Goal: Task Accomplishment & Management: Use online tool/utility

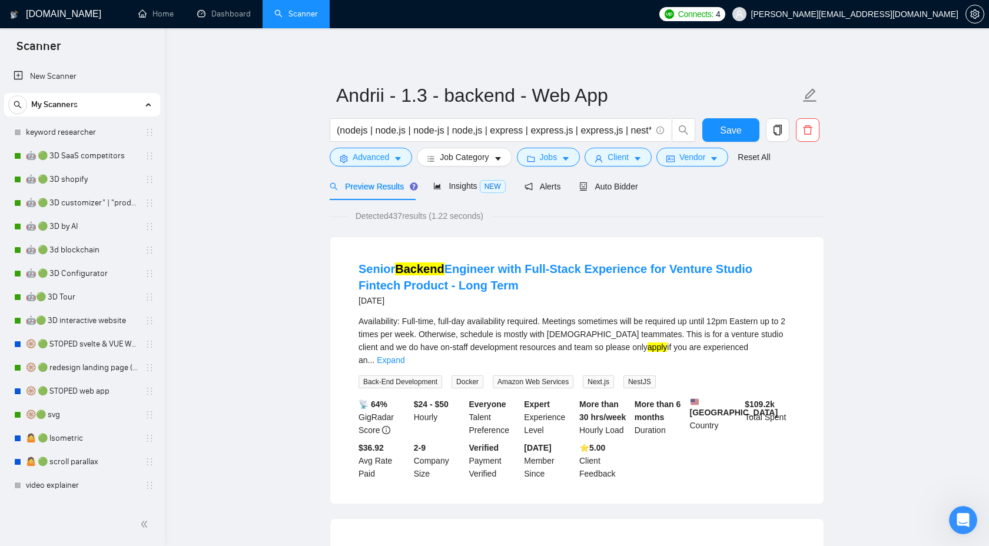
scroll to position [559, 0]
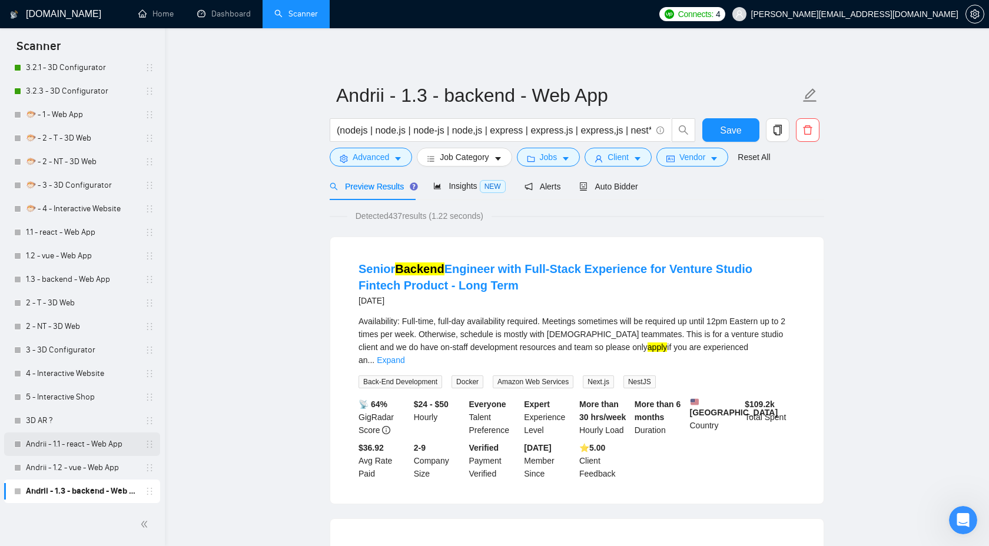
click at [57, 447] on link "Andrii - 1.1 - react - Web App" at bounding box center [82, 445] width 112 height 24
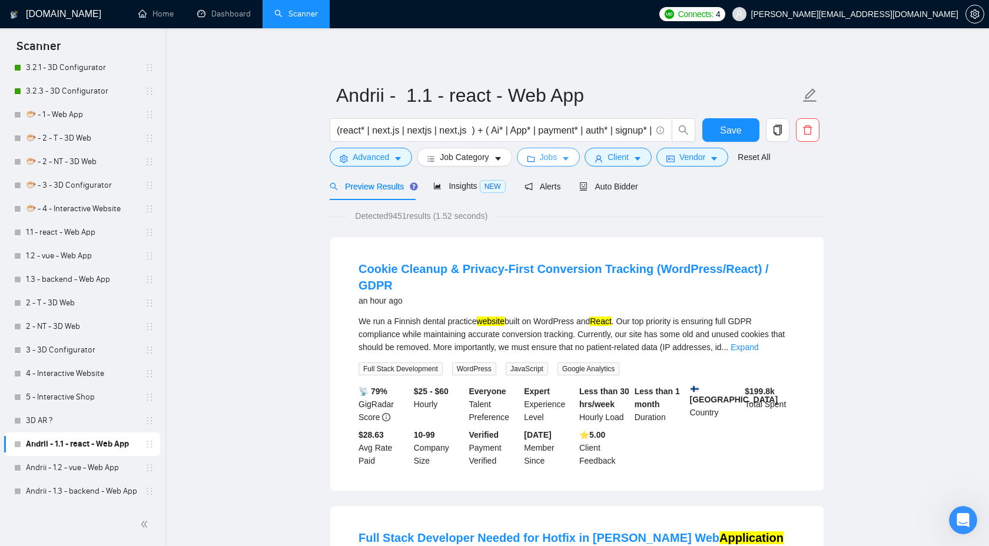
click at [555, 160] on span "Jobs" at bounding box center [549, 157] width 18 height 13
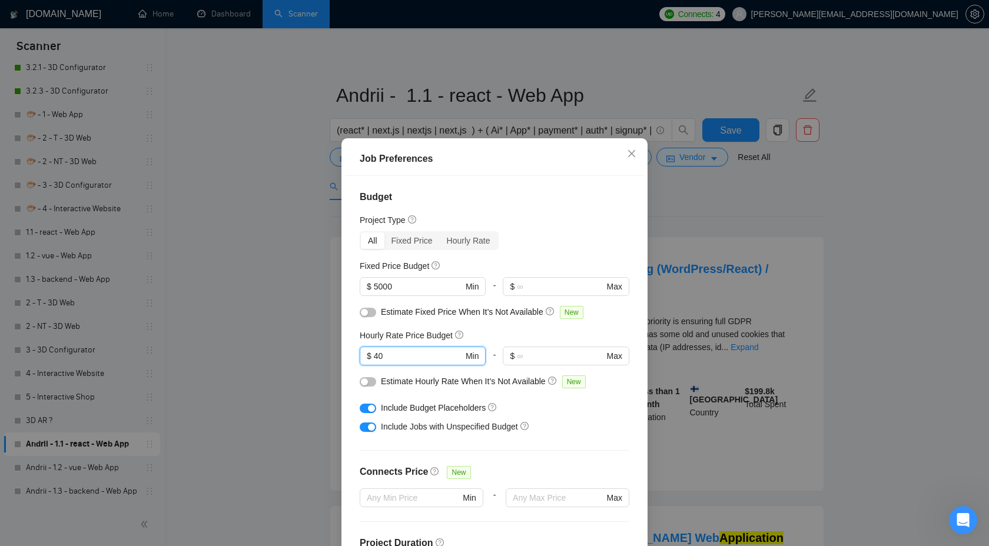
drag, startPoint x: 388, startPoint y: 353, endPoint x: 345, endPoint y: 352, distance: 43.0
click at [345, 353] on div "Job Preferences Budget Project Type All Fixed Price Hourly Rate Fixed Price Bud…" at bounding box center [494, 367] width 306 height 458
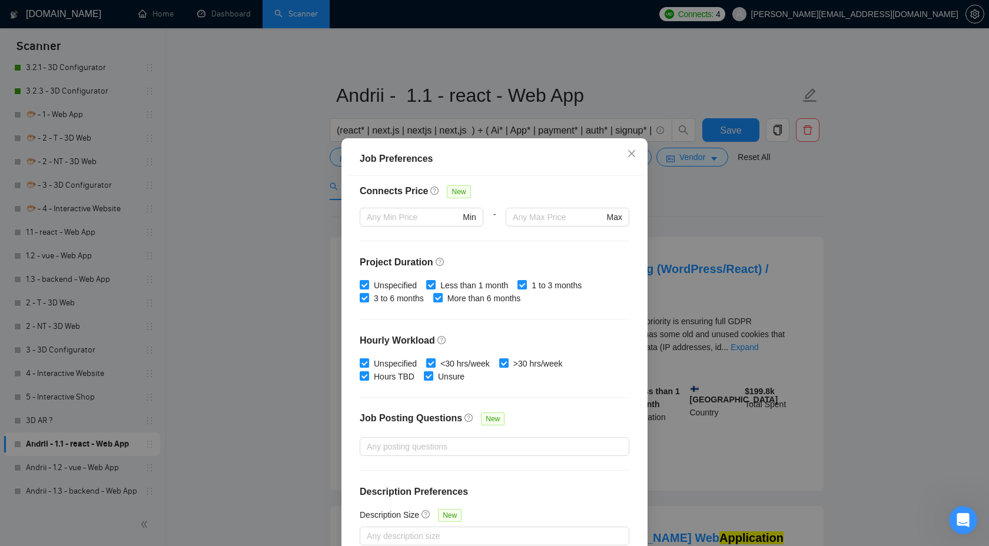
scroll to position [64, 0]
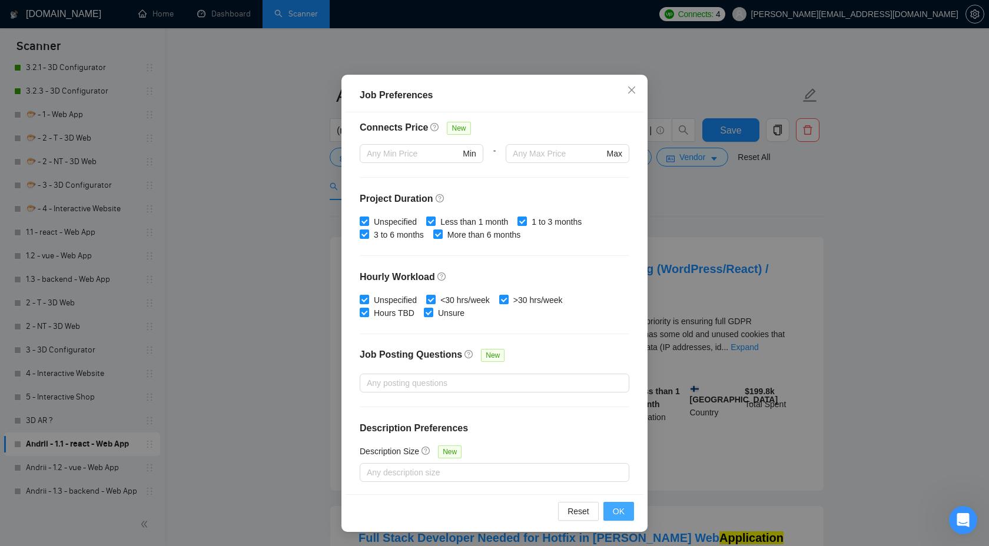
type input "50"
click at [618, 508] on span "OK" at bounding box center [619, 511] width 12 height 13
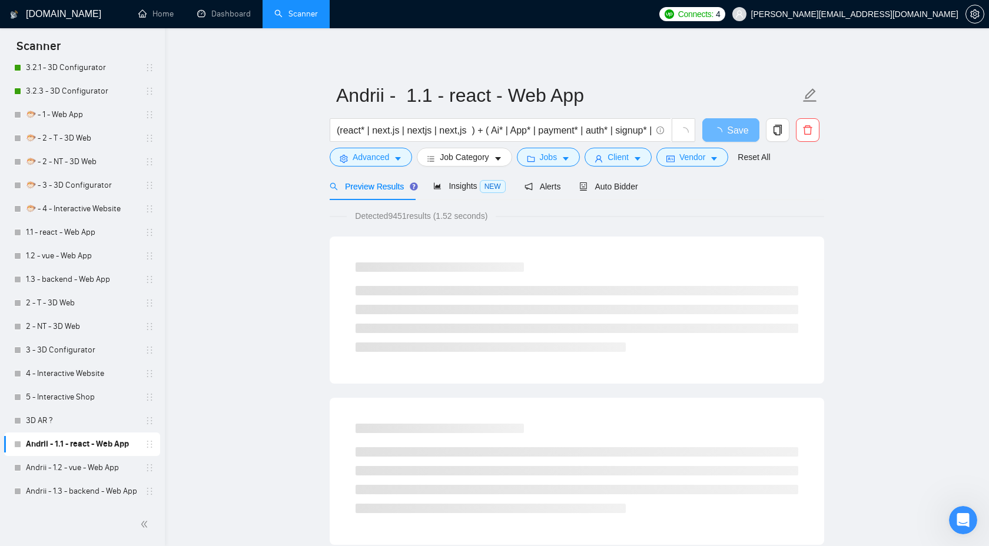
scroll to position [0, 0]
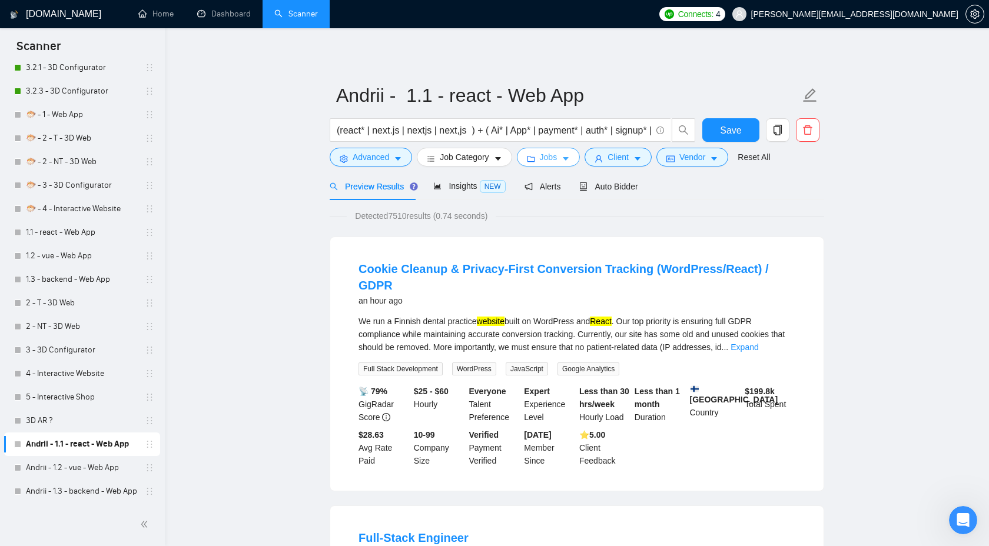
click at [553, 155] on span "Jobs" at bounding box center [549, 157] width 18 height 13
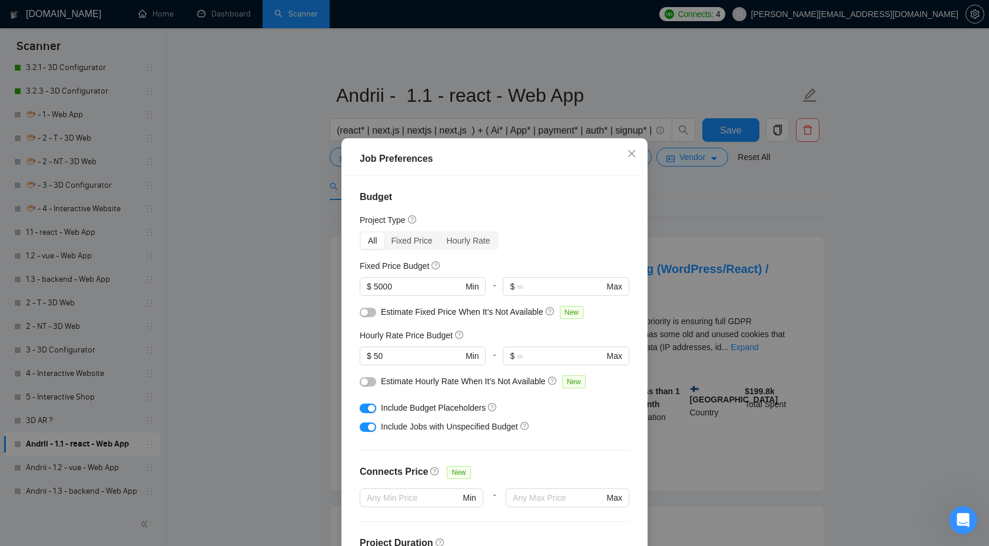
drag, startPoint x: 368, startPoint y: 409, endPoint x: 367, endPoint y: 432, distance: 23.0
click at [368, 409] on div "button" at bounding box center [371, 408] width 7 height 7
click at [367, 432] on div at bounding box center [368, 426] width 16 height 13
click at [370, 426] on div "button" at bounding box center [371, 427] width 7 height 7
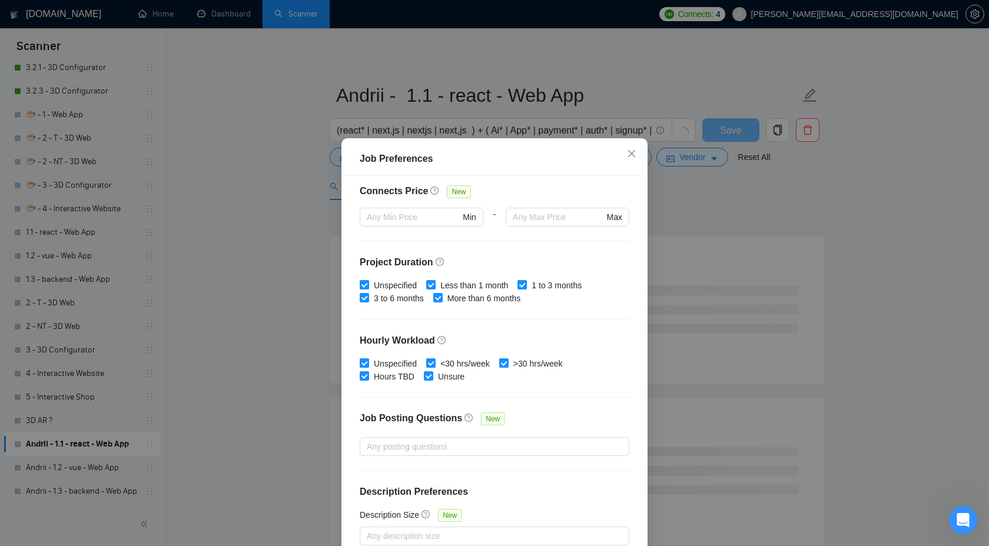
scroll to position [64, 0]
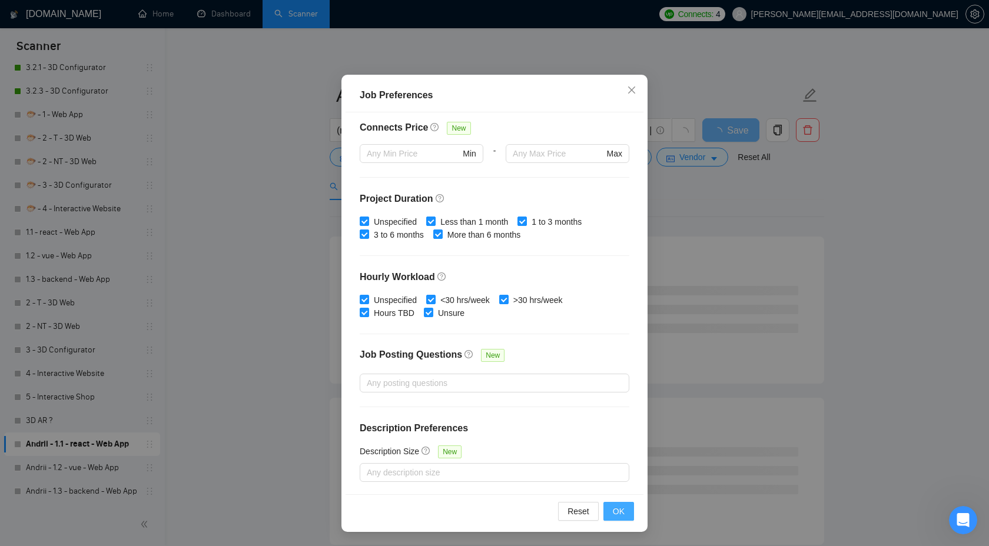
click at [619, 512] on span "OK" at bounding box center [619, 511] width 12 height 13
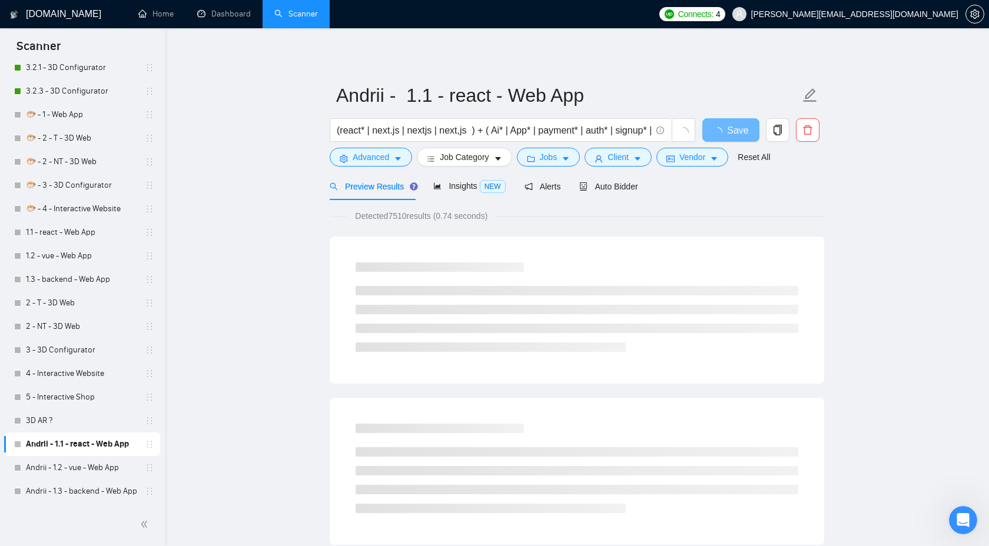
scroll to position [0, 0]
click at [556, 157] on span "Jobs" at bounding box center [549, 157] width 18 height 13
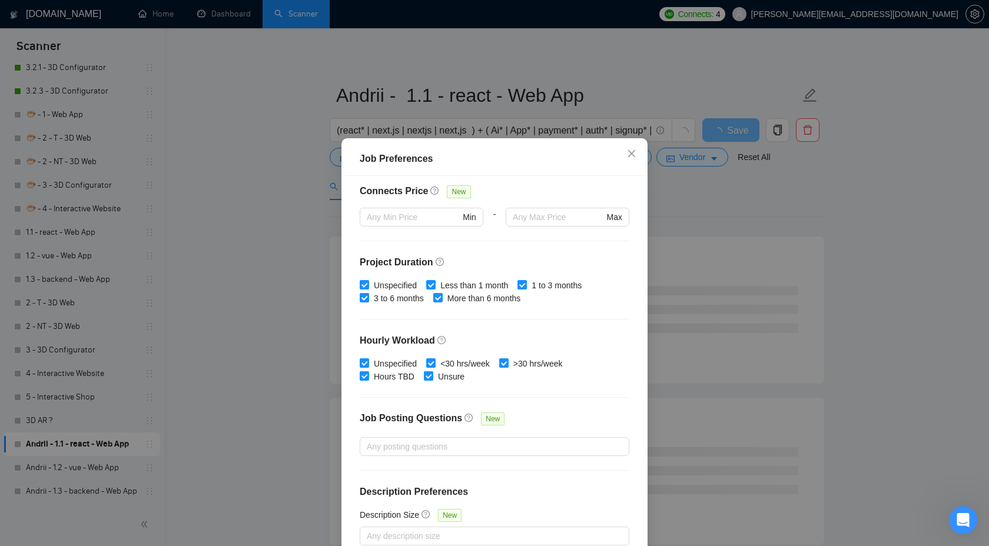
click at [802, 223] on div "Job Preferences Budget Project Type All Fixed Price Hourly Rate Fixed Price Bud…" at bounding box center [494, 273] width 989 height 546
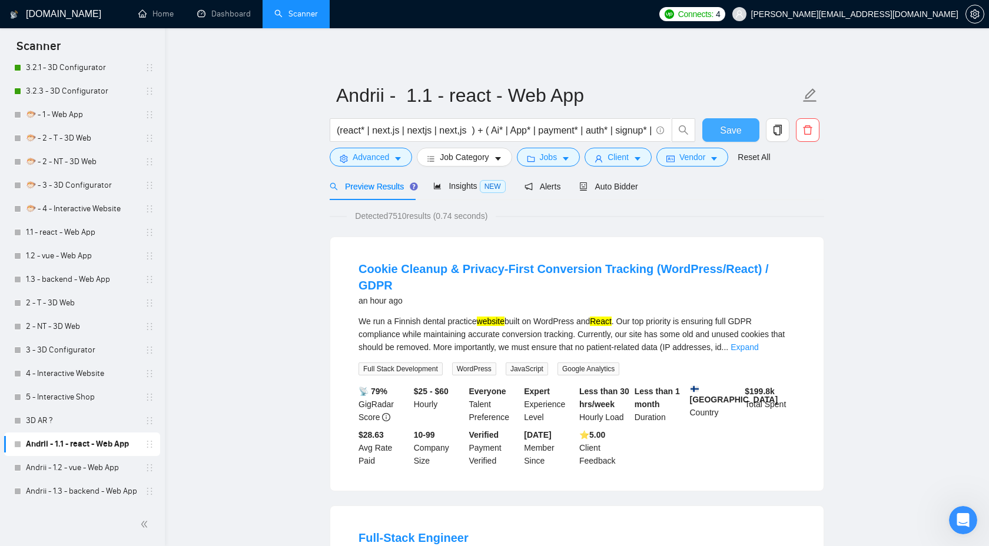
click at [755, 132] on button "Save" at bounding box center [730, 130] width 57 height 24
click at [558, 155] on span "Jobs" at bounding box center [549, 157] width 18 height 13
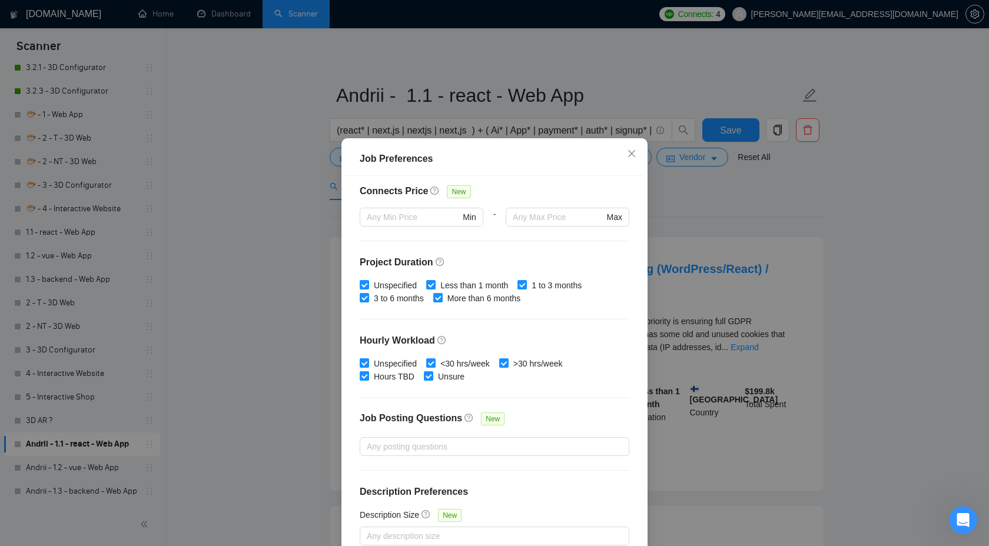
scroll to position [64, 0]
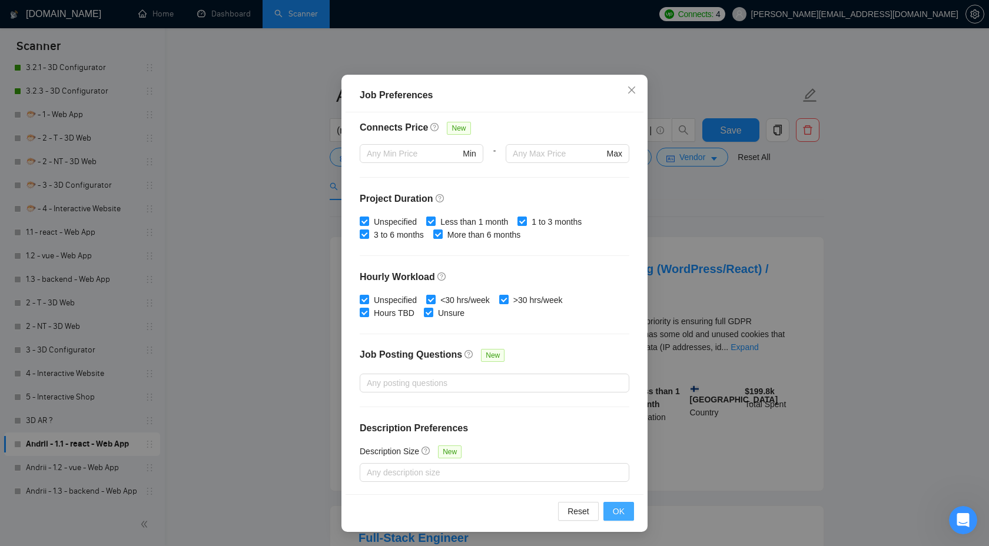
click at [622, 510] on span "OK" at bounding box center [619, 511] width 12 height 13
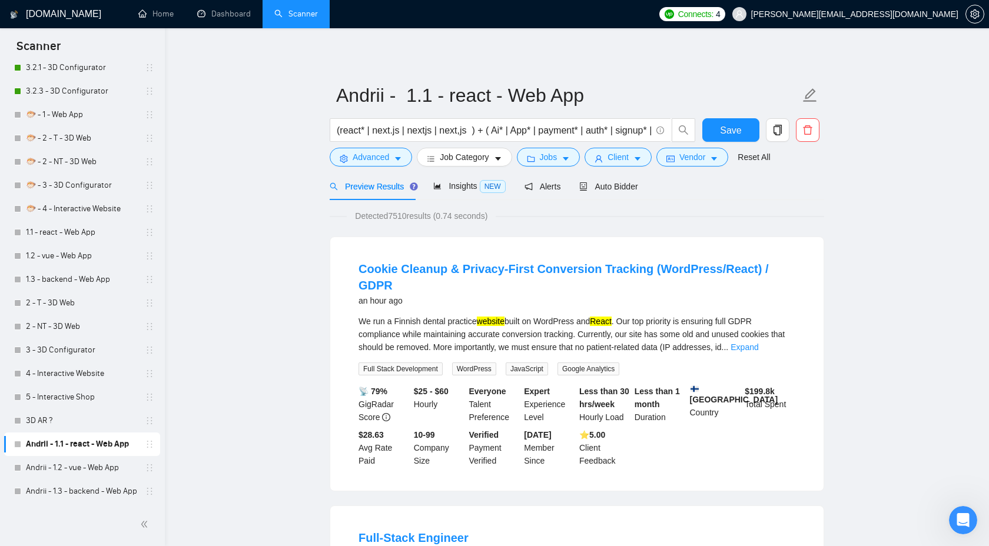
scroll to position [0, 0]
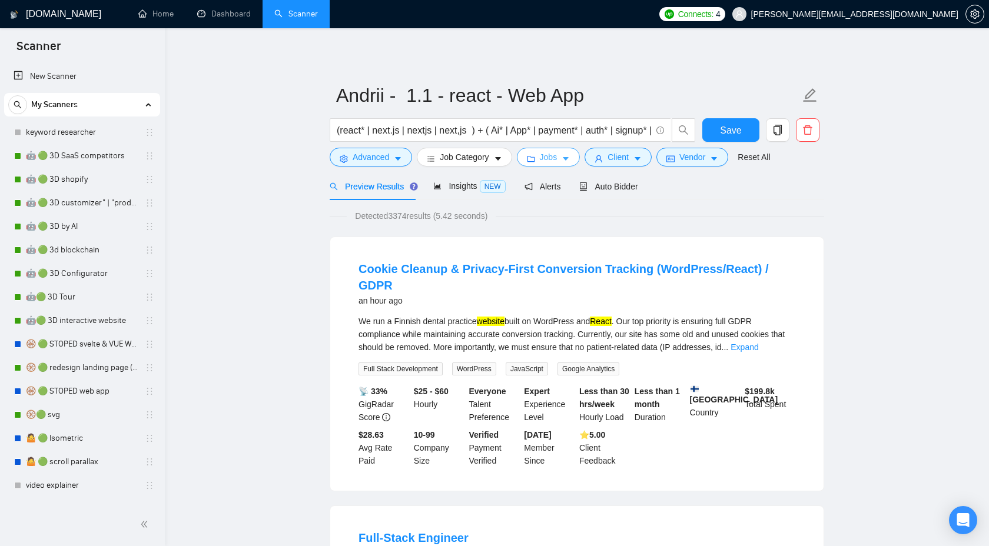
click at [549, 162] on span "Jobs" at bounding box center [549, 157] width 18 height 13
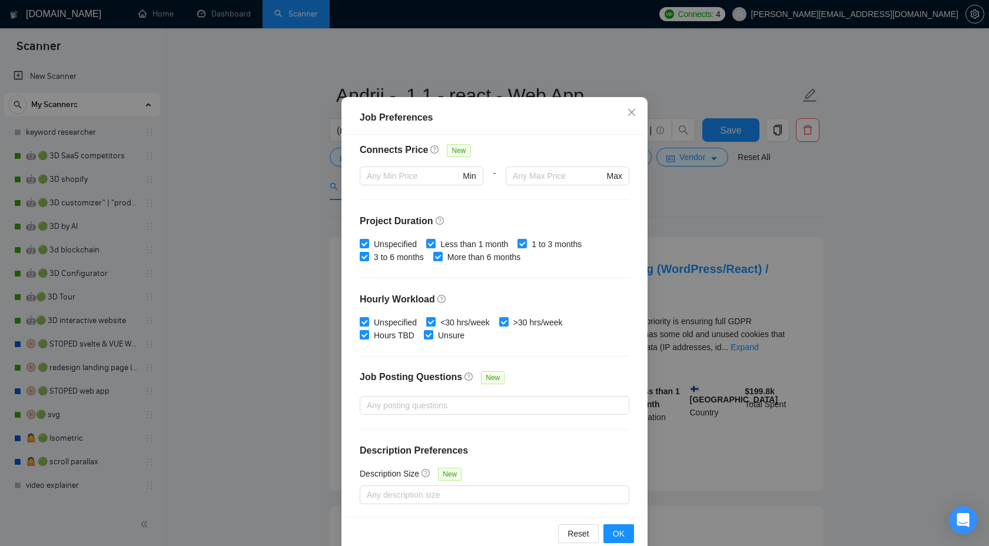
scroll to position [48, 0]
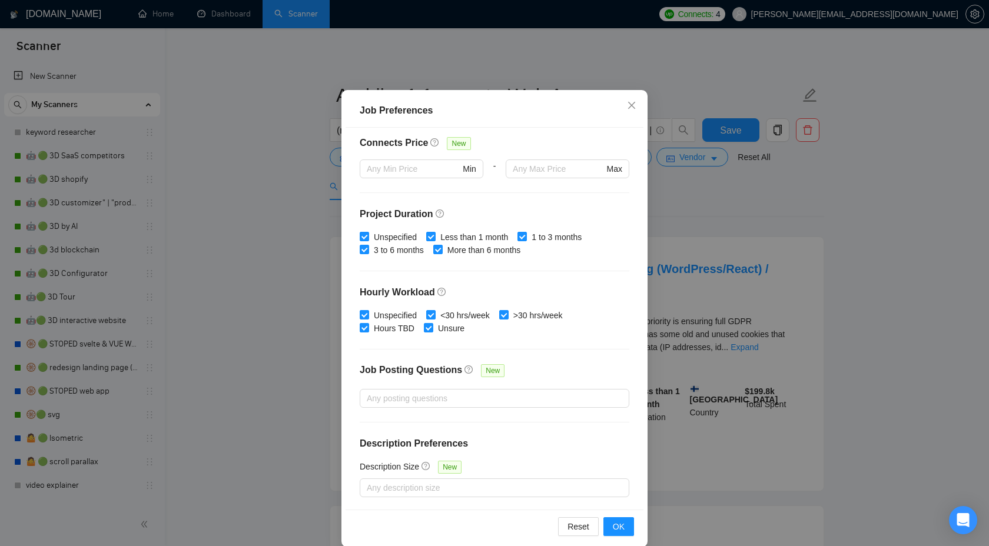
click at [785, 201] on div "Job Preferences Budget Project Type All Fixed Price Hourly Rate Fixed Price Bud…" at bounding box center [494, 273] width 989 height 546
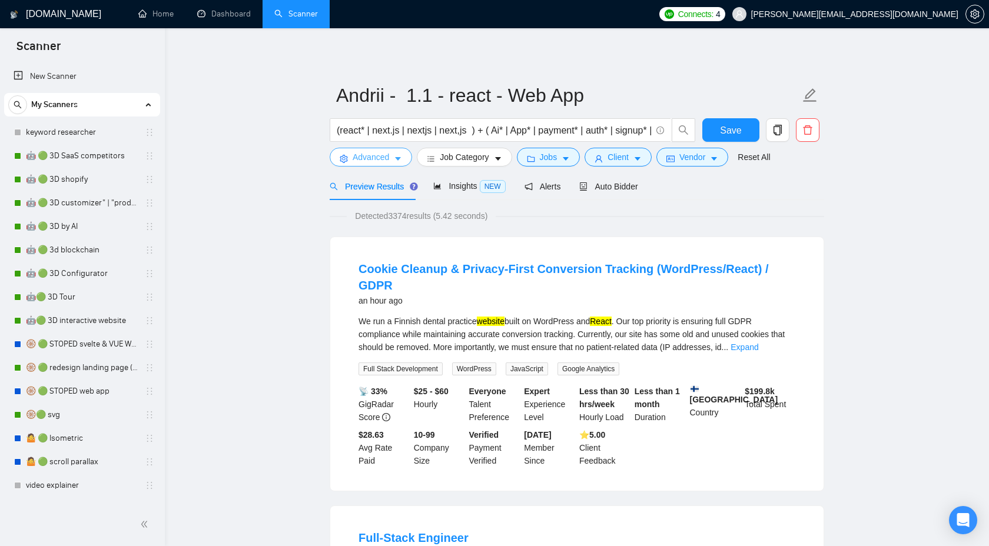
click at [387, 162] on span "Advanced" at bounding box center [371, 157] width 37 height 13
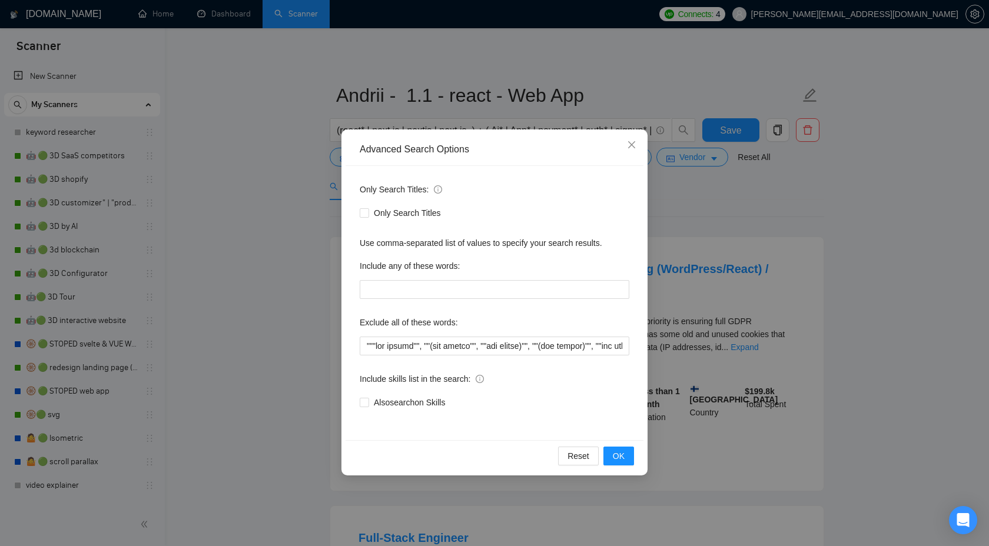
click at [761, 200] on div "Advanced Search Options Only Search Titles: Only Search Titles Use comma-separa…" at bounding box center [494, 273] width 989 height 546
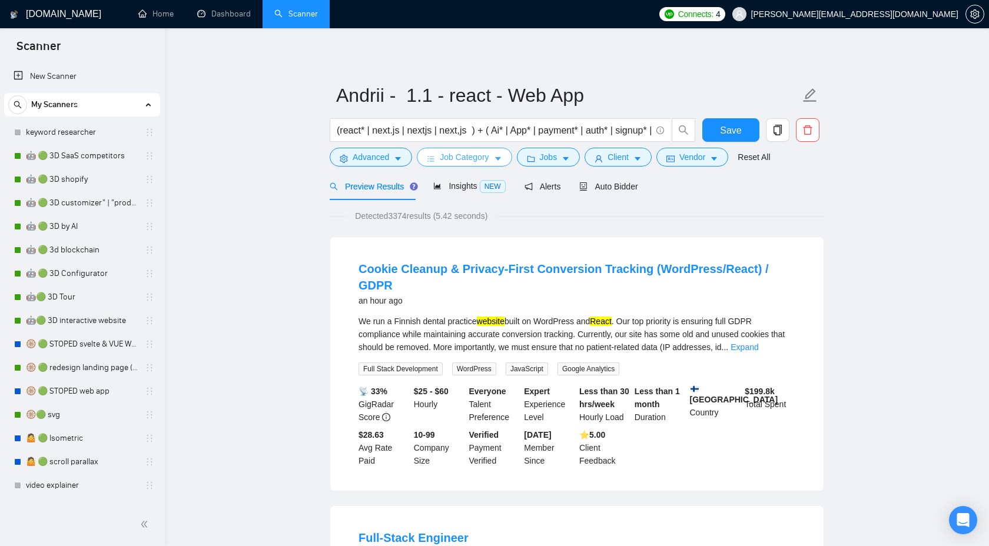
click at [440, 158] on button "Job Category" at bounding box center [464, 157] width 95 height 19
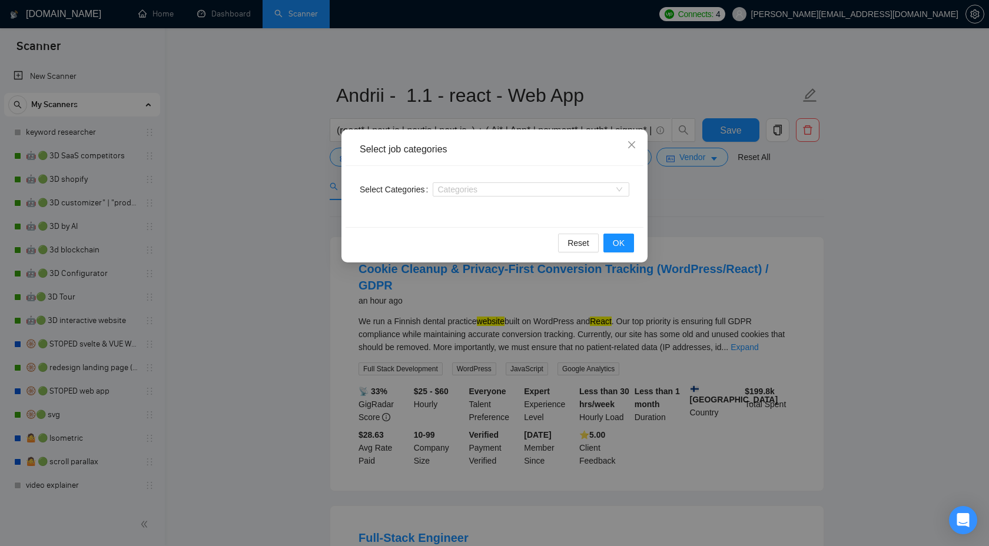
click at [791, 220] on div "Select job categories Select Categories Categories Reset OK" at bounding box center [494, 273] width 989 height 546
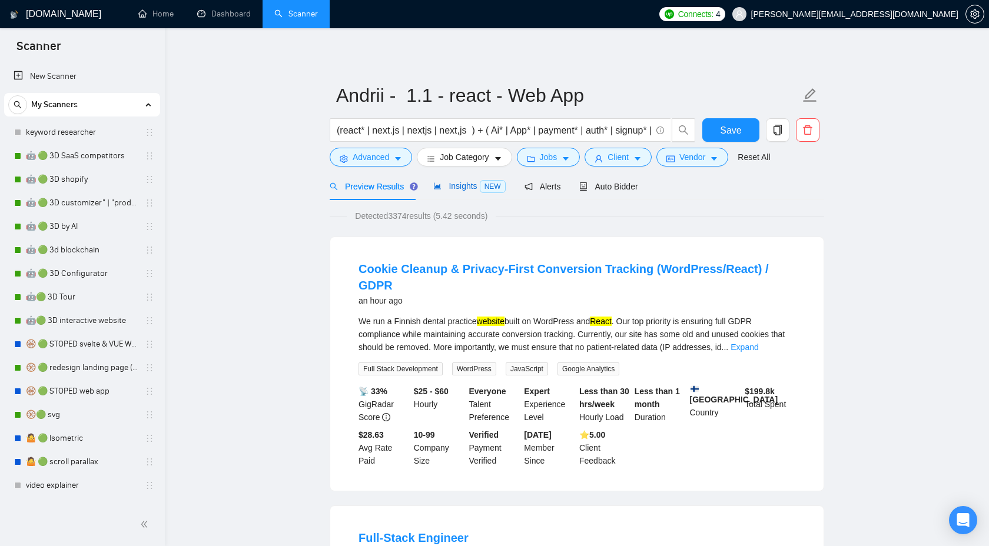
click at [454, 189] on span "Insights NEW" at bounding box center [469, 185] width 72 height 9
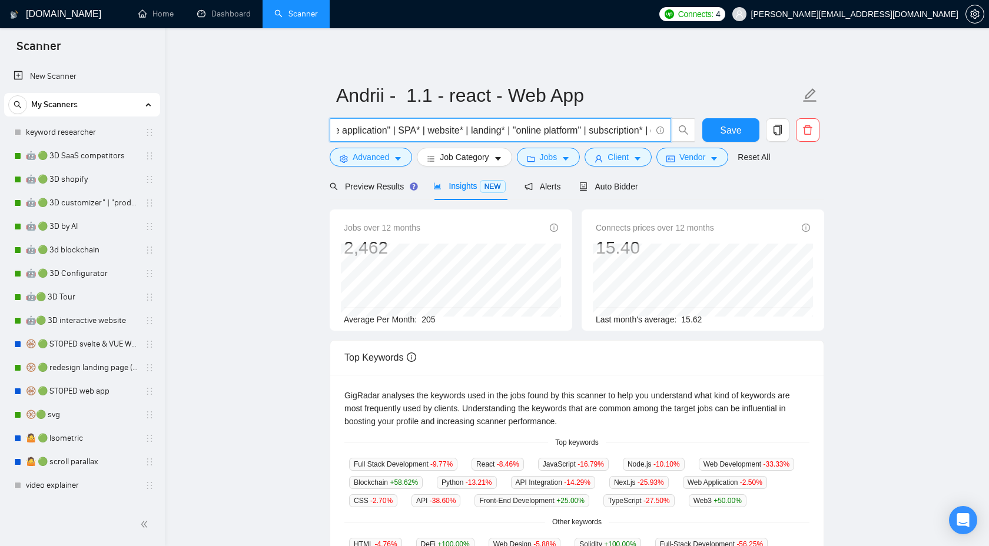
scroll to position [0, 1099]
drag, startPoint x: 487, startPoint y: 130, endPoint x: 834, endPoint y: 134, distance: 346.8
click at [834, 134] on main "Andrii - 1.1 - react - Web App (react* | next.js | nextjs | next,js ) + ( Ai* |…" at bounding box center [577, 432] width 787 height 771
click at [385, 183] on span "Preview Results" at bounding box center [372, 186] width 85 height 9
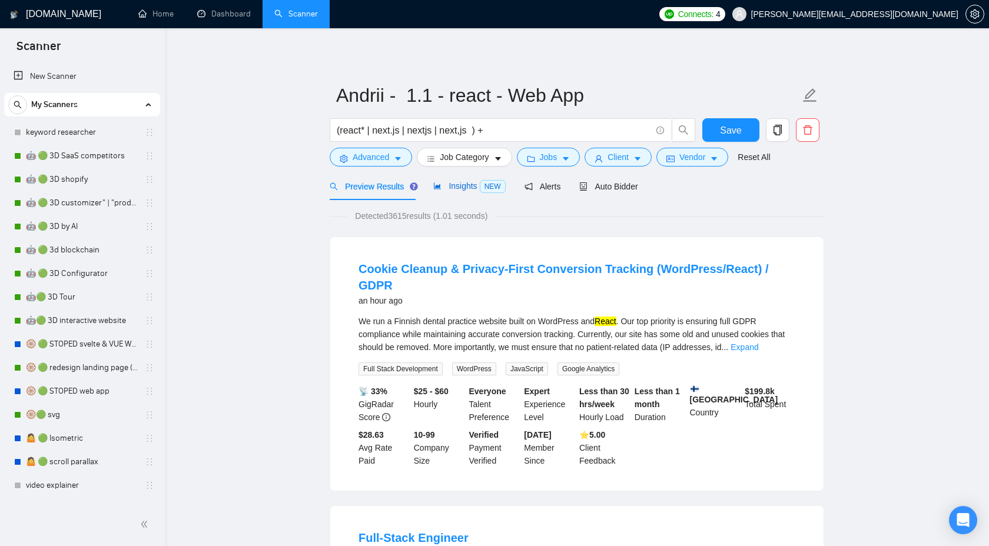
click at [461, 187] on span "Insights NEW" at bounding box center [469, 185] width 72 height 9
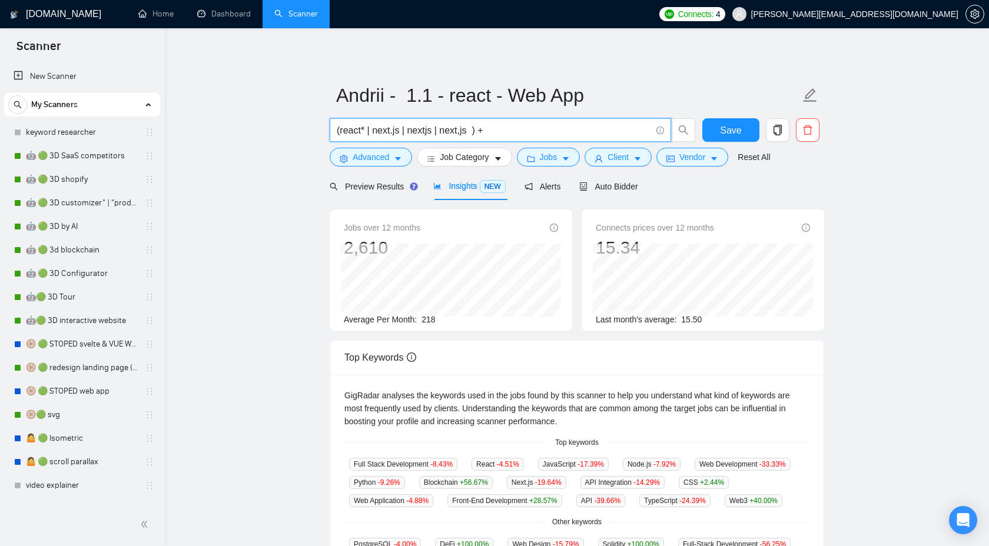
click at [497, 129] on input "(react* | next.js | nextjs | next,js ) +" at bounding box center [494, 130] width 314 height 15
drag, startPoint x: 442, startPoint y: 132, endPoint x: 467, endPoint y: 128, distance: 25.6
click at [467, 128] on input "(react* | next.js | nextjs | next,js )" at bounding box center [494, 130] width 314 height 15
click at [475, 128] on input "(react* | next.js | nextjs | next,js )" at bounding box center [494, 130] width 314 height 15
click at [404, 188] on span "Preview Results" at bounding box center [372, 186] width 85 height 9
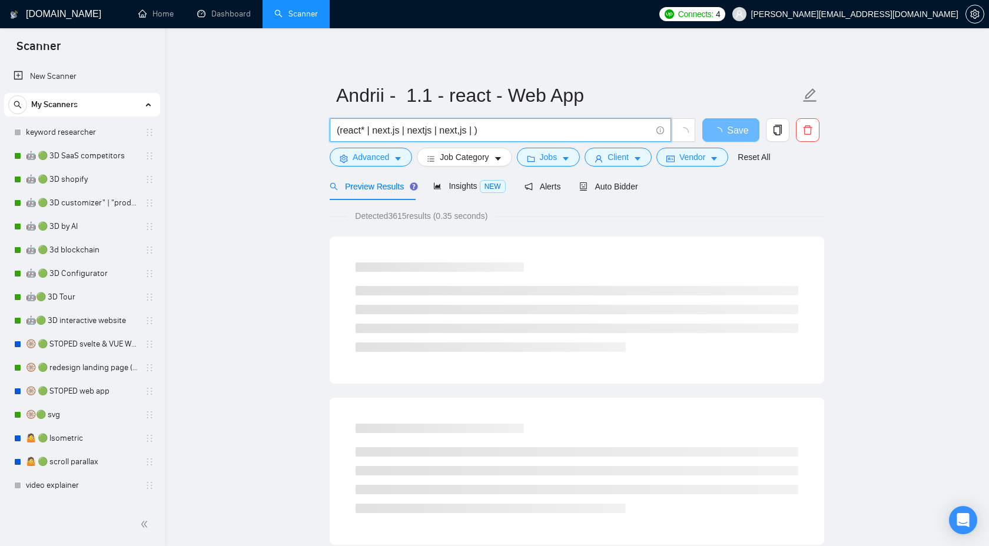
click at [476, 130] on input "(react* | next.js | nextjs | next,js | )" at bounding box center [494, 130] width 314 height 15
paste input "next,js"
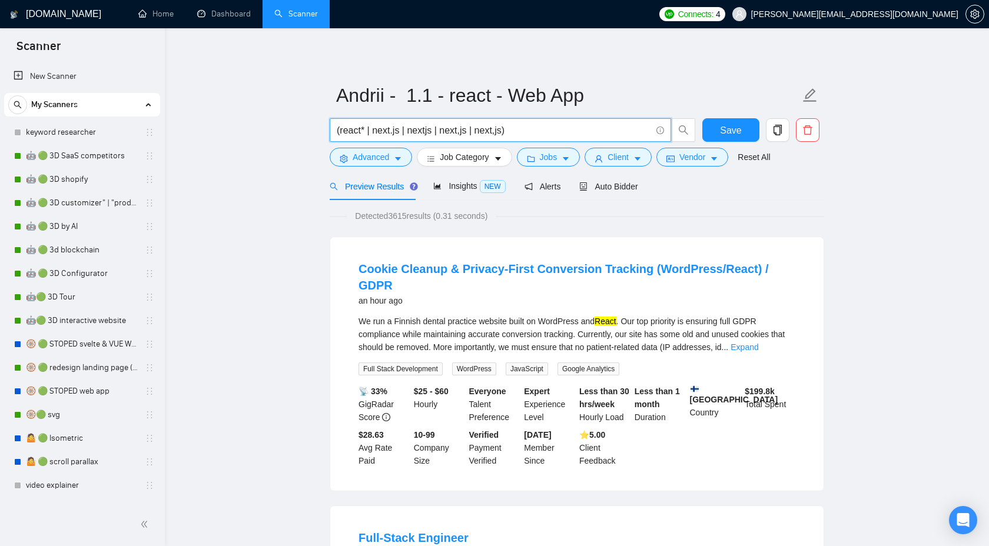
click at [496, 131] on input "(react* | next.js | nextjs | next,js | next,js)" at bounding box center [494, 130] width 314 height 15
type input "(react* | next.js | nextjs | next,js )"
click at [481, 159] on span "Job Category" at bounding box center [464, 157] width 49 height 13
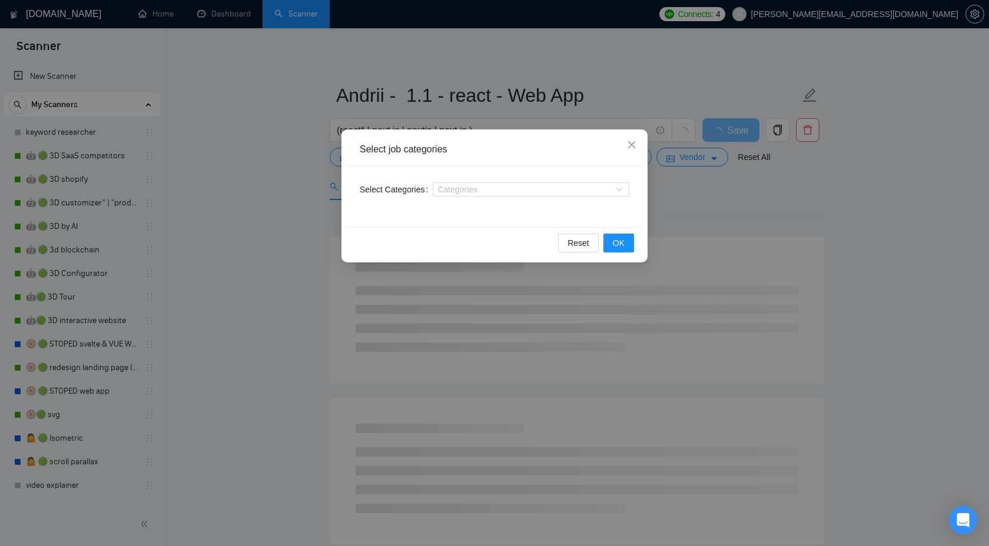
click at [343, 174] on div "Select job categories Select Categories Categories Reset OK" at bounding box center [494, 196] width 306 height 133
click at [340, 161] on div "Select job categories Select Categories Categories Reset OK" at bounding box center [494, 273] width 989 height 546
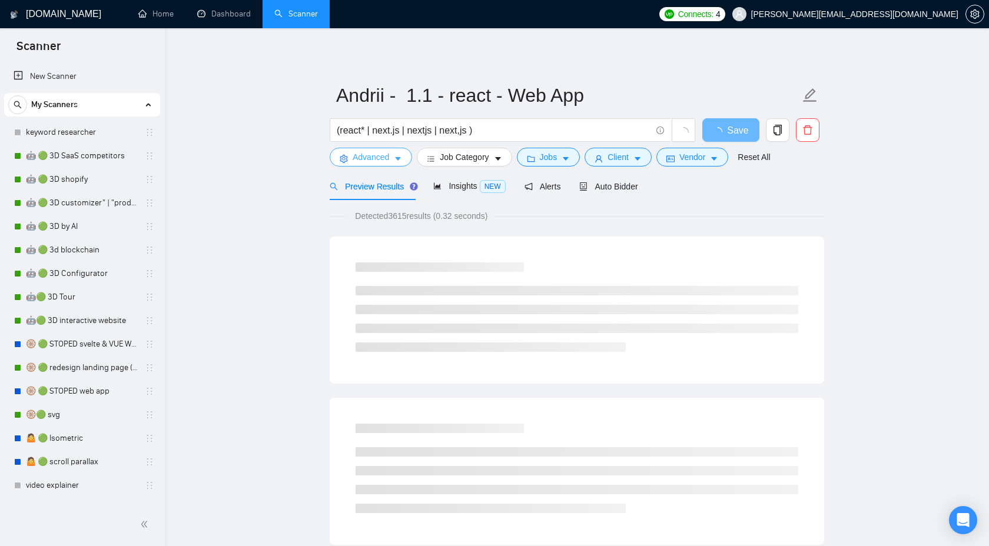
click at [345, 158] on icon "setting" at bounding box center [344, 159] width 8 height 8
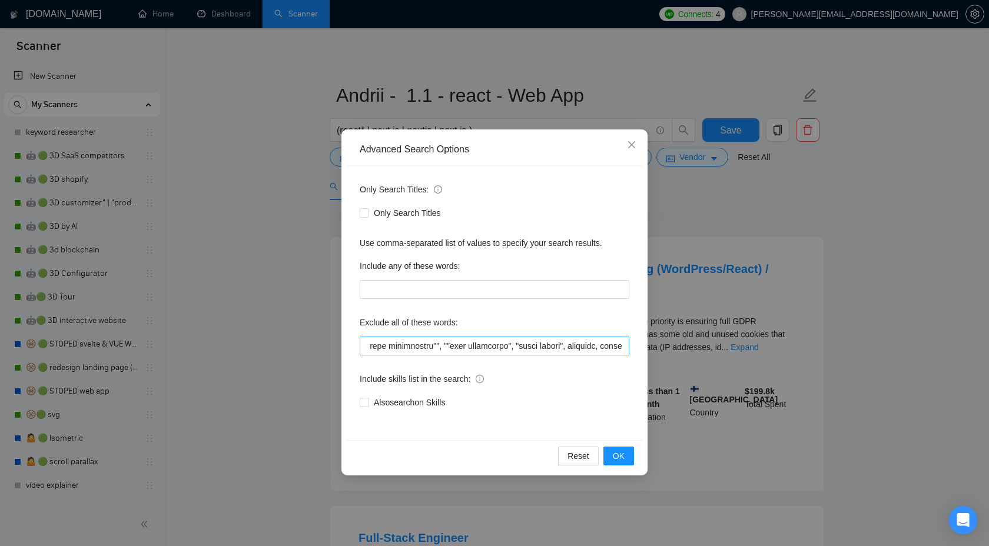
scroll to position [0, 3647]
drag, startPoint x: 563, startPoint y: 346, endPoint x: 653, endPoint y: 345, distance: 90.1
click at [653, 346] on div "Advanced Search Options Only Search Titles: Only Search Titles Use comma-separa…" at bounding box center [494, 273] width 989 height 546
click at [622, 463] on button "OK" at bounding box center [618, 456] width 31 height 19
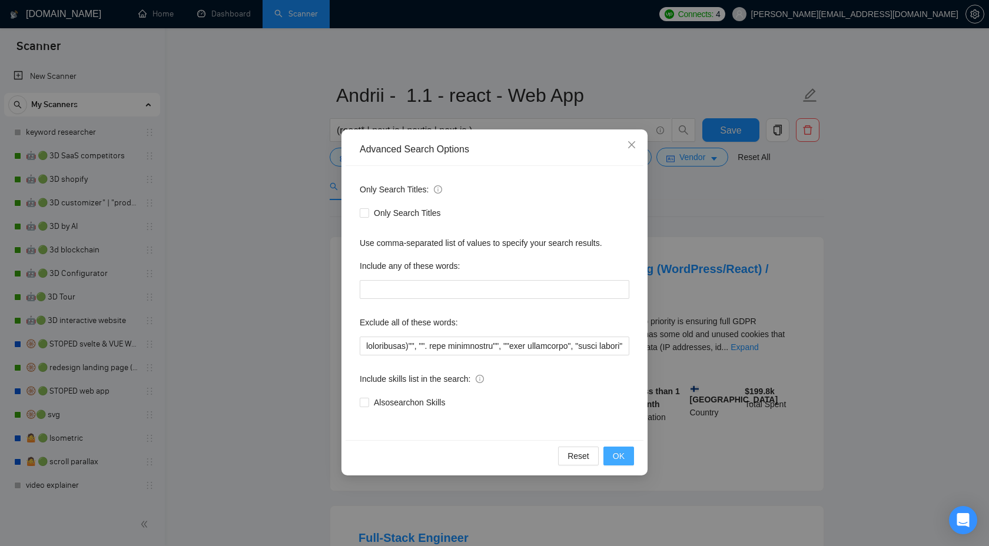
scroll to position [0, 0]
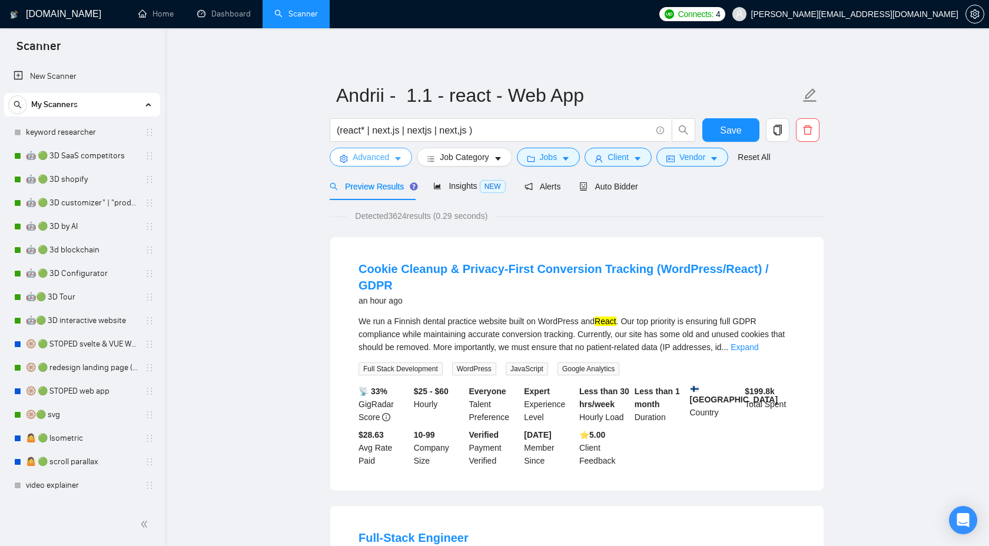
click at [386, 163] on span "Advanced" at bounding box center [371, 157] width 37 height 13
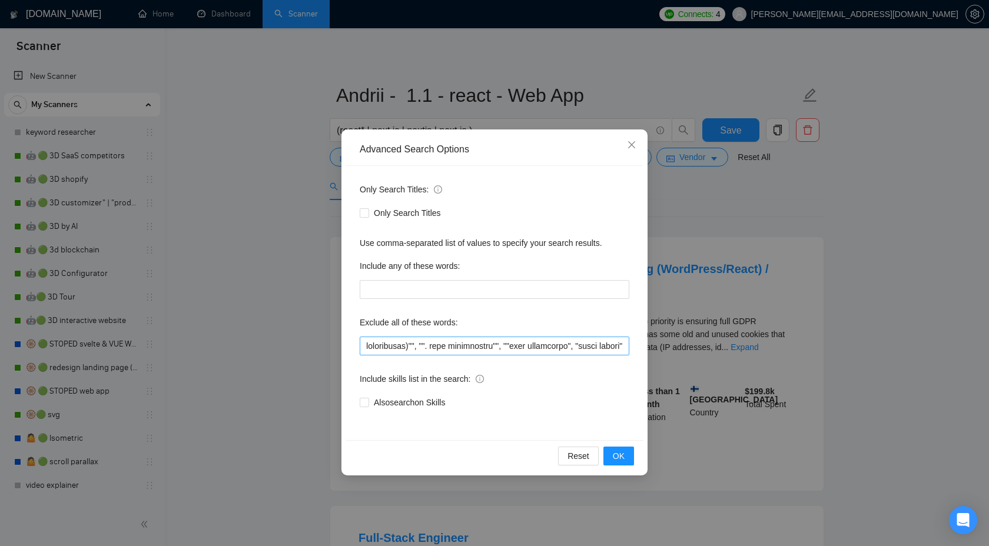
scroll to position [0, 3584]
click at [624, 347] on input "text" at bounding box center [495, 346] width 270 height 19
paste input "next,js"
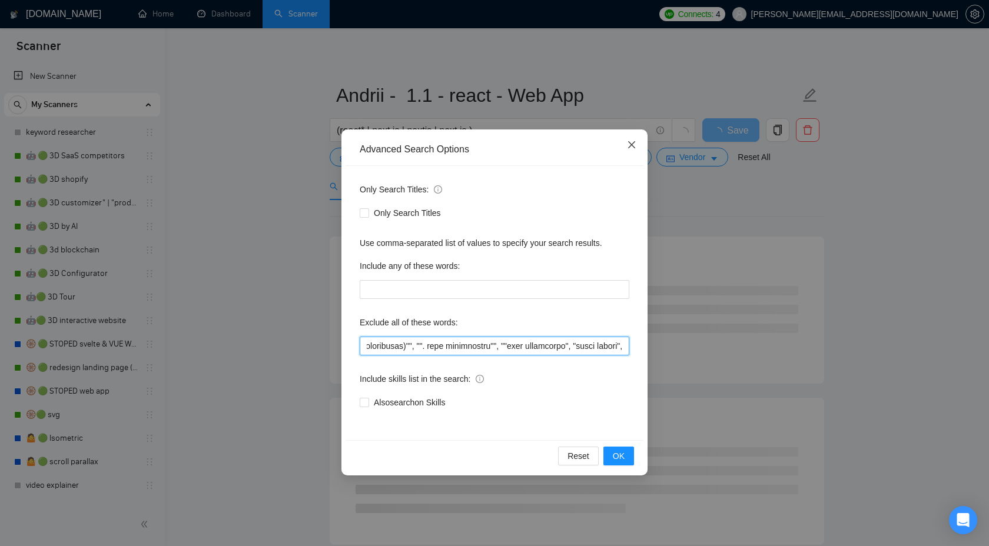
type input """"low budget"", ""(low budget"", ""low budget)"", ""(low budget)"", ""low buge…"
click at [625, 145] on span "Close" at bounding box center [632, 146] width 32 height 32
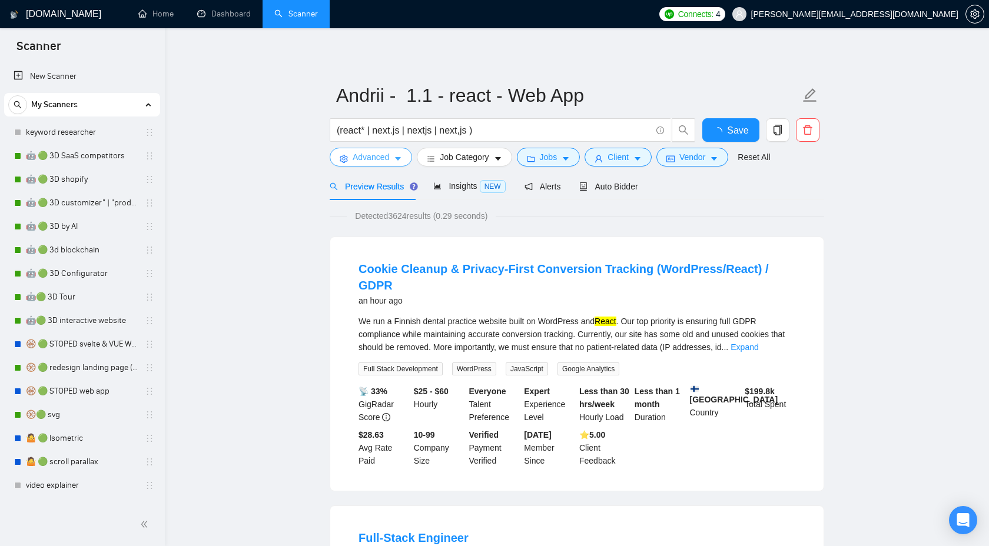
click at [631, 147] on body "Scanner New Scanner My Scanners keyword researcher 🤖 🟢 3D SaaS competitors 🤖 🟢 …" at bounding box center [494, 273] width 989 height 546
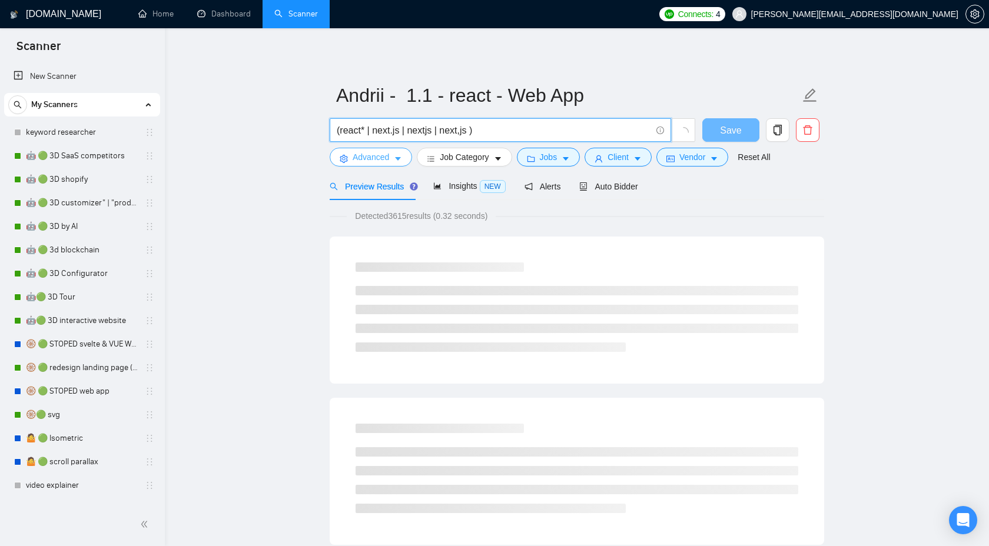
type input "(react* | next.js | nextjs | next,js )"
click at [374, 158] on span "Advanced" at bounding box center [371, 157] width 37 height 13
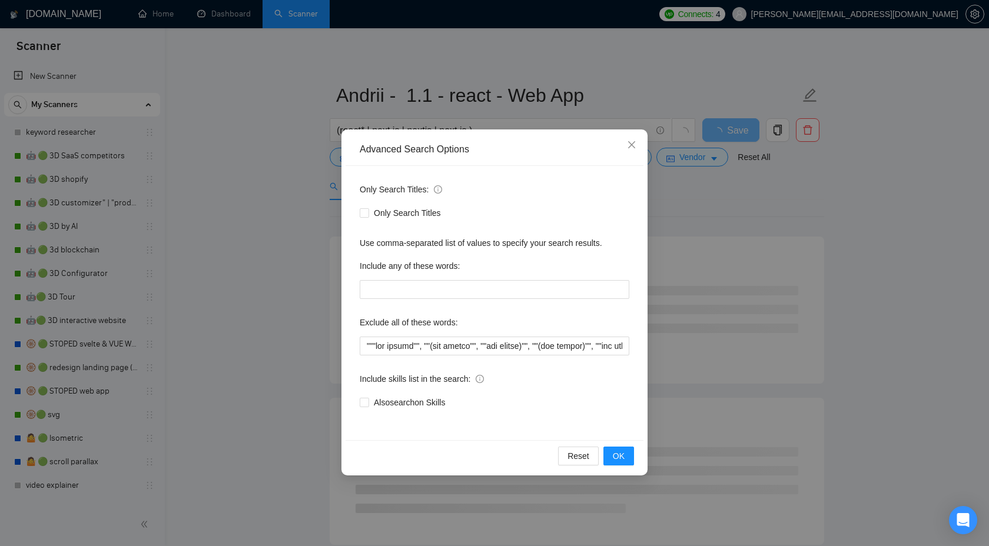
click at [738, 207] on div "Advanced Search Options Only Search Titles: Only Search Titles Use comma-separa…" at bounding box center [494, 273] width 989 height 546
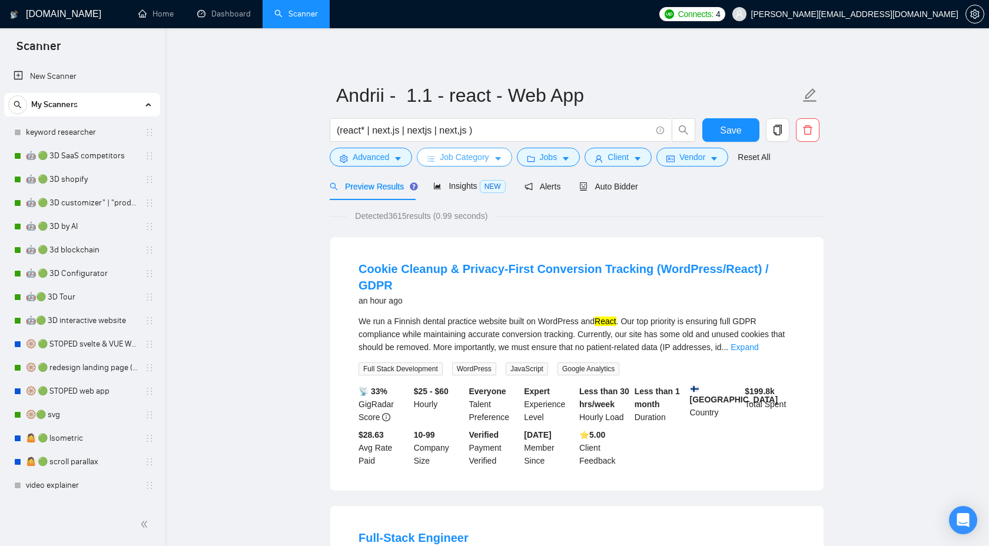
click at [449, 160] on span "Job Category" at bounding box center [464, 157] width 49 height 13
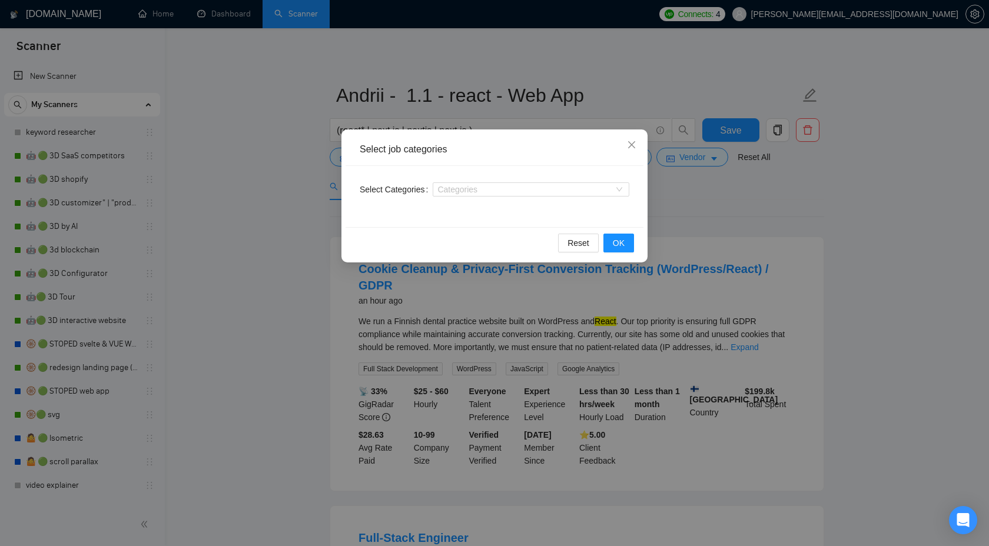
click at [680, 205] on div "Select job categories Select Categories Categories Reset OK" at bounding box center [494, 273] width 989 height 546
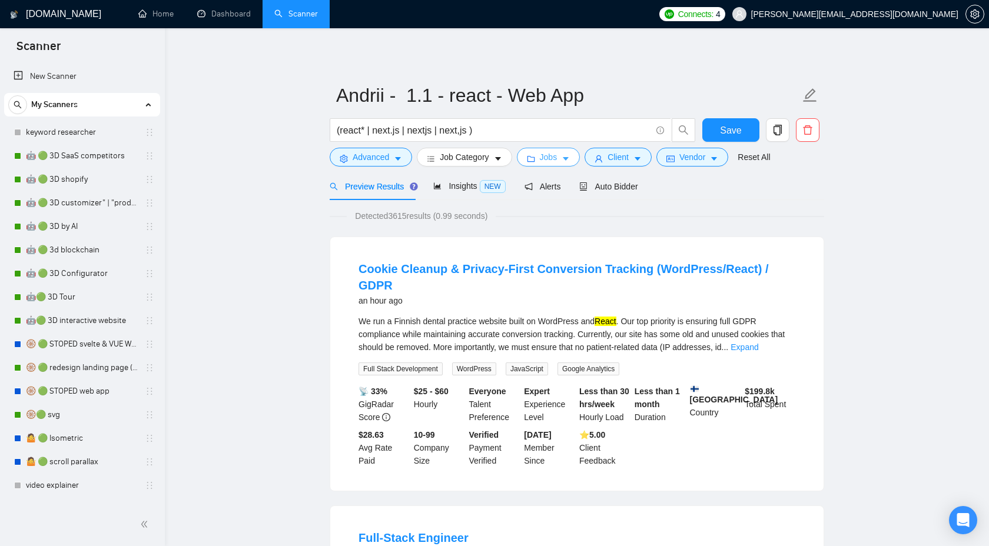
click at [570, 161] on icon "caret-down" at bounding box center [566, 159] width 8 height 8
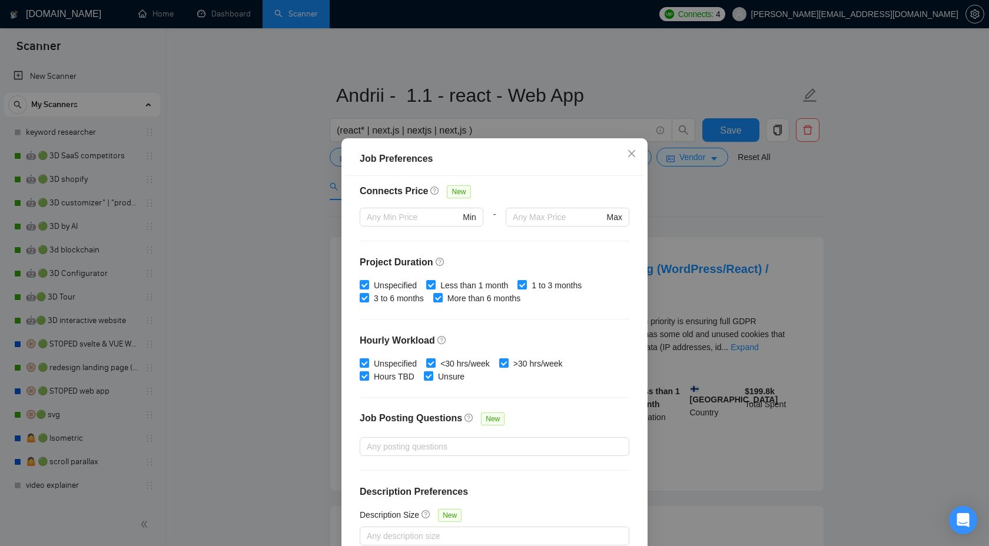
scroll to position [64, 0]
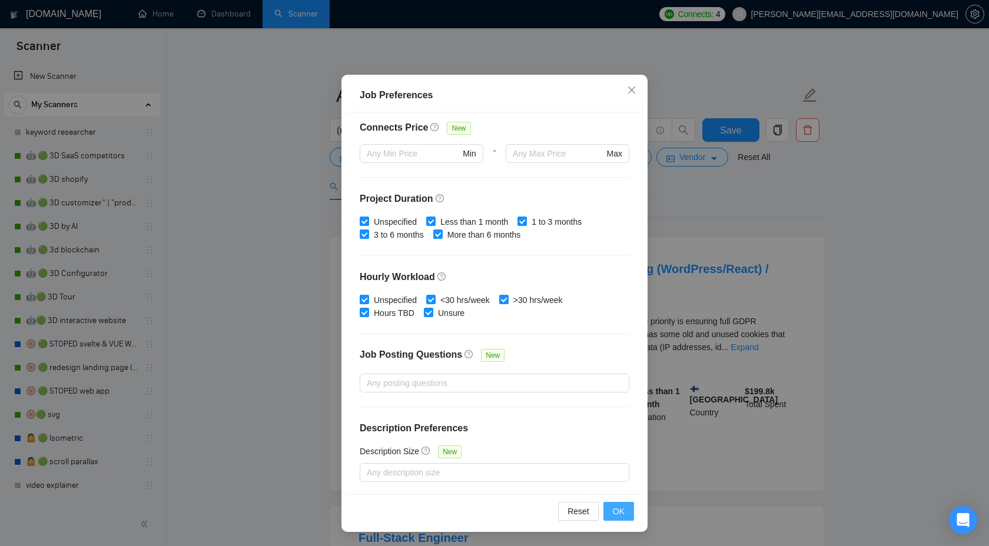
click at [621, 515] on span "OK" at bounding box center [619, 511] width 12 height 13
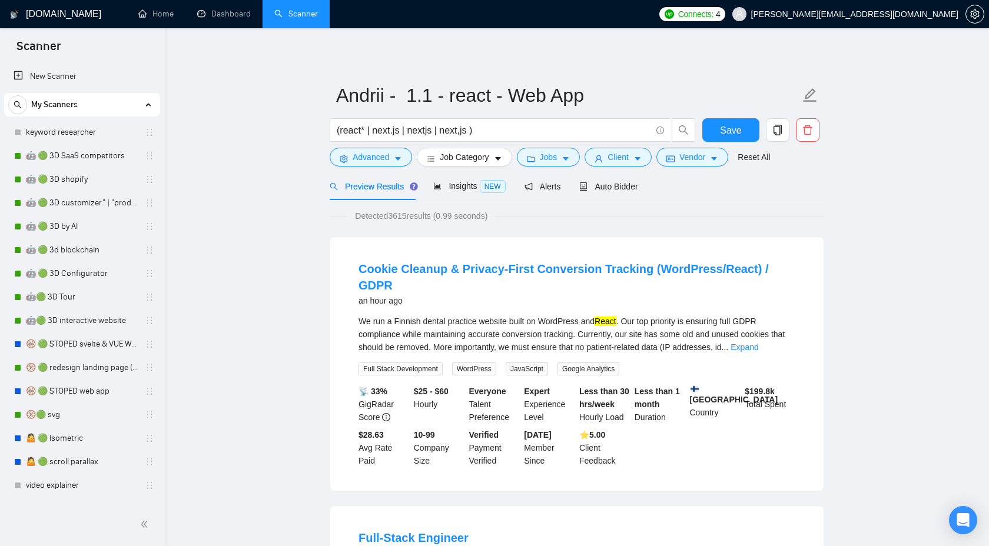
scroll to position [0, 0]
click at [622, 149] on button "Client" at bounding box center [618, 157] width 67 height 19
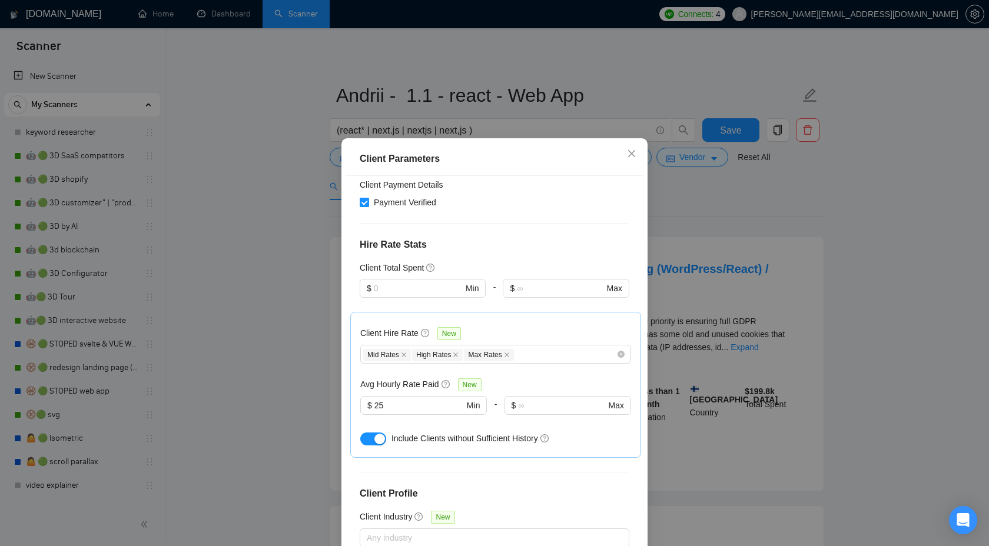
scroll to position [351, 0]
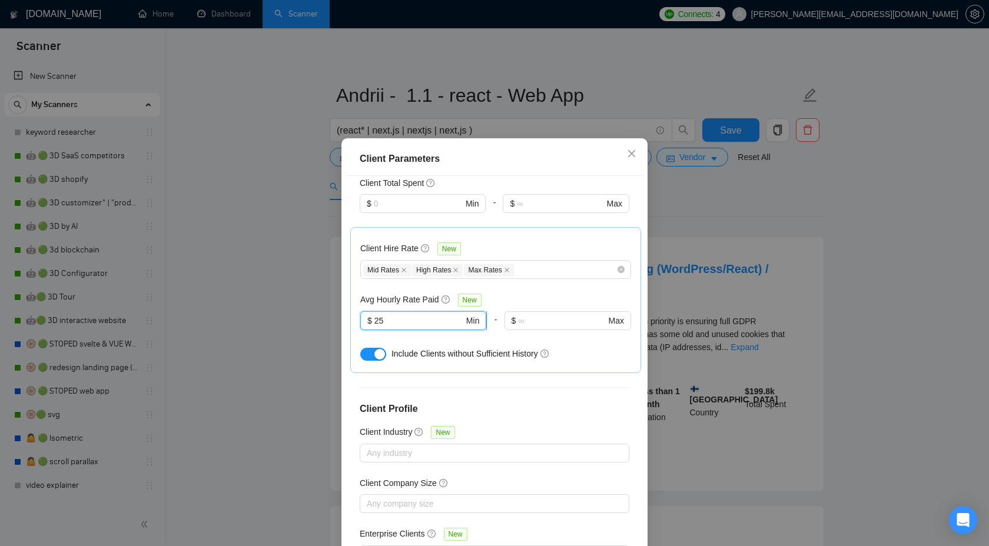
drag, startPoint x: 388, startPoint y: 287, endPoint x: 363, endPoint y: 287, distance: 24.7
click at [363, 311] on span "$ 25 Min" at bounding box center [423, 320] width 126 height 19
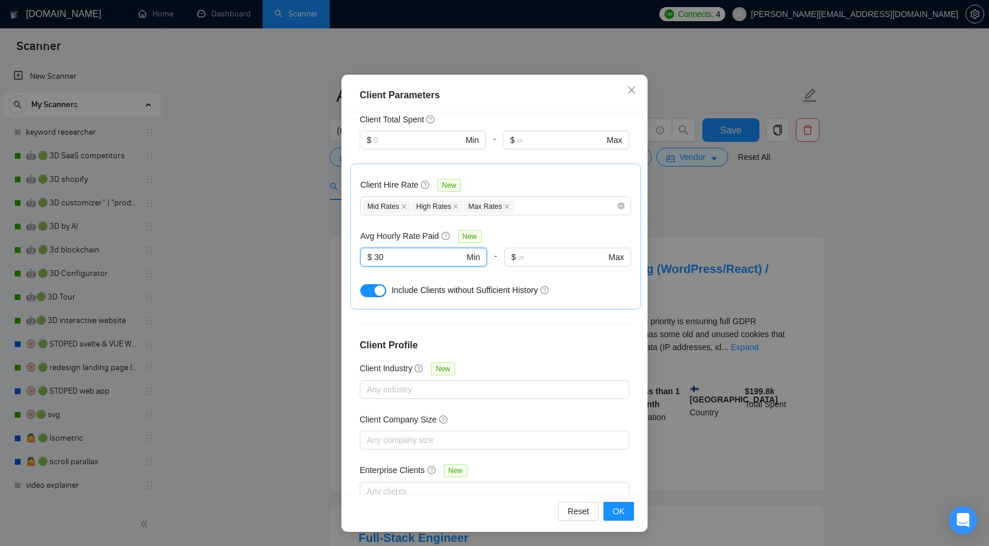
scroll to position [64, 0]
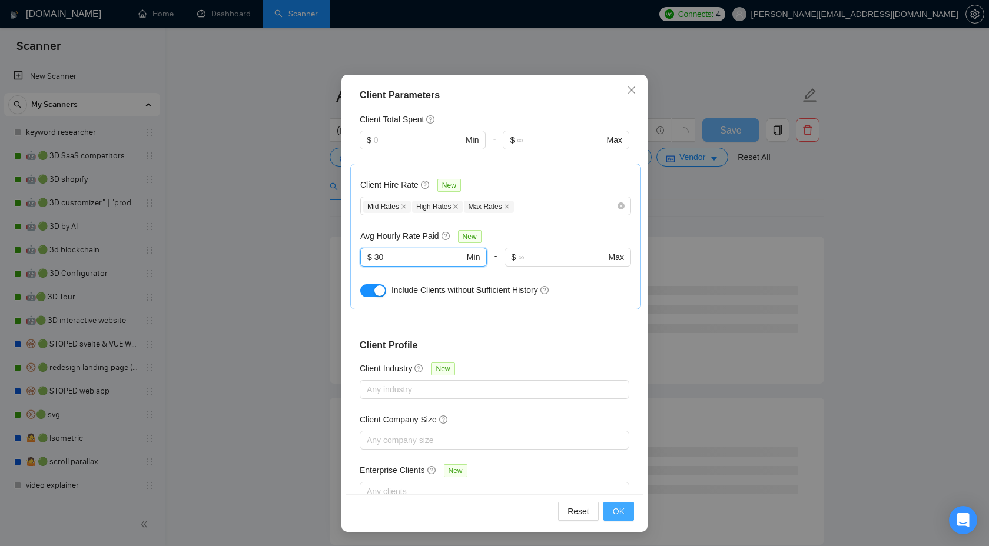
click at [616, 512] on span "OK" at bounding box center [619, 511] width 12 height 13
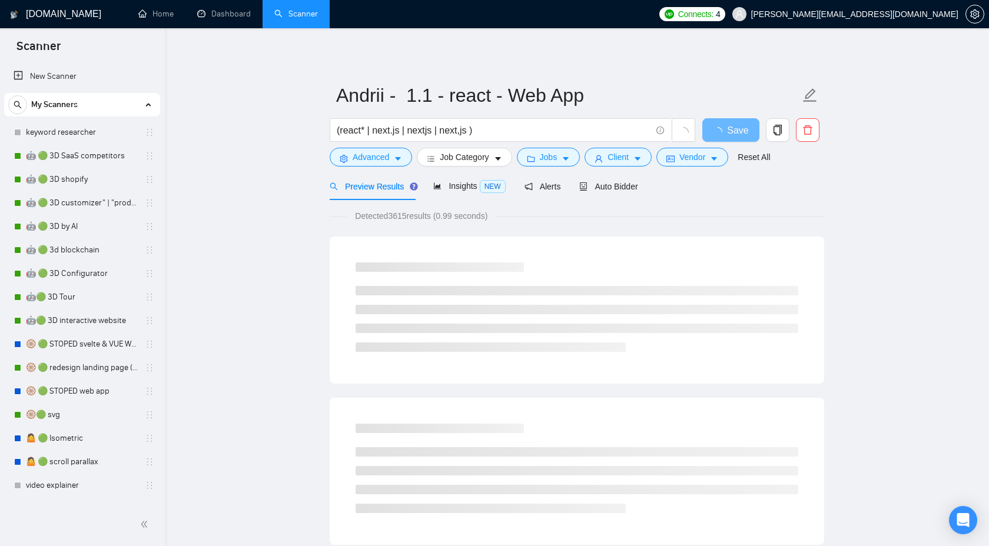
scroll to position [0, 0]
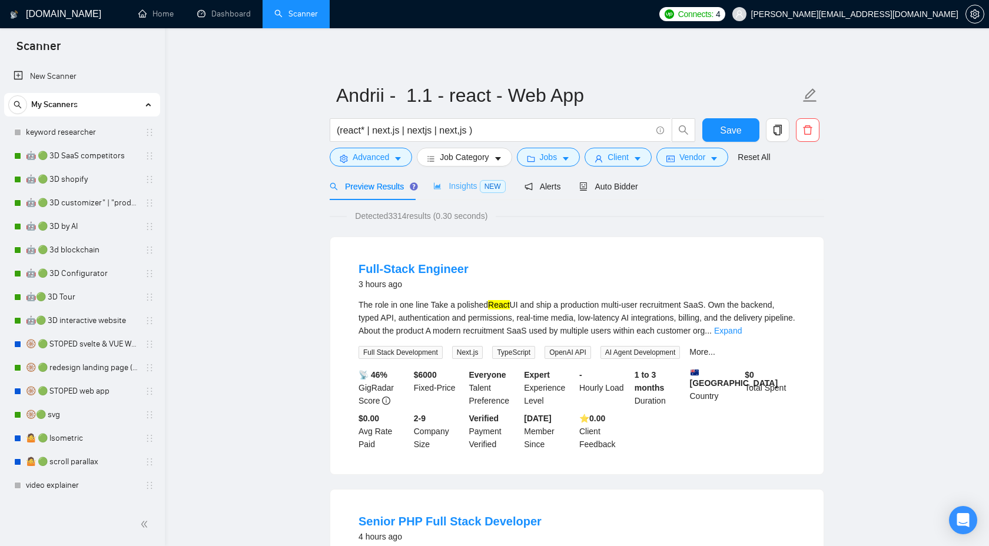
click at [453, 194] on div "Insights NEW" at bounding box center [469, 186] width 72 height 28
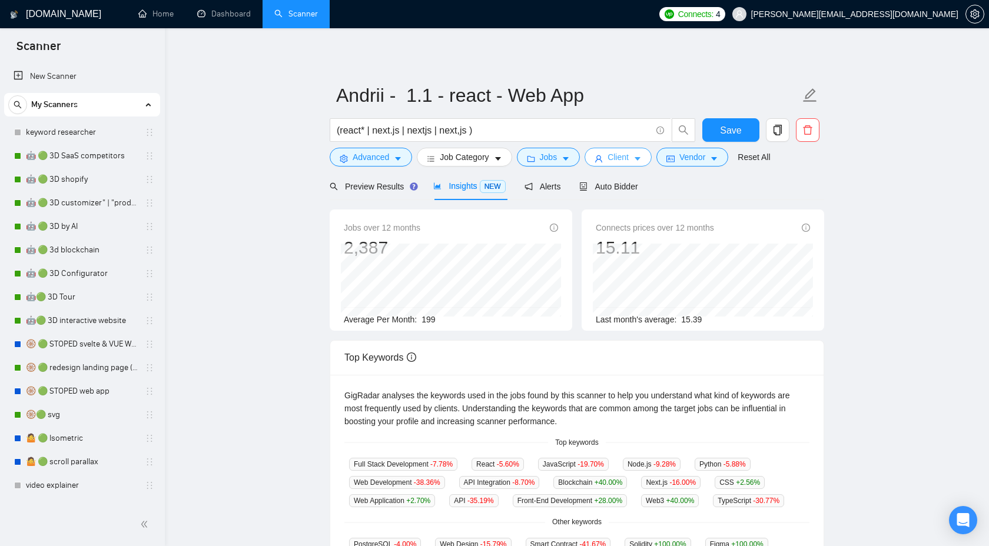
click at [619, 155] on span "Client" at bounding box center [618, 157] width 21 height 13
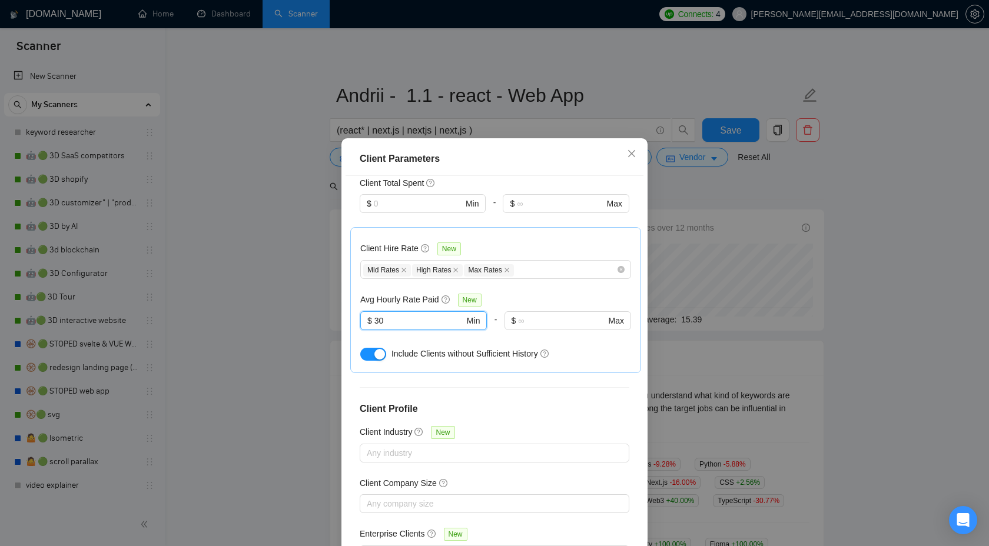
drag, startPoint x: 394, startPoint y: 285, endPoint x: 356, endPoint y: 285, distance: 38.3
click at [356, 285] on div "Client Hire Rate New Mid Rates High Rates Max Rates Avg Hourly Rate Paid New 30…" at bounding box center [495, 300] width 291 height 146
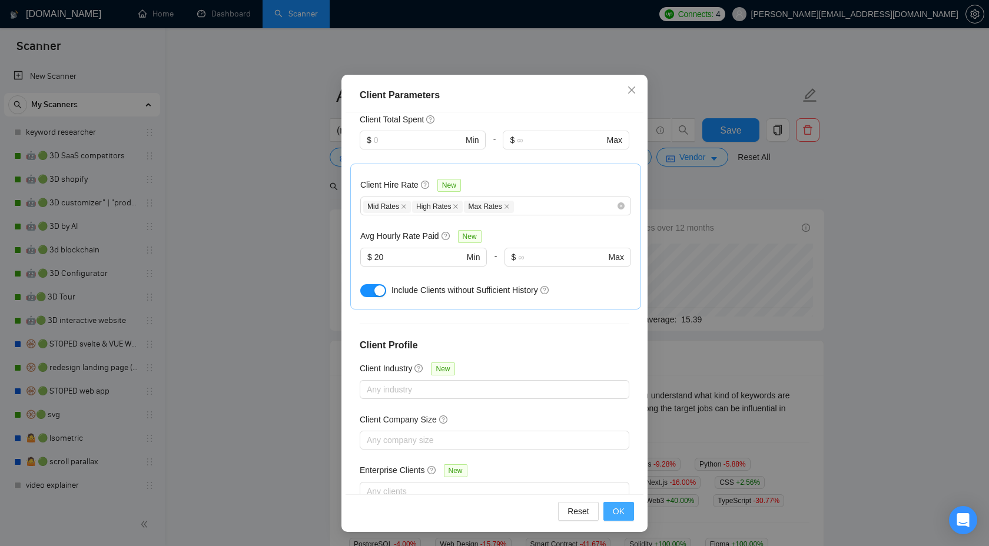
click at [613, 508] on span "OK" at bounding box center [619, 511] width 12 height 13
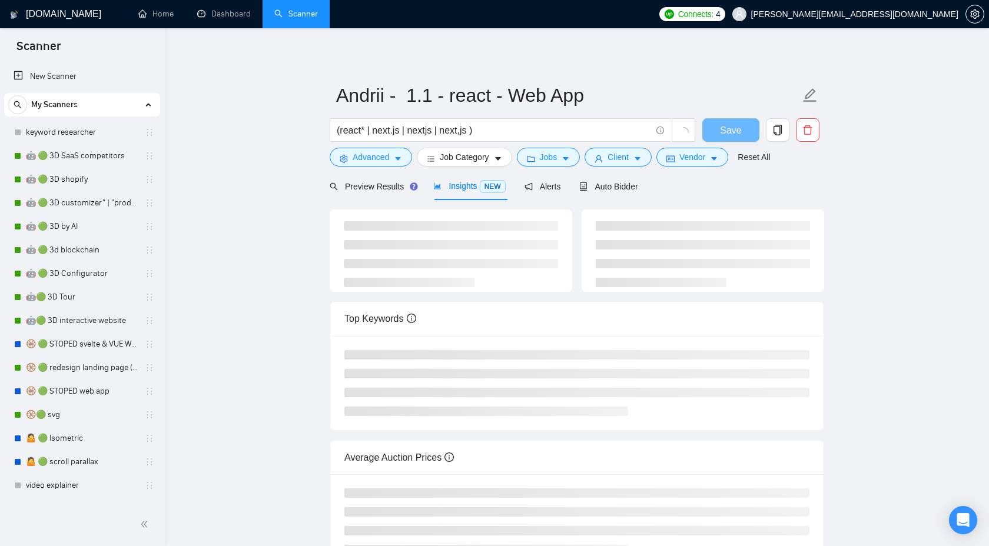
scroll to position [0, 0]
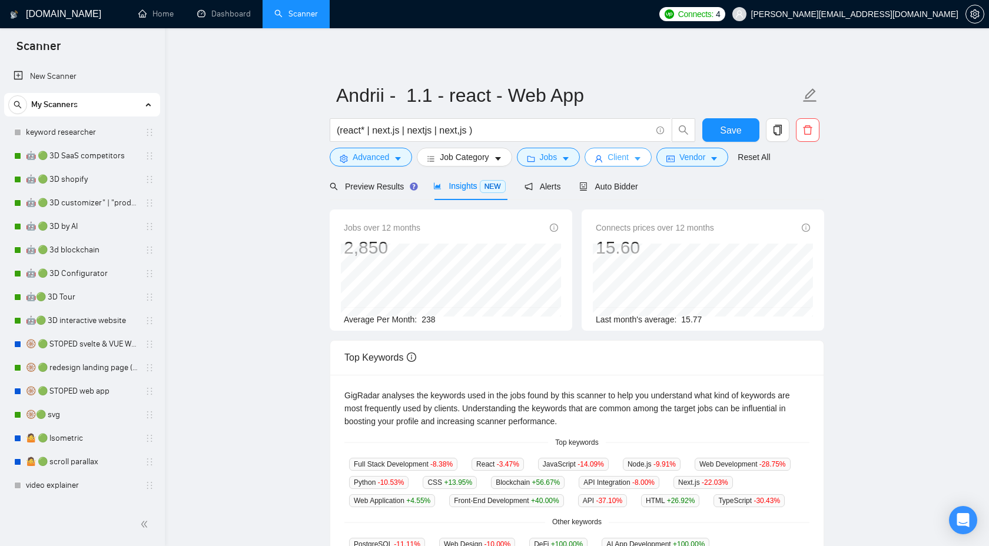
click at [599, 158] on icon "user" at bounding box center [599, 159] width 8 height 8
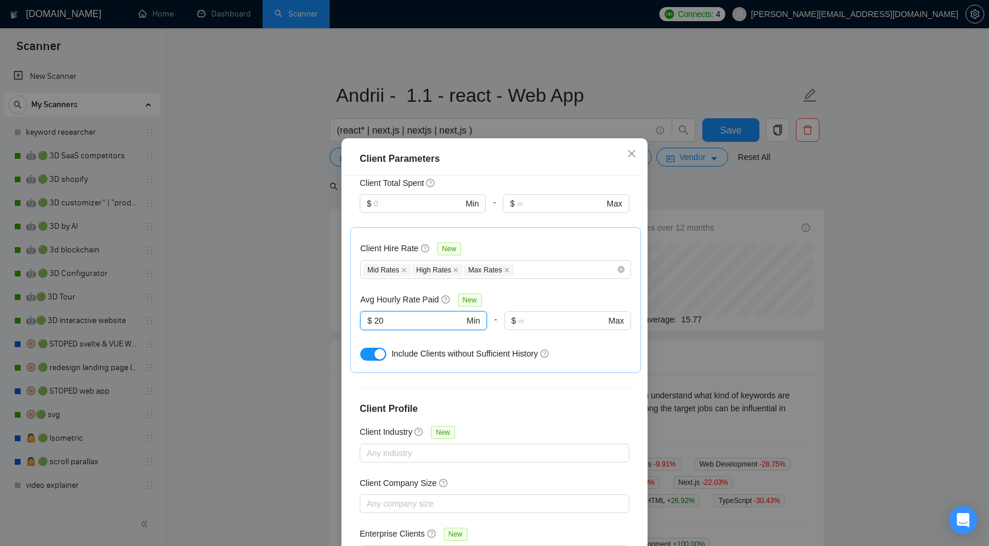
drag, startPoint x: 394, startPoint y: 288, endPoint x: 332, endPoint y: 288, distance: 61.8
click at [332, 288] on div "Client Parameters Client Location Include Client Countries Select Exclude Clien…" at bounding box center [494, 273] width 989 height 546
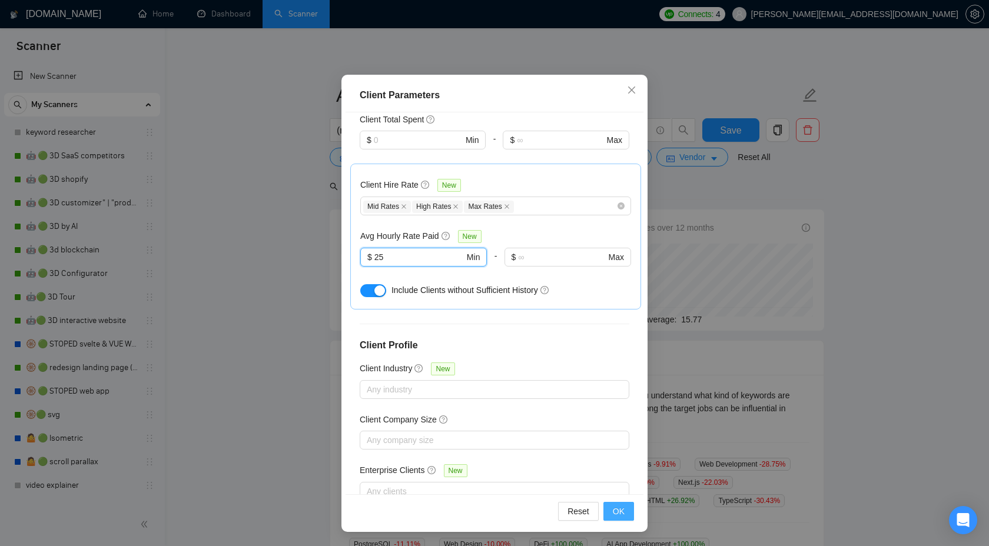
type input "25"
click at [619, 507] on span "OK" at bounding box center [619, 511] width 12 height 13
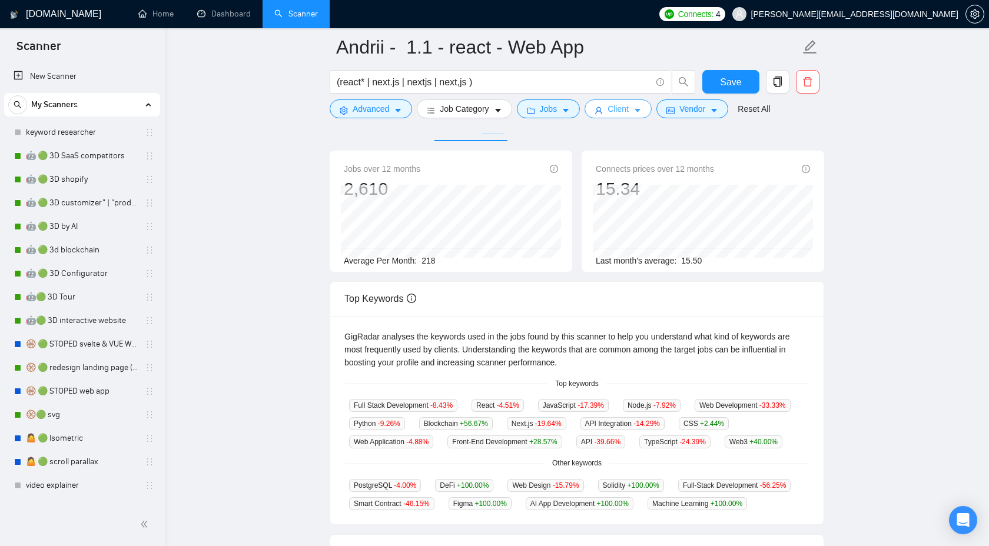
scroll to position [0, 0]
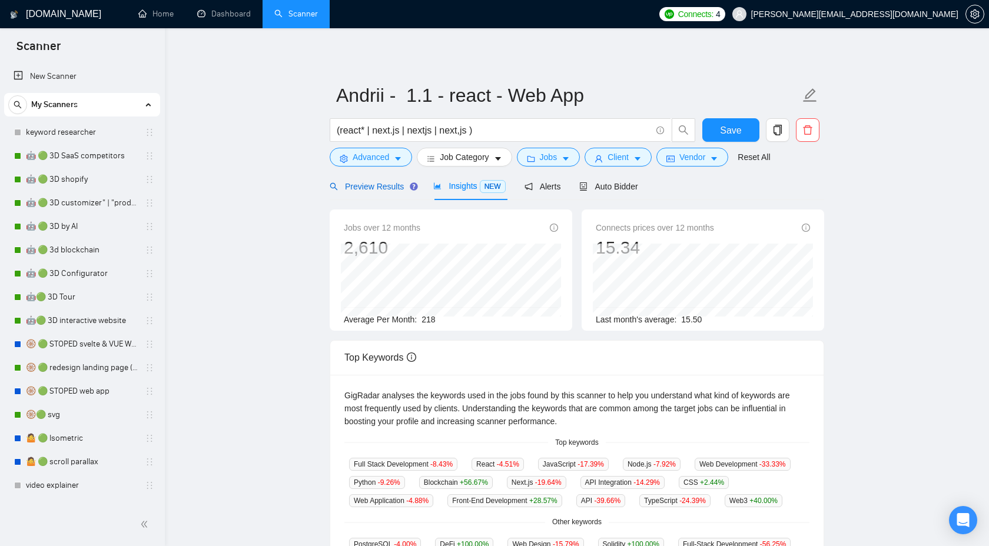
click at [384, 189] on span "Preview Results" at bounding box center [372, 186] width 85 height 9
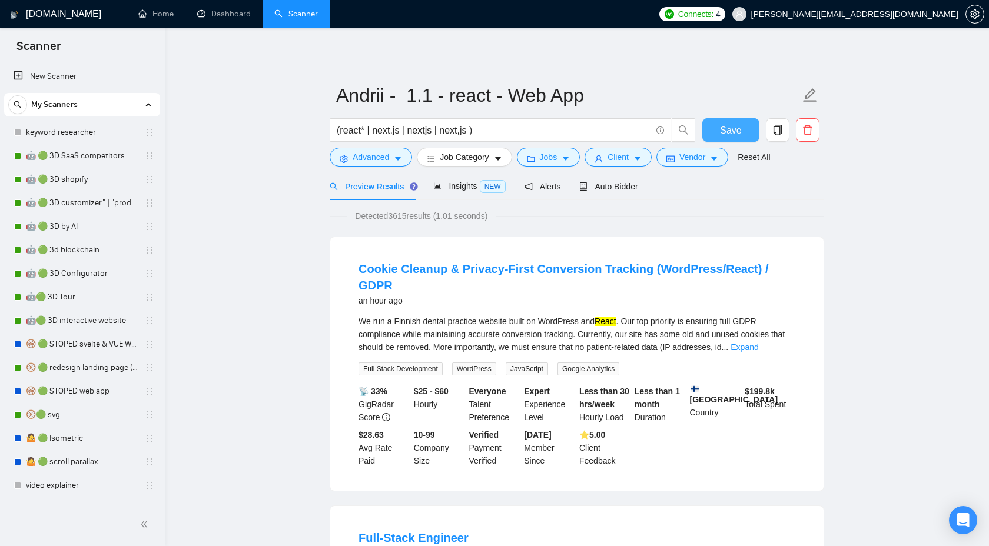
click at [715, 121] on button "Save" at bounding box center [730, 130] width 57 height 24
click at [758, 343] on link "Expand" at bounding box center [745, 347] width 28 height 9
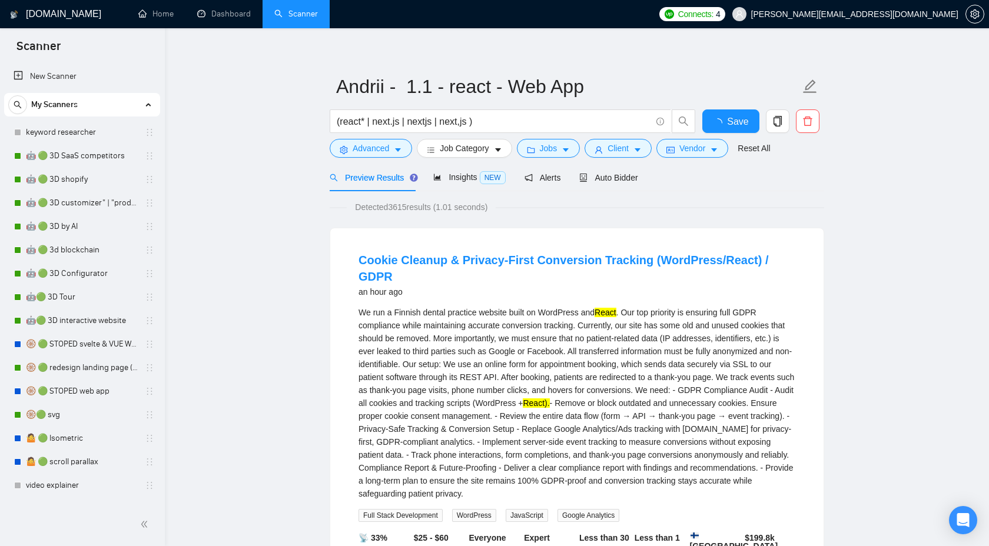
scroll to position [69, 0]
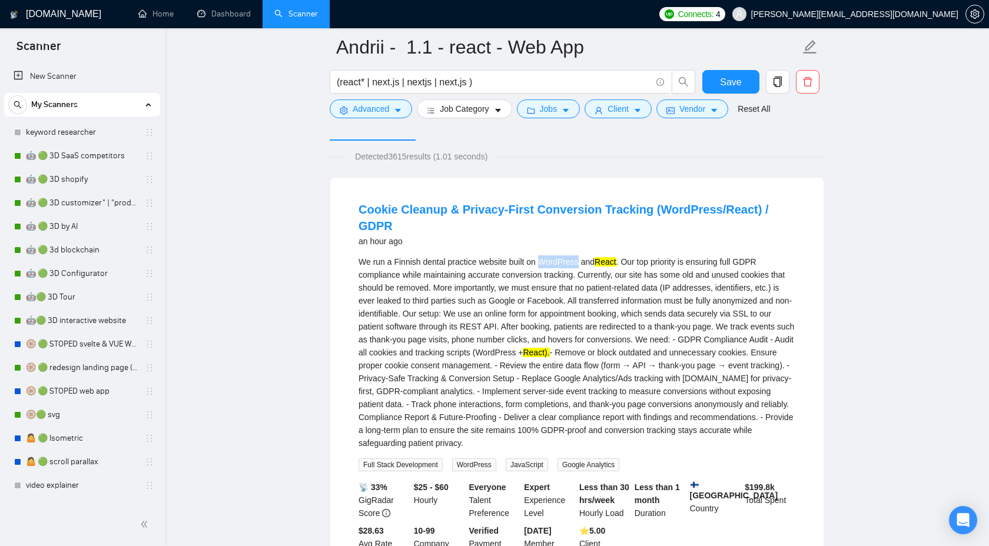
drag, startPoint x: 546, startPoint y: 246, endPoint x: 586, endPoint y: 245, distance: 40.1
click at [586, 256] on div "We run a Finnish dental practice website built on WordPress and React . Our top…" at bounding box center [577, 353] width 437 height 194
copy div "WordPress"
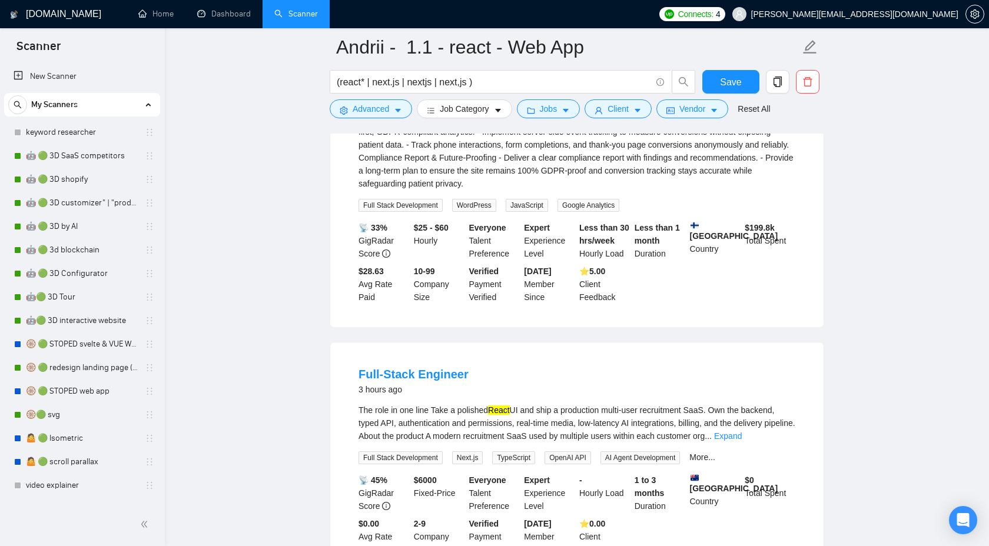
scroll to position [337, 0]
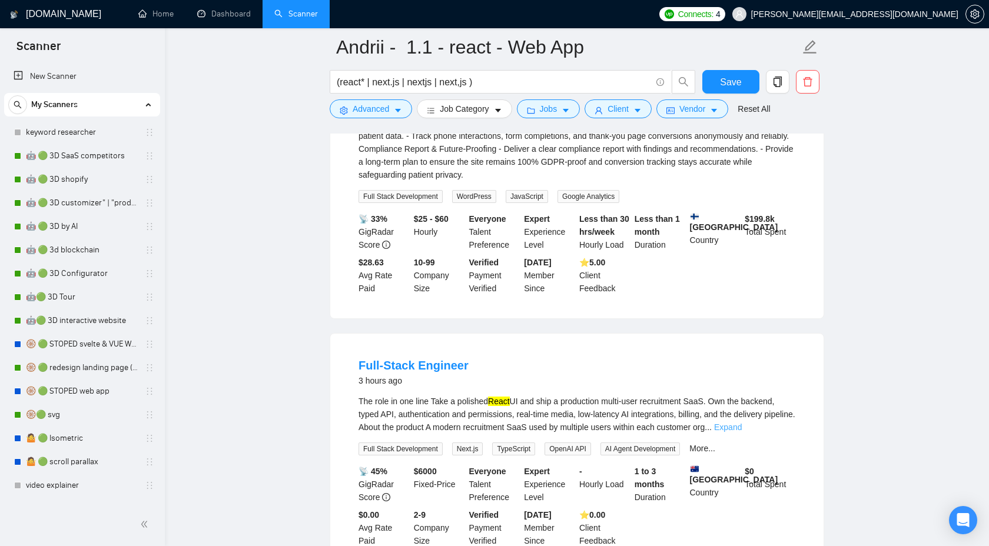
click at [742, 423] on link "Expand" at bounding box center [728, 427] width 28 height 9
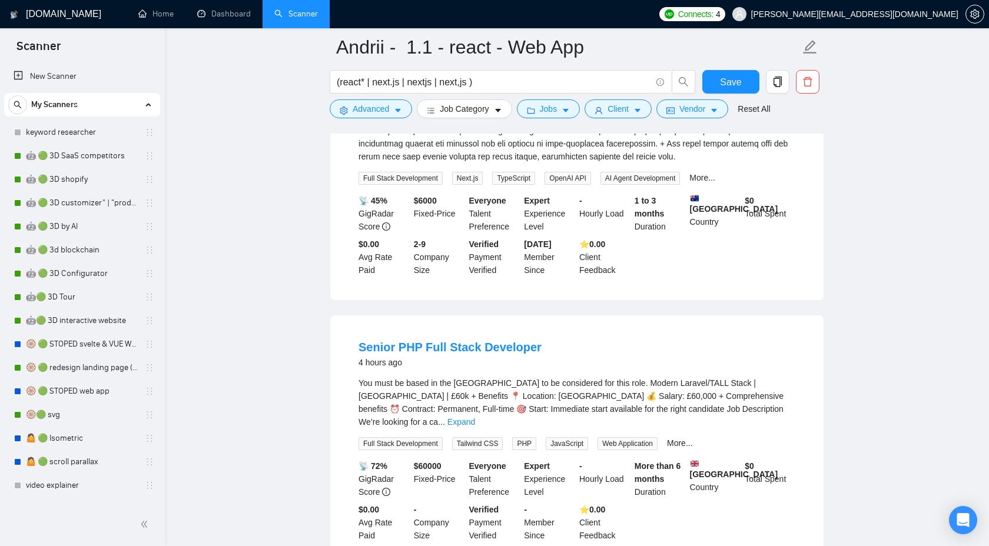
scroll to position [1117, 0]
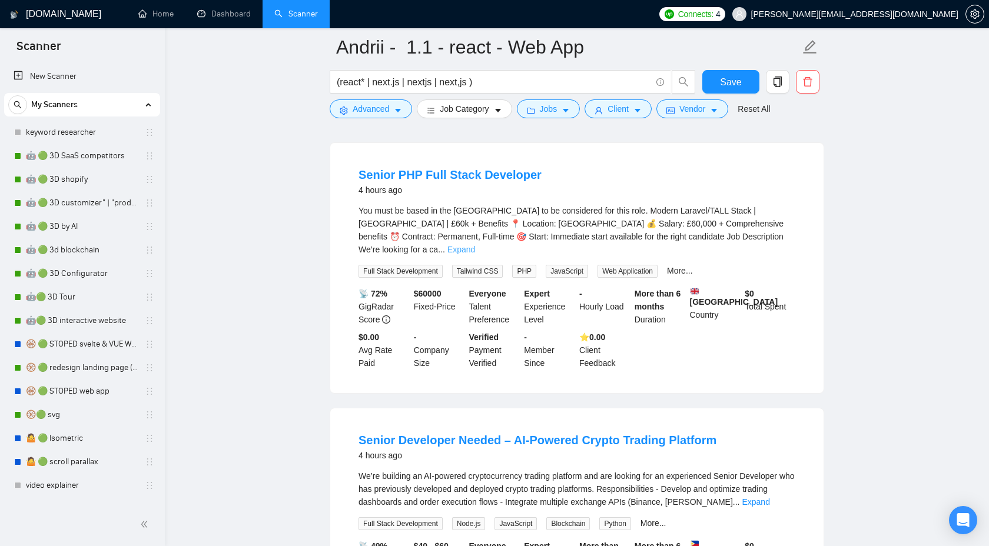
click at [475, 245] on link "Expand" at bounding box center [461, 249] width 28 height 9
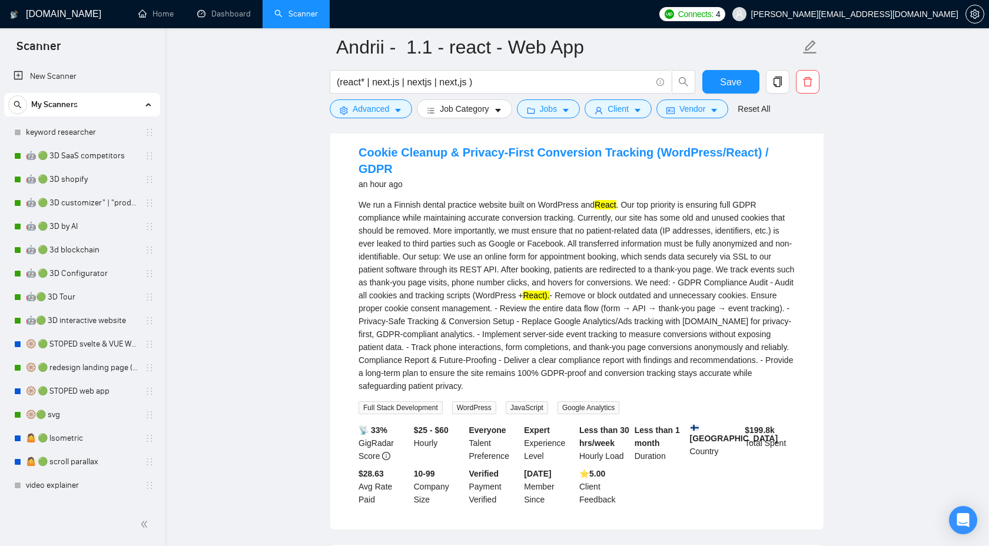
scroll to position [0, 0]
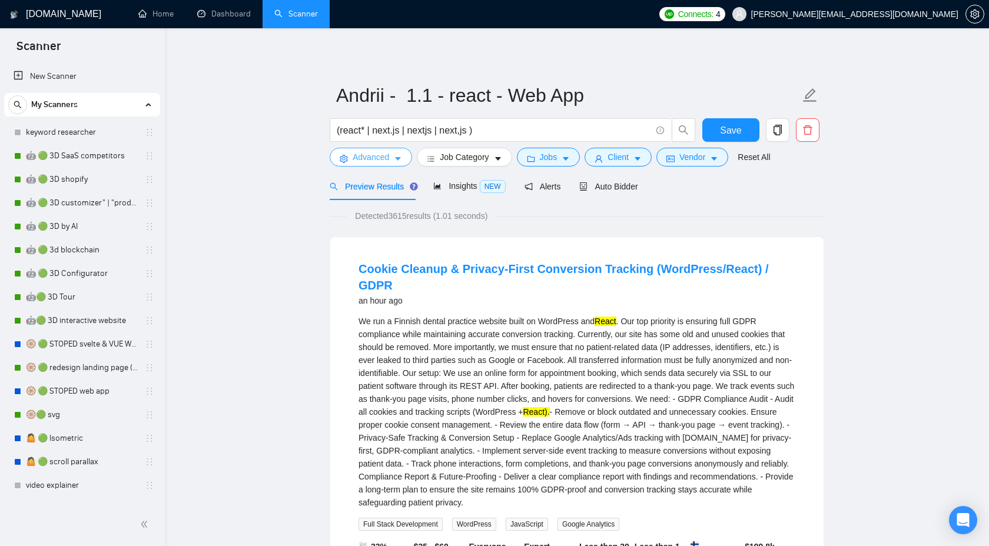
click at [384, 154] on span "Advanced" at bounding box center [371, 157] width 37 height 13
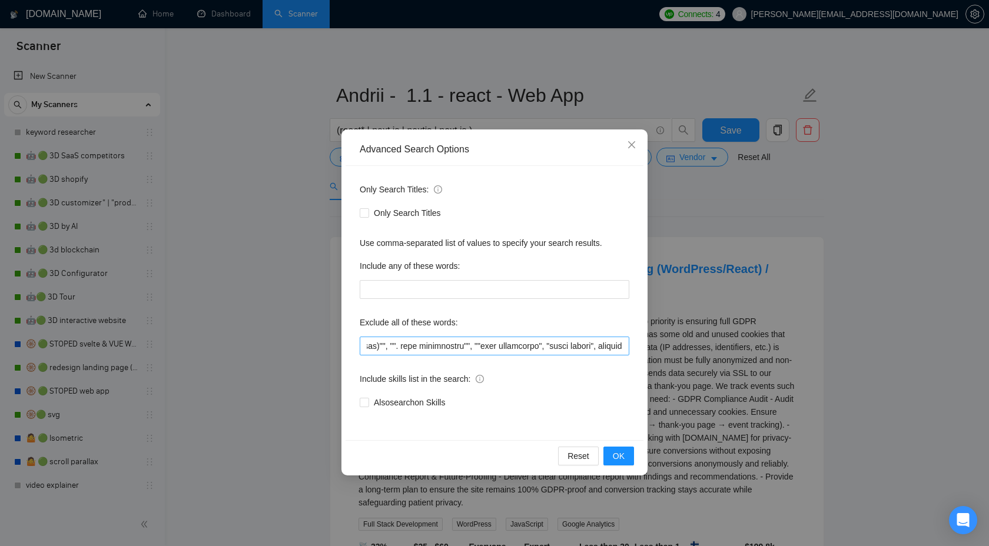
scroll to position [0, 3647]
click at [624, 344] on input "text" at bounding box center [495, 346] width 270 height 19
click at [623, 458] on span "OK" at bounding box center [619, 456] width 12 height 13
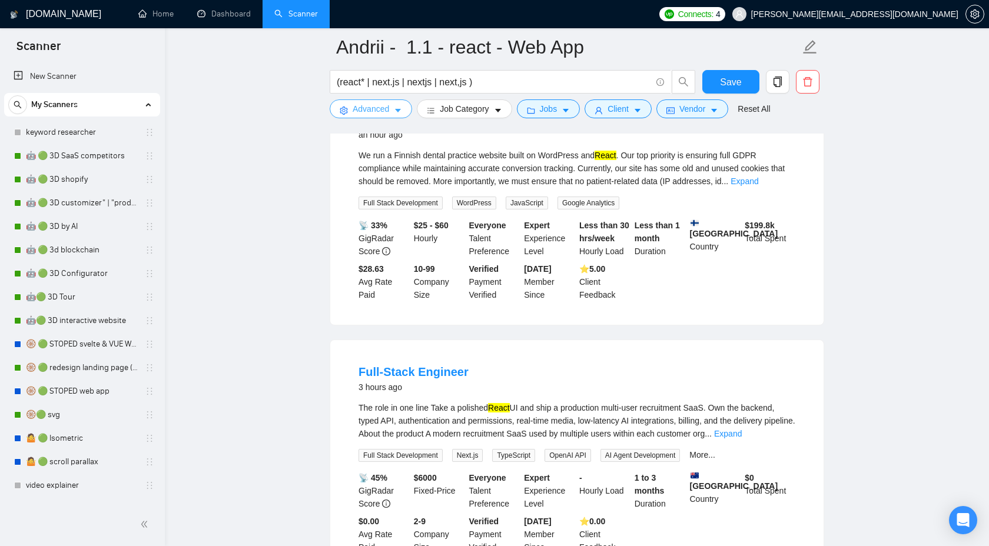
scroll to position [217, 0]
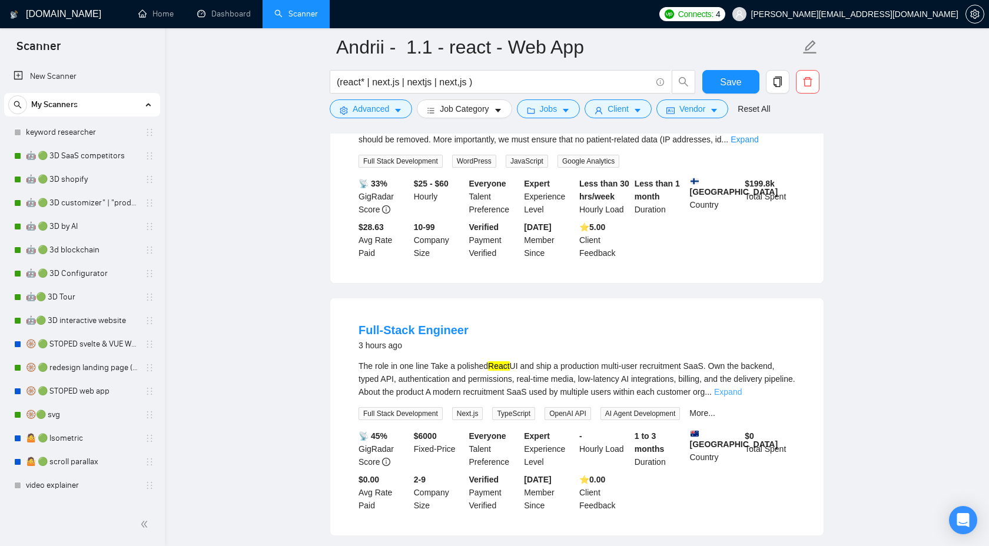
click at [742, 387] on link "Expand" at bounding box center [728, 391] width 28 height 9
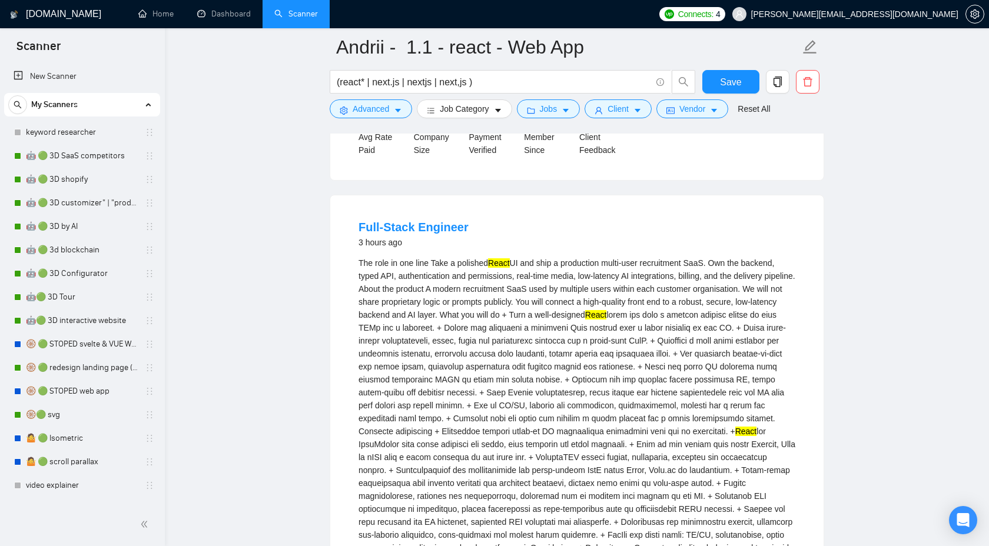
scroll to position [402, 0]
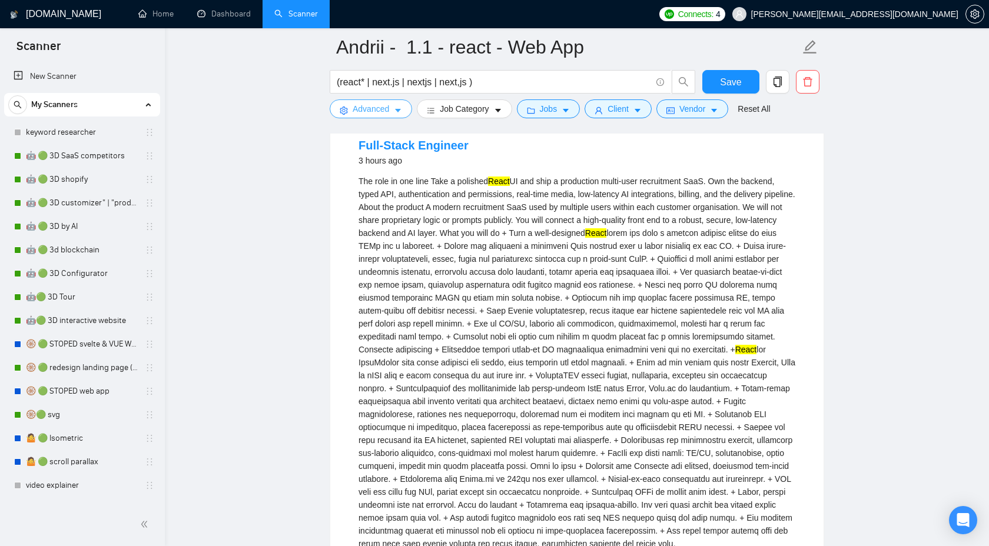
click at [383, 114] on span "Advanced" at bounding box center [371, 108] width 37 height 13
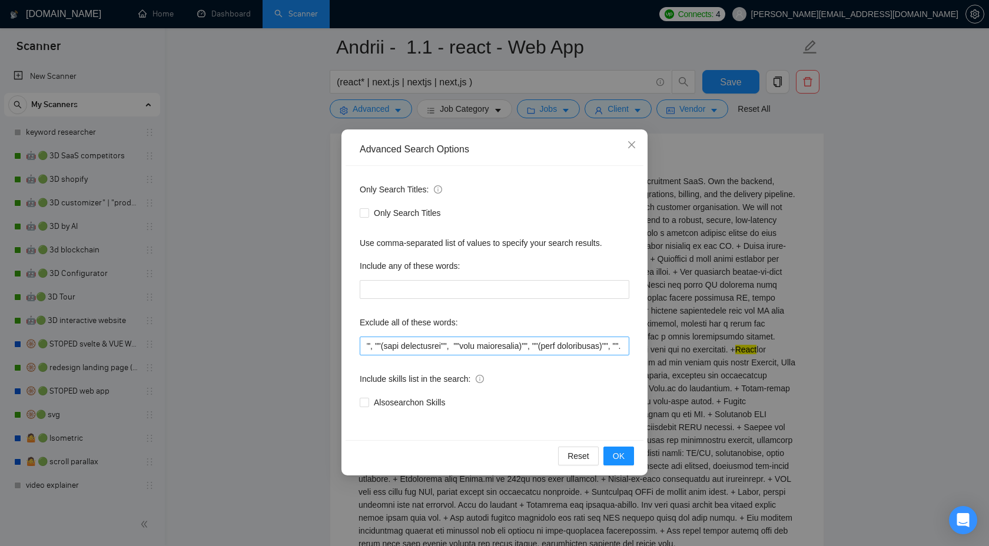
scroll to position [0, 3667]
drag, startPoint x: 608, startPoint y: 348, endPoint x: 648, endPoint y: 347, distance: 40.1
click at [648, 348] on div "Advanced Search Options Only Search Titles: Only Search Titles Use comma-separa…" at bounding box center [494, 273] width 989 height 546
type input """"low budget"", ""(low budget"", ""low budget)"", ""(low budget)"", ""low buge…"
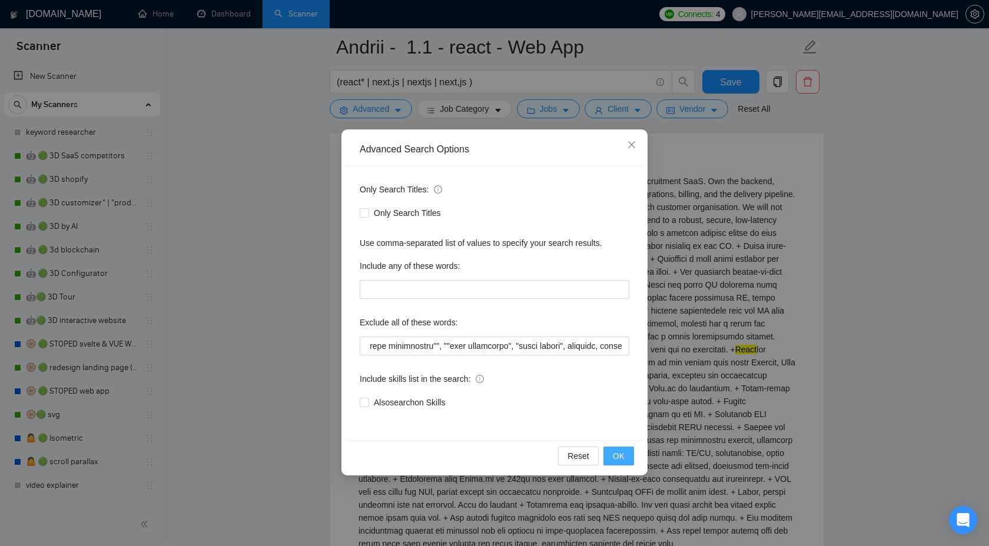
click at [623, 459] on span "OK" at bounding box center [619, 456] width 12 height 13
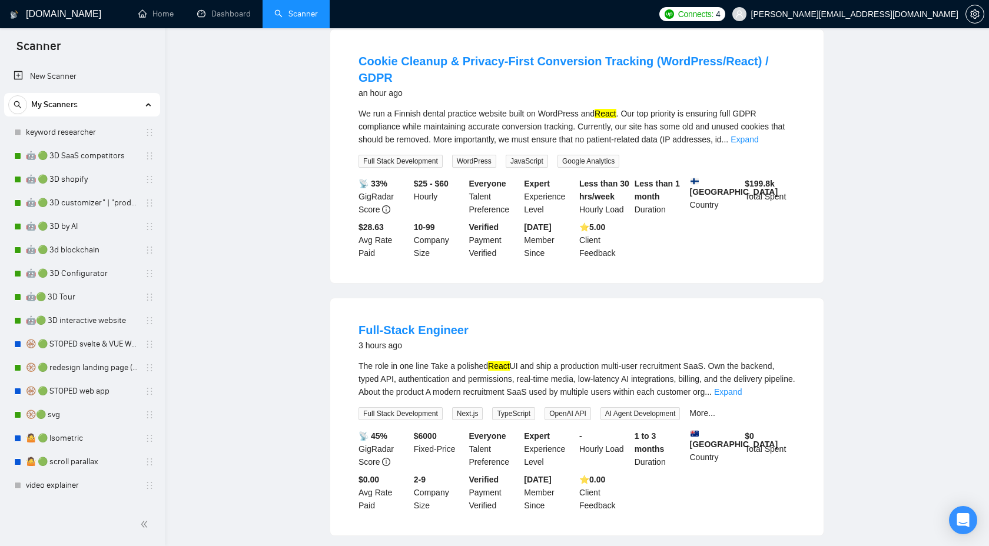
scroll to position [0, 0]
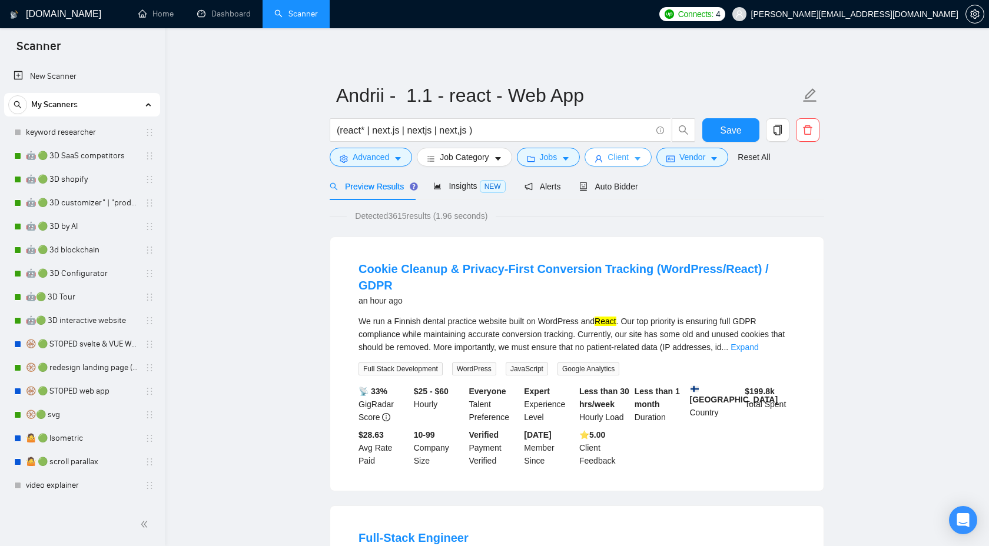
click at [608, 157] on button "Client" at bounding box center [618, 157] width 67 height 19
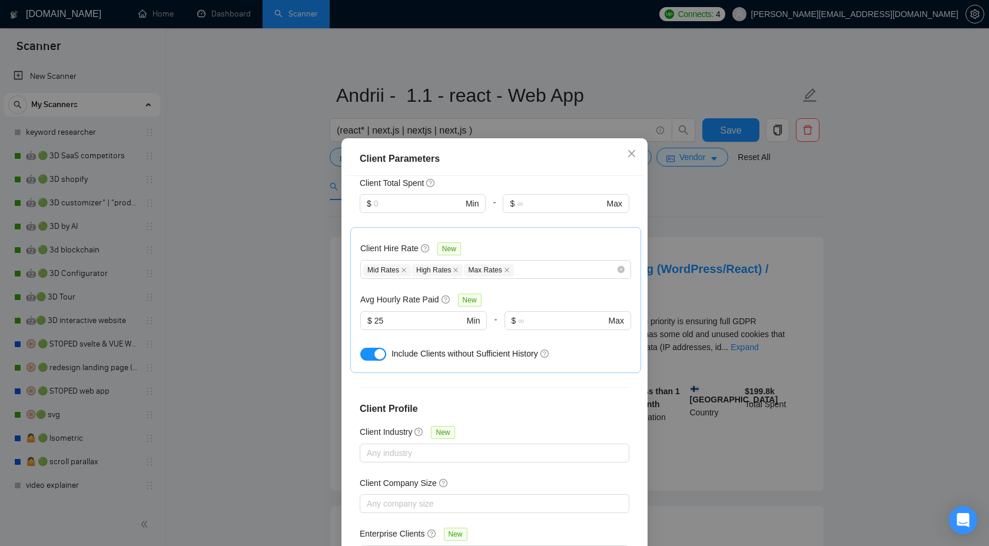
click at [848, 246] on div "Client Parameters Client Location Include Client Countries Select Exclude Clien…" at bounding box center [494, 273] width 989 height 546
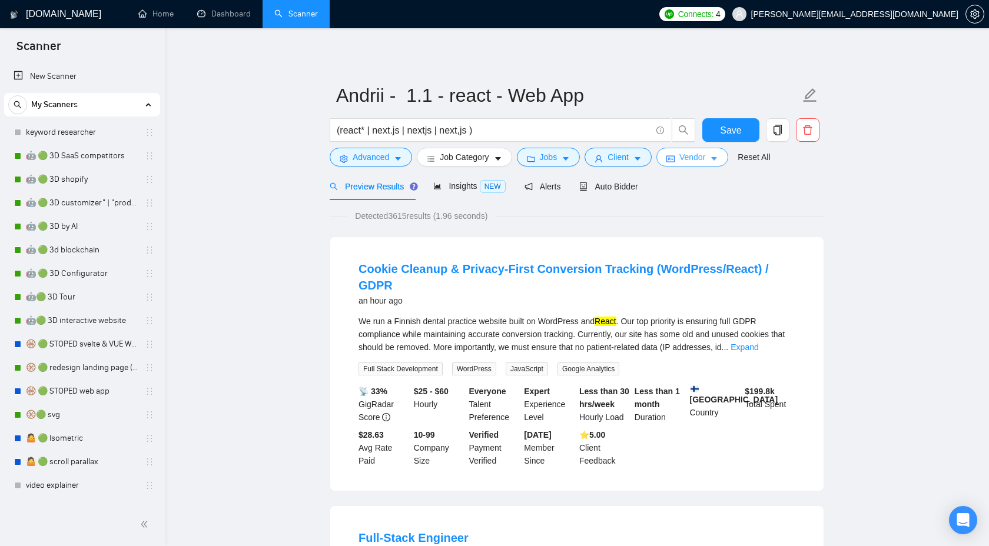
click at [692, 155] on span "Vendor" at bounding box center [692, 157] width 26 height 13
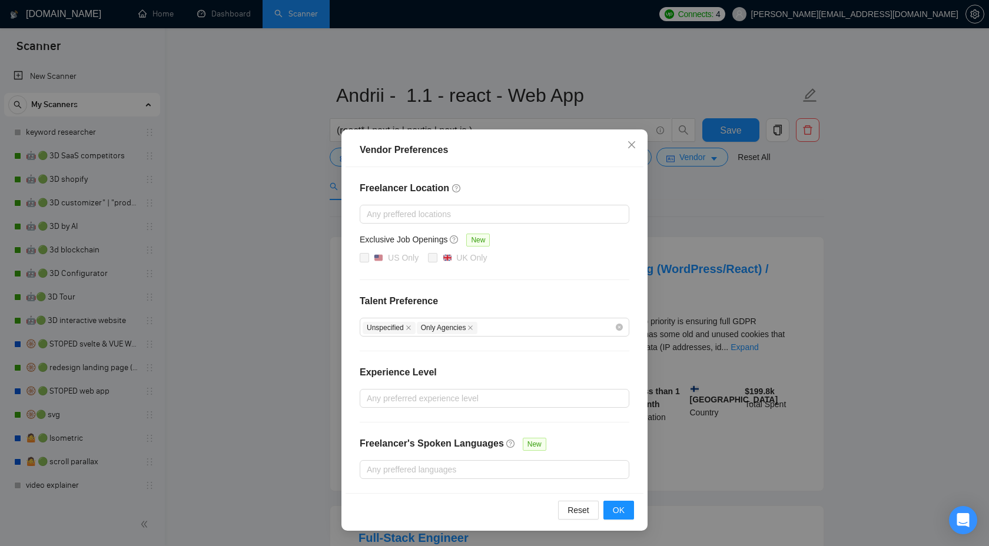
click at [858, 306] on div "Vendor Preferences Freelancer Location Any preffered locations Exclusive Job Op…" at bounding box center [494, 273] width 989 height 546
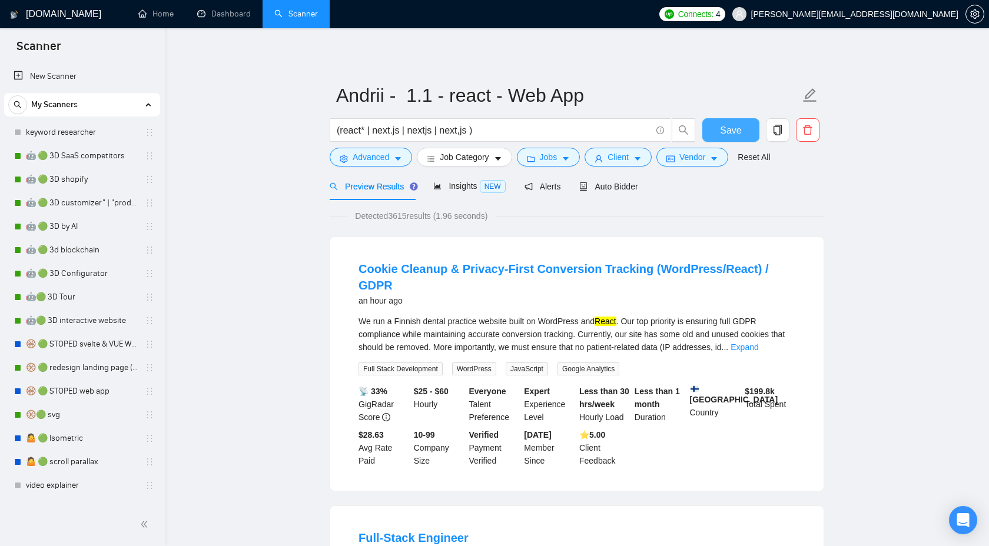
click at [728, 132] on span "Save" at bounding box center [730, 130] width 21 height 15
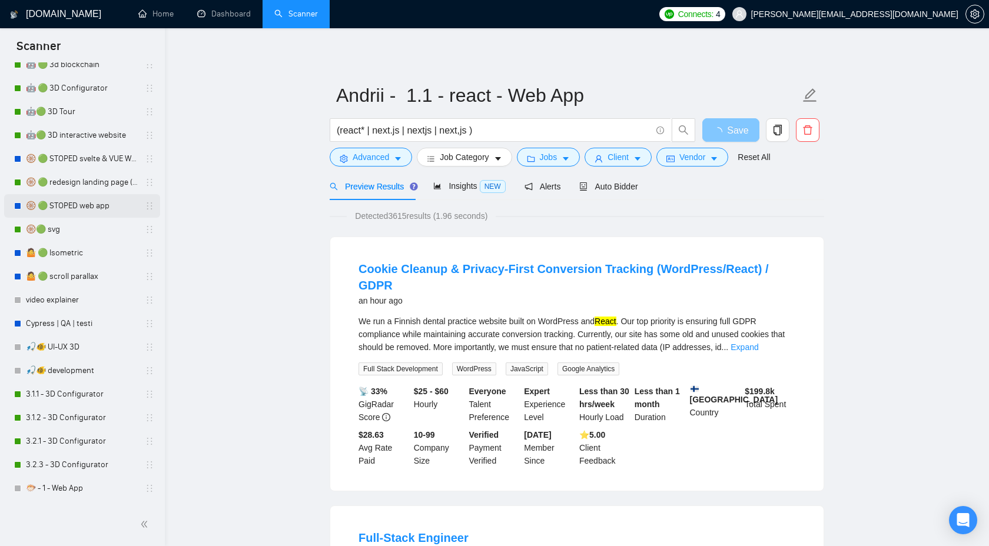
scroll to position [559, 0]
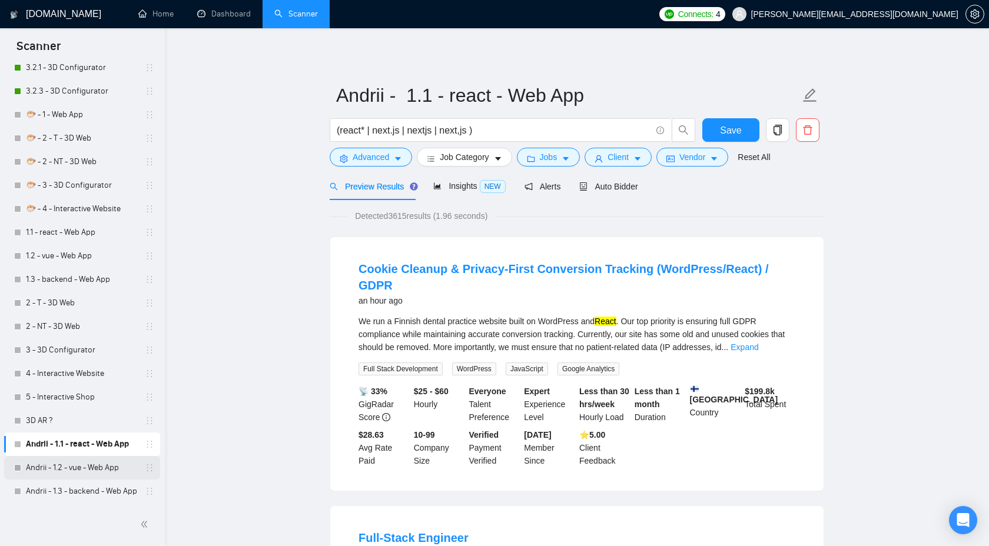
click at [77, 466] on link "Andrii - 1.2 - vue - Web App" at bounding box center [82, 468] width 112 height 24
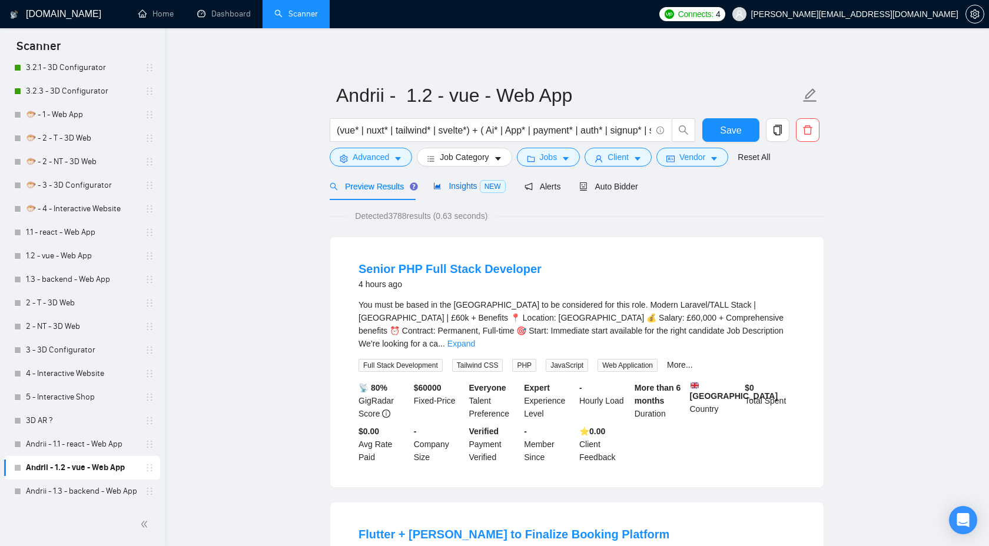
click at [460, 185] on span "Insights NEW" at bounding box center [469, 185] width 72 height 9
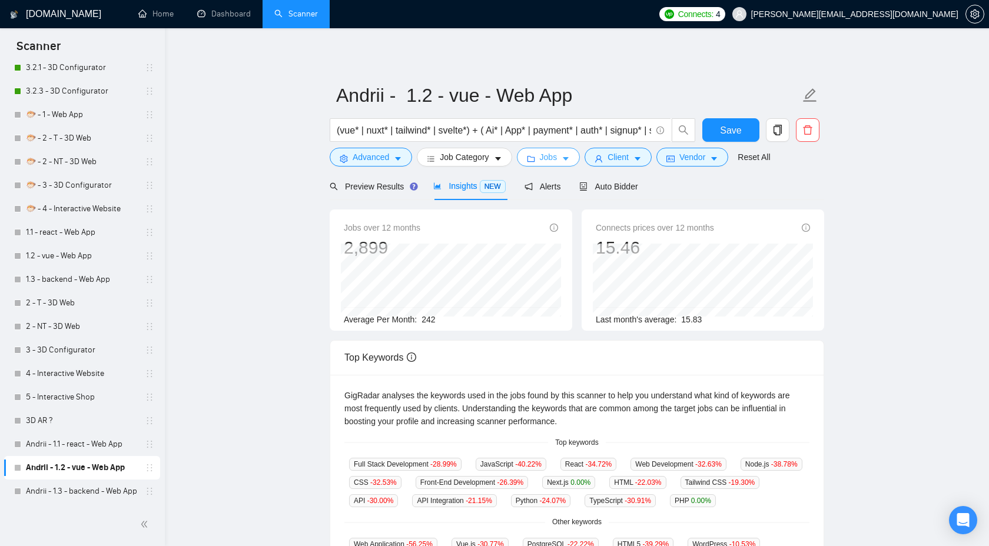
click at [557, 155] on span "Jobs" at bounding box center [549, 157] width 18 height 13
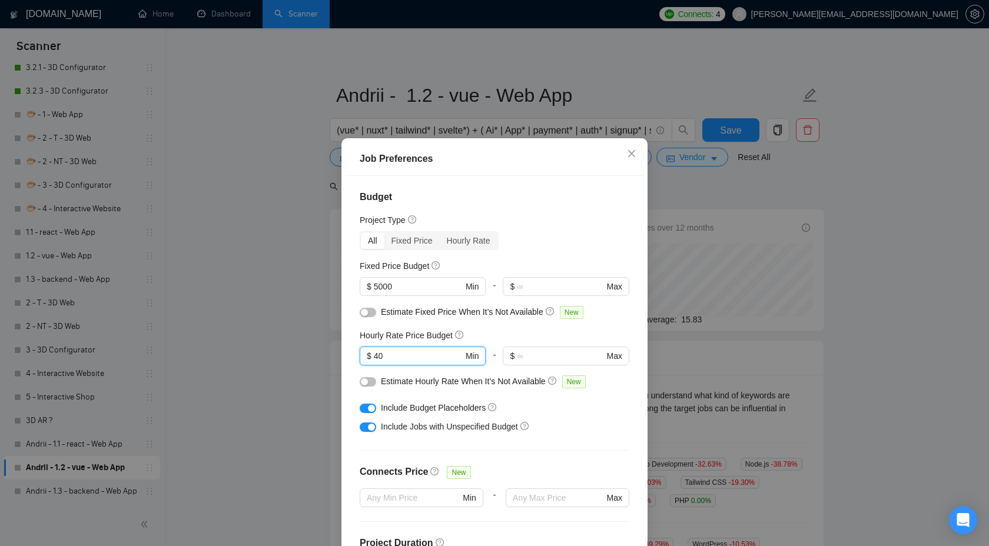
drag, startPoint x: 397, startPoint y: 356, endPoint x: 353, endPoint y: 359, distance: 44.2
click at [353, 359] on div "Budget Project Type All Fixed Price Hourly Rate Fixed Price Budget $ 5000 Min -…" at bounding box center [495, 367] width 298 height 383
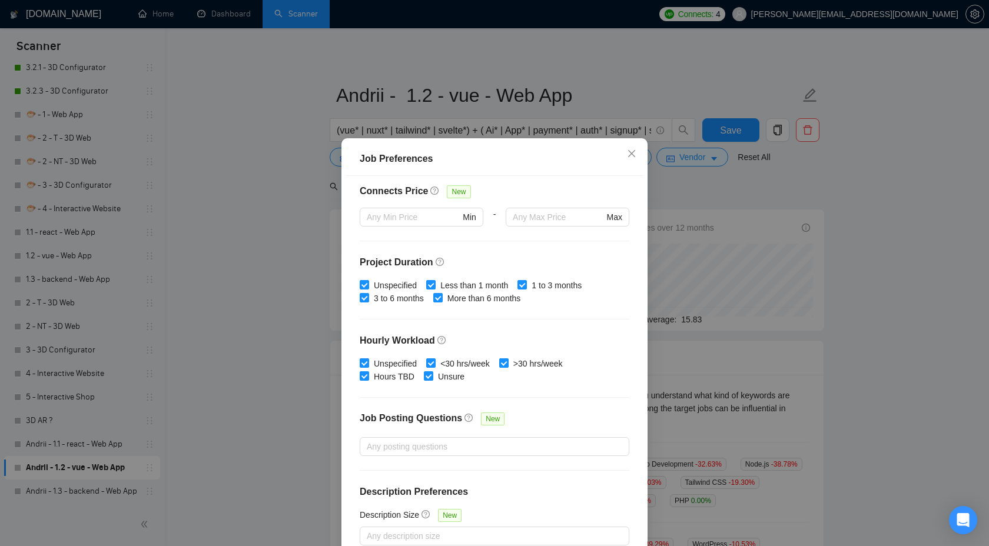
scroll to position [64, 0]
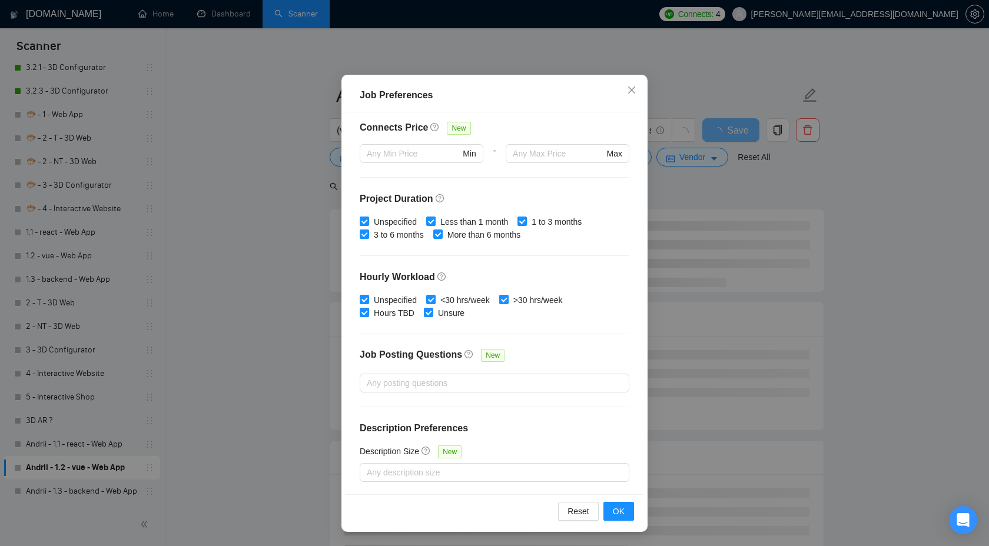
type input "50"
click at [622, 522] on div "Reset OK" at bounding box center [495, 512] width 298 height 34
click at [621, 512] on span "OK" at bounding box center [619, 511] width 12 height 13
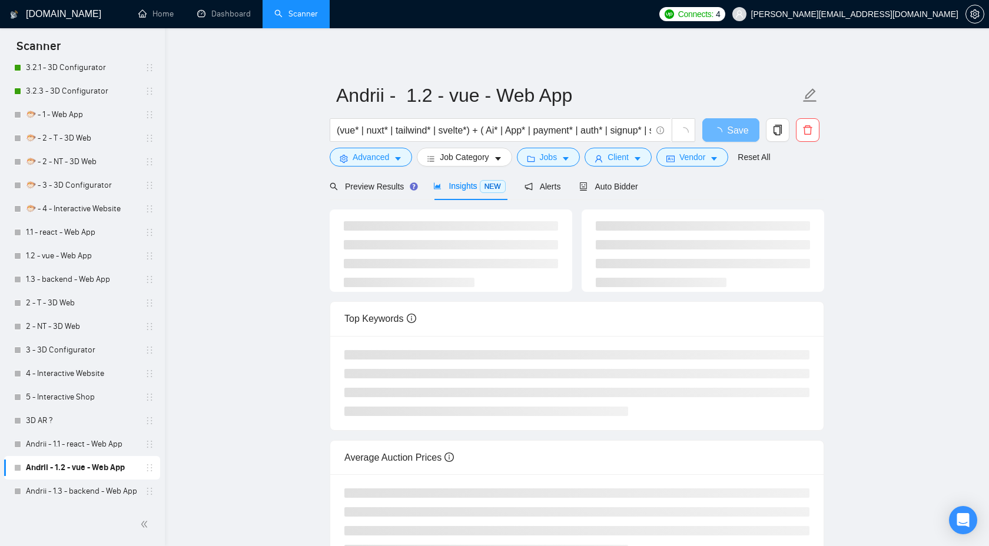
scroll to position [0, 0]
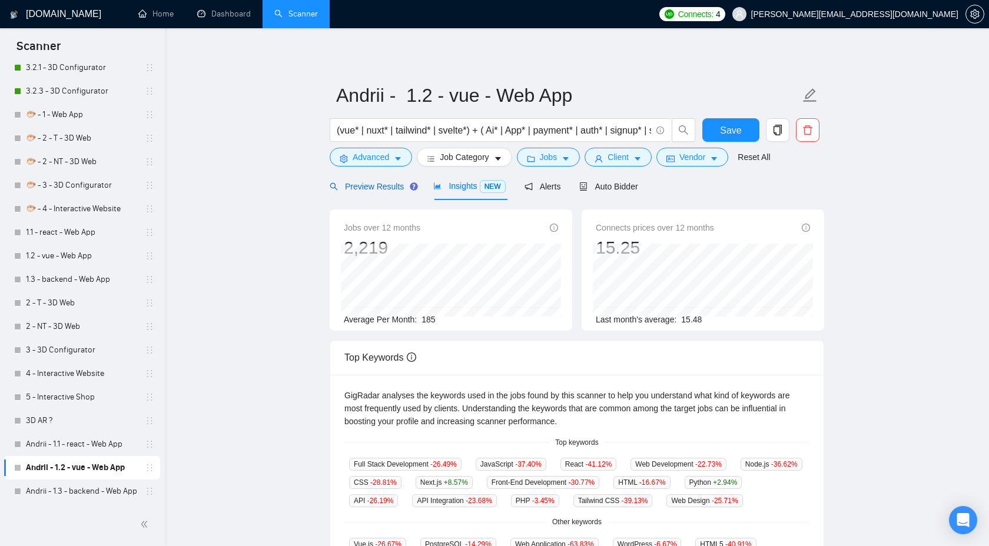
click at [387, 192] on div "Preview Results" at bounding box center [372, 186] width 85 height 13
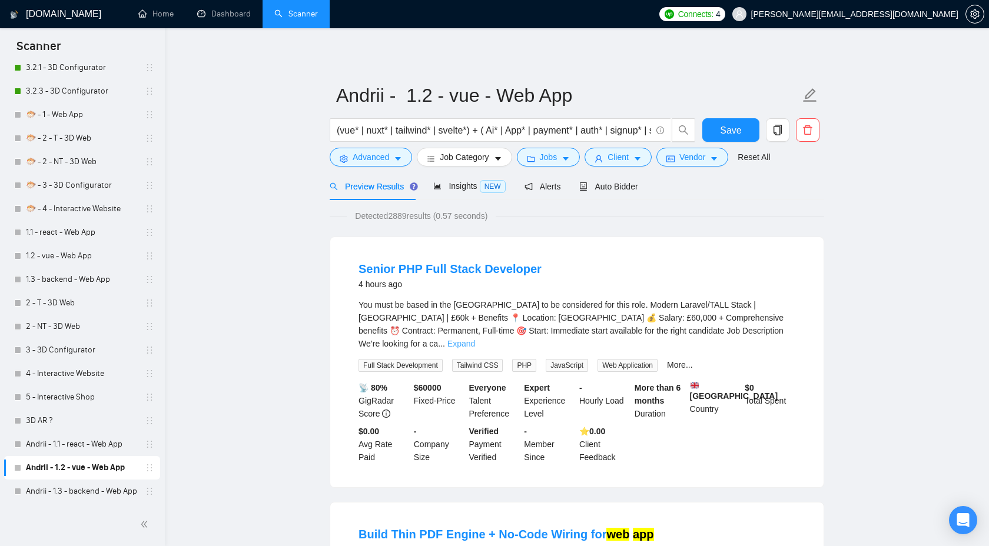
click at [475, 339] on link "Expand" at bounding box center [461, 343] width 28 height 9
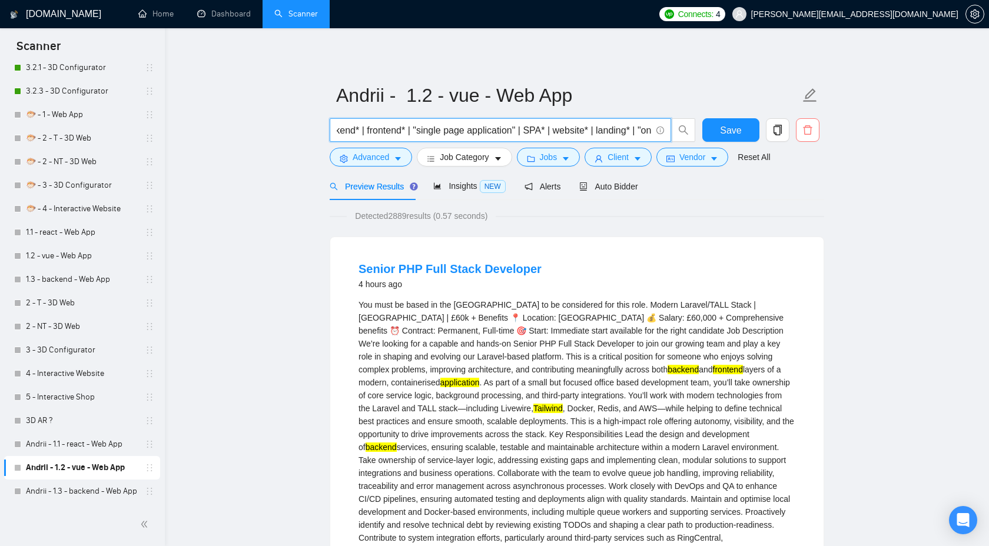
scroll to position [0, 1096]
drag, startPoint x: 479, startPoint y: 134, endPoint x: 801, endPoint y: 134, distance: 322.0
click at [801, 134] on div "(vue* | nuxt* | tailwind* | svelte*) + ( Ai* | App* | payment* | auth* | signup…" at bounding box center [574, 132] width 495 height 29
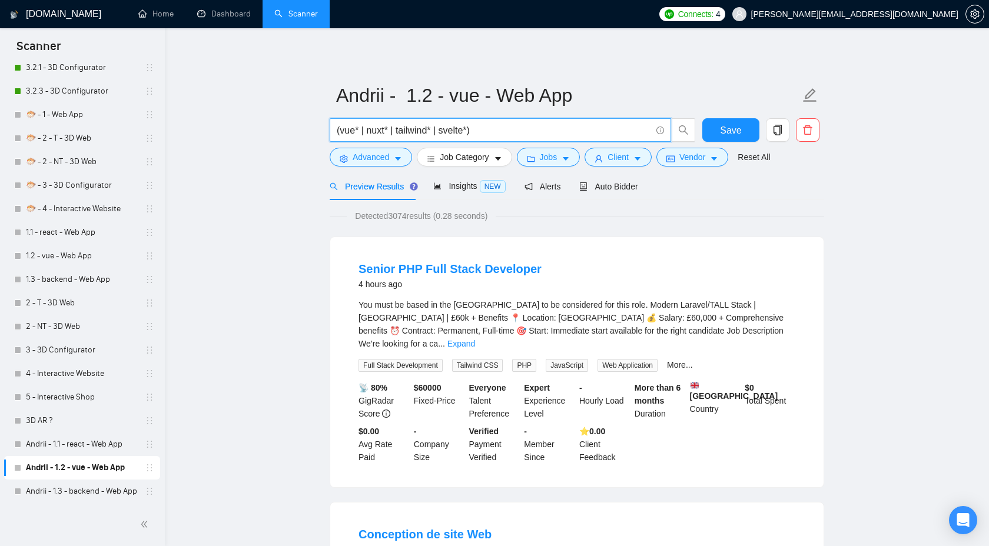
drag, startPoint x: 440, startPoint y: 131, endPoint x: 472, endPoint y: 131, distance: 31.2
click at [472, 131] on input "(vue* | nuxt* | tailwind* | svelte*)" at bounding box center [494, 130] width 314 height 15
drag, startPoint x: 395, startPoint y: 132, endPoint x: 433, endPoint y: 132, distance: 38.3
click at [433, 132] on input "(vue* | nuxt* | tailwind* | )" at bounding box center [494, 130] width 314 height 15
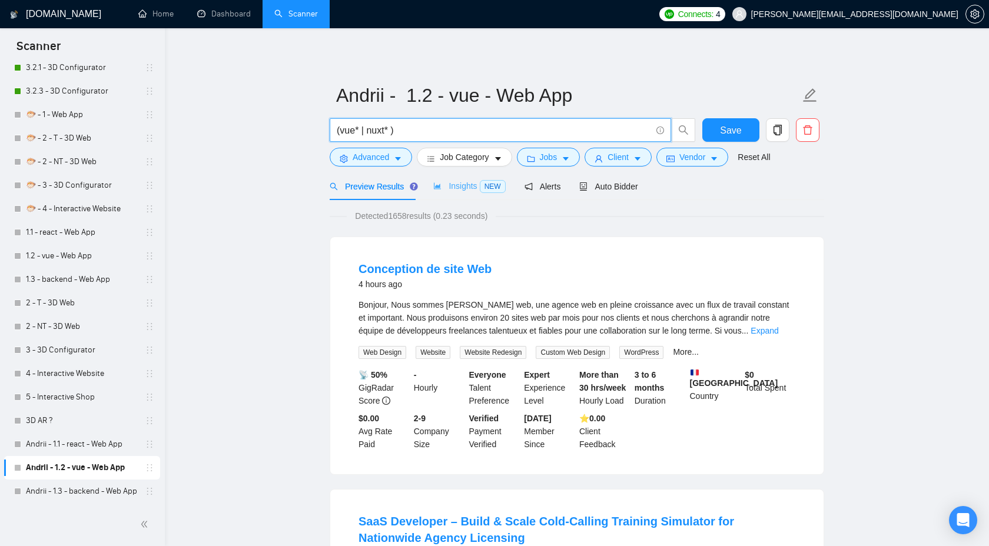
type input "(vue* | nuxt* )"
click at [461, 183] on span "Insights NEW" at bounding box center [469, 185] width 72 height 9
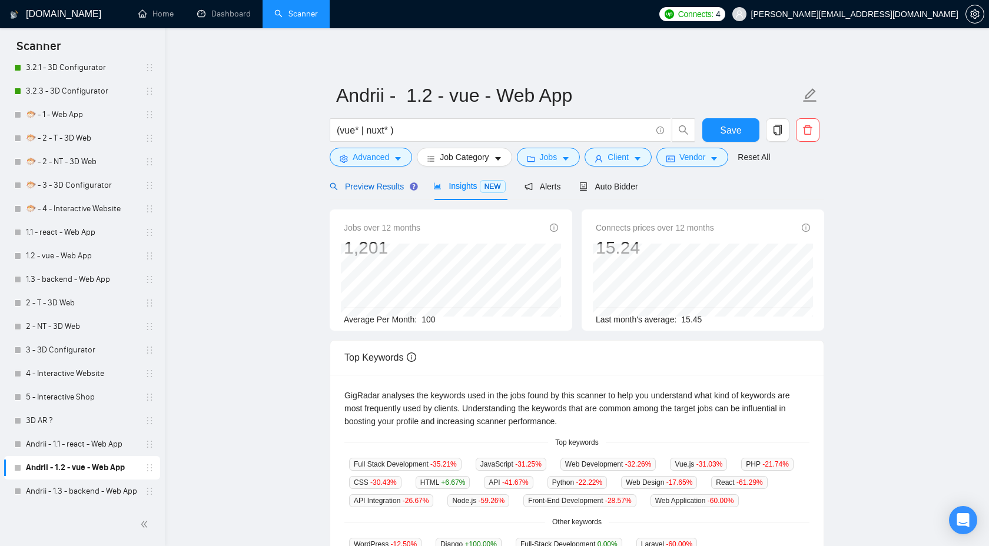
click at [380, 191] on span "Preview Results" at bounding box center [372, 186] width 85 height 9
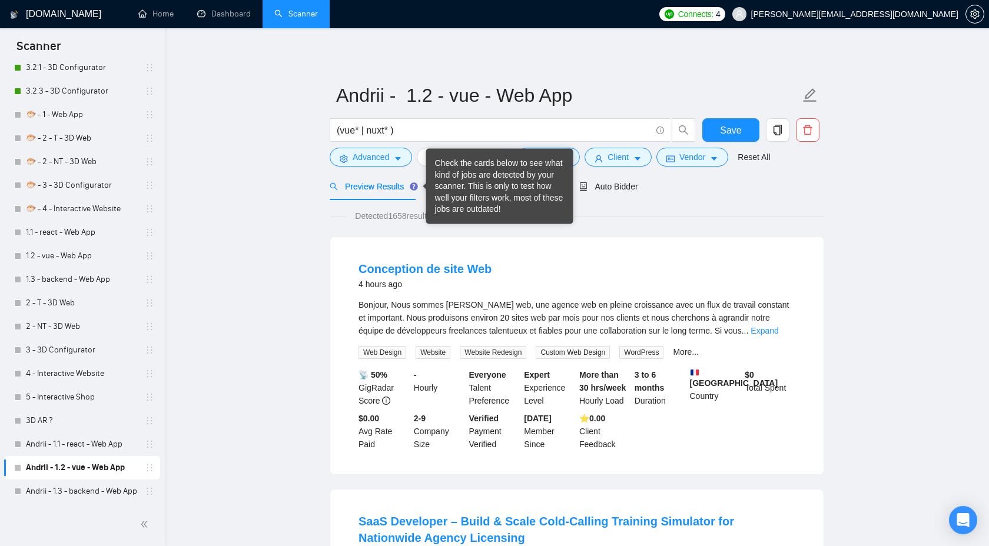
click at [567, 156] on div "Check the cards below to see what kind of jobs are detected by your scanner. Th…" at bounding box center [499, 186] width 147 height 75
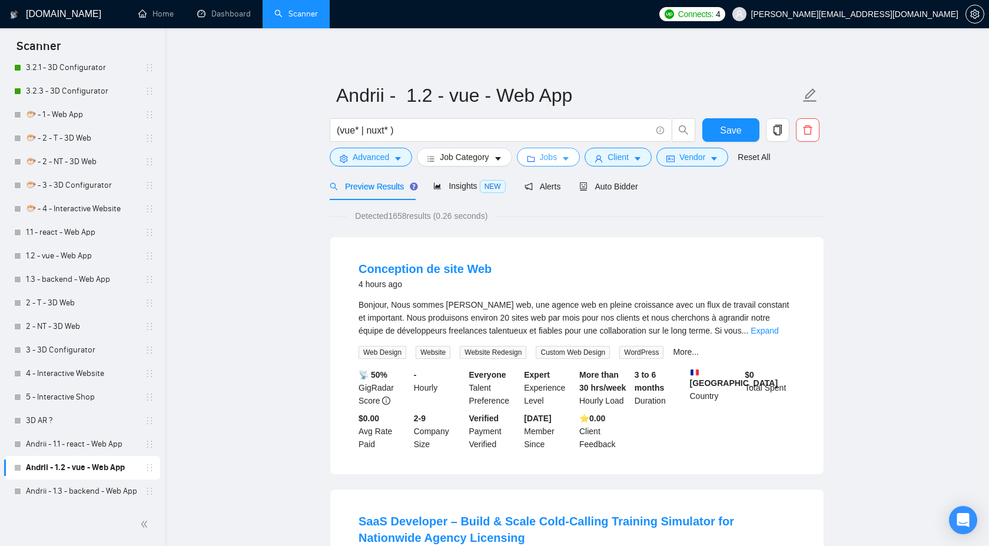
click at [580, 159] on button "Jobs" at bounding box center [549, 157] width 64 height 19
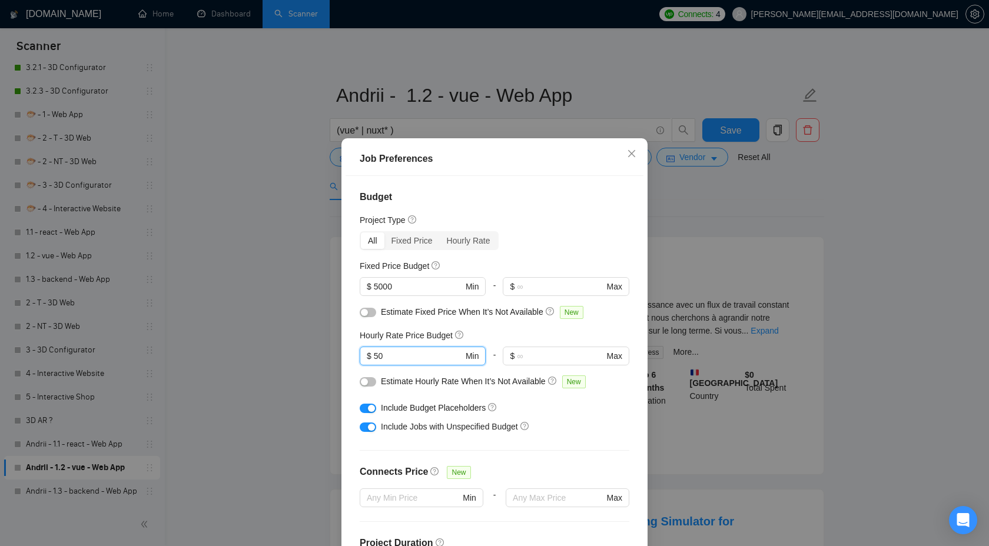
drag, startPoint x: 410, startPoint y: 357, endPoint x: 333, endPoint y: 357, distance: 77.1
click at [333, 357] on div "Job Preferences Budget Project Type All Fixed Price Hourly Rate Fixed Price Bud…" at bounding box center [494, 273] width 989 height 546
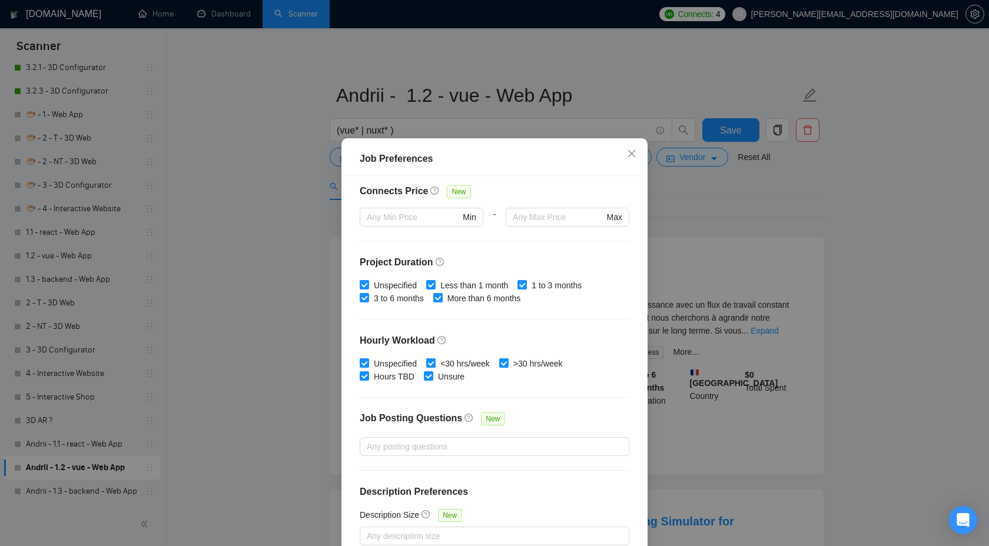
scroll to position [64, 0]
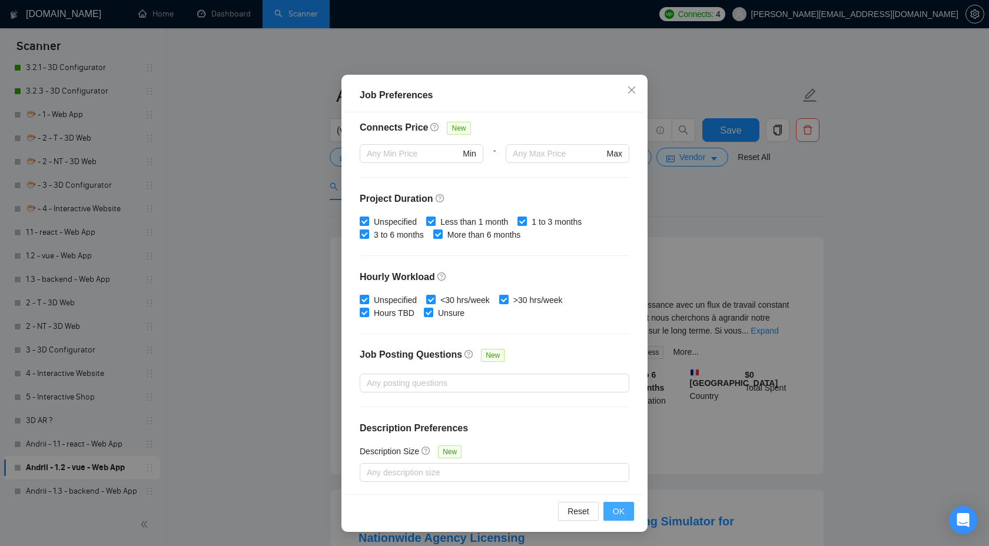
type input "40"
click at [612, 513] on button "OK" at bounding box center [618, 511] width 31 height 19
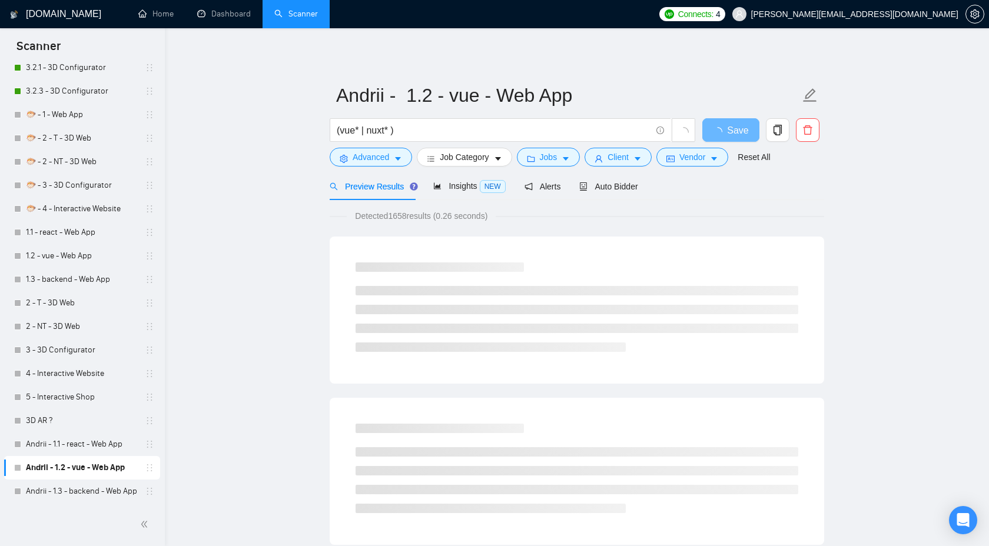
scroll to position [0, 0]
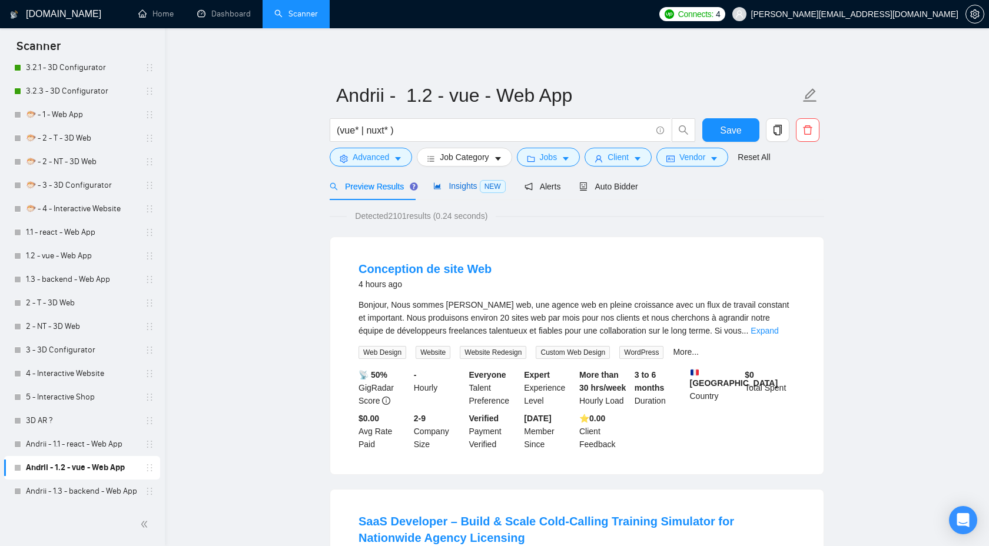
click at [475, 189] on span "Insights NEW" at bounding box center [469, 185] width 72 height 9
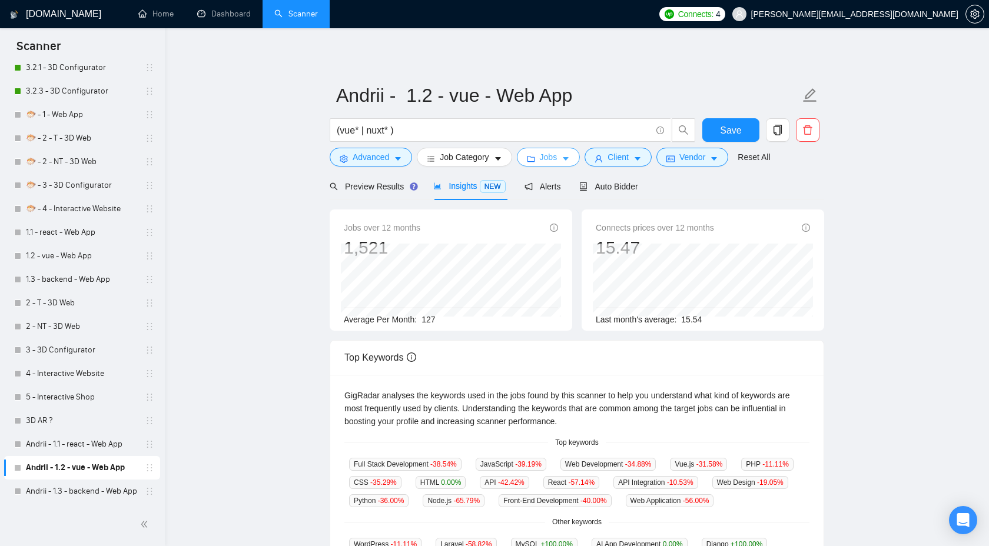
click at [554, 164] on button "Jobs" at bounding box center [549, 157] width 64 height 19
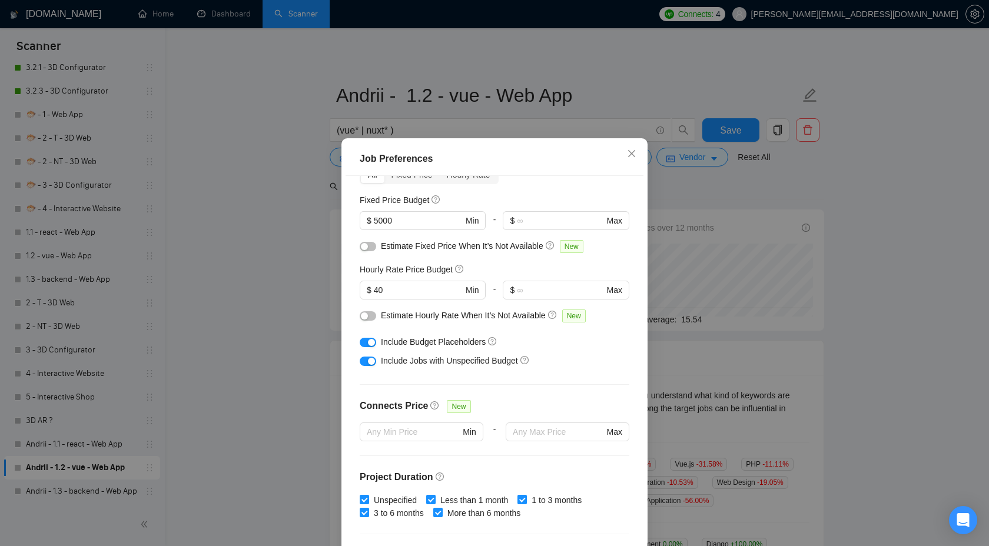
scroll to position [57, 0]
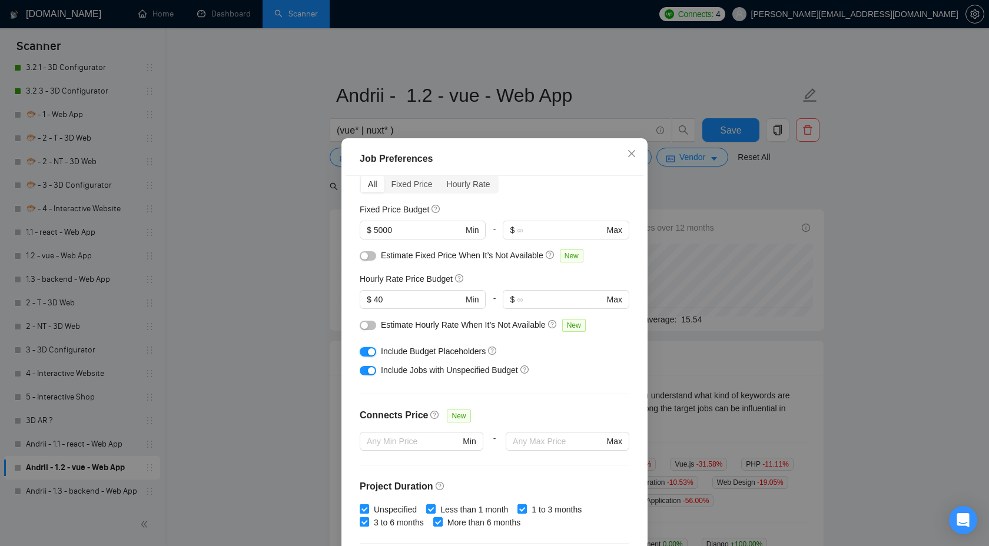
drag, startPoint x: 367, startPoint y: 350, endPoint x: 367, endPoint y: 363, distance: 13.0
click at [367, 350] on button "button" at bounding box center [368, 351] width 16 height 9
click at [367, 371] on button "button" at bounding box center [368, 370] width 16 height 9
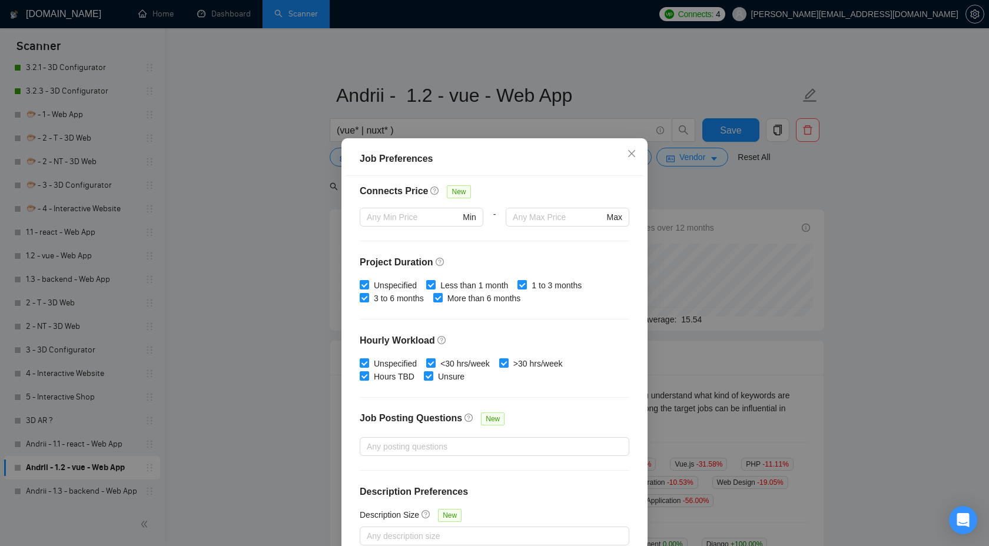
scroll to position [64, 0]
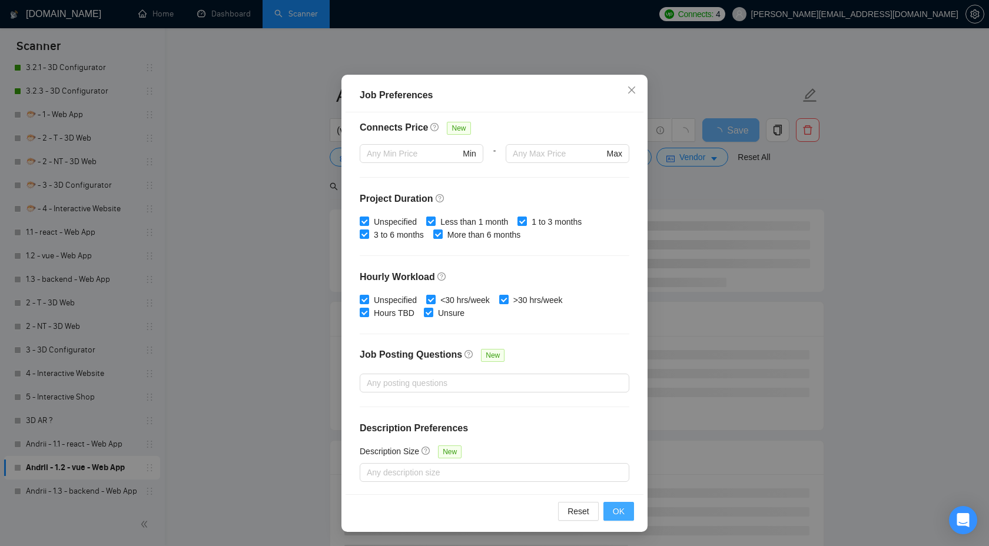
click at [608, 515] on button "OK" at bounding box center [618, 511] width 31 height 19
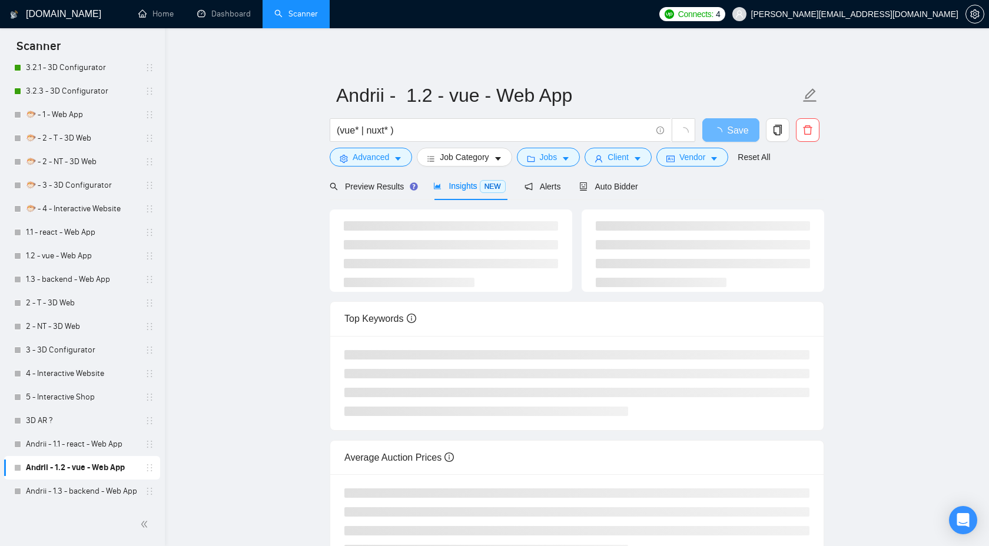
scroll to position [0, 0]
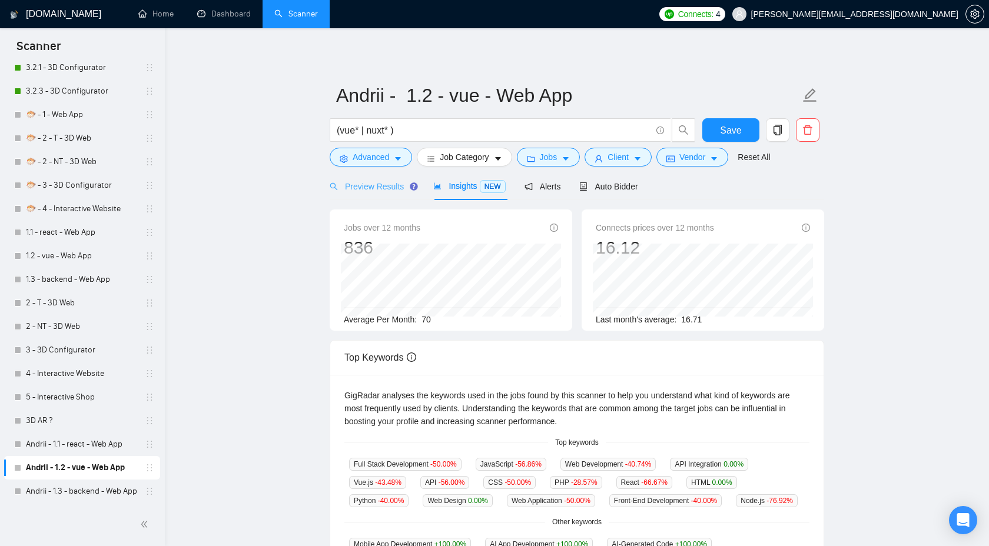
click at [380, 195] on div "Preview Results" at bounding box center [372, 186] width 85 height 28
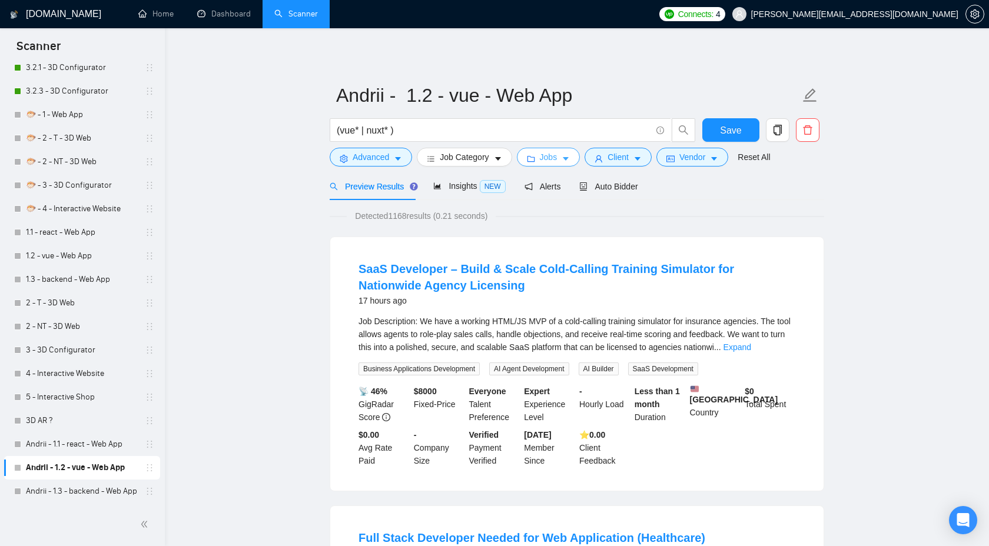
click at [555, 160] on span "Jobs" at bounding box center [549, 157] width 18 height 13
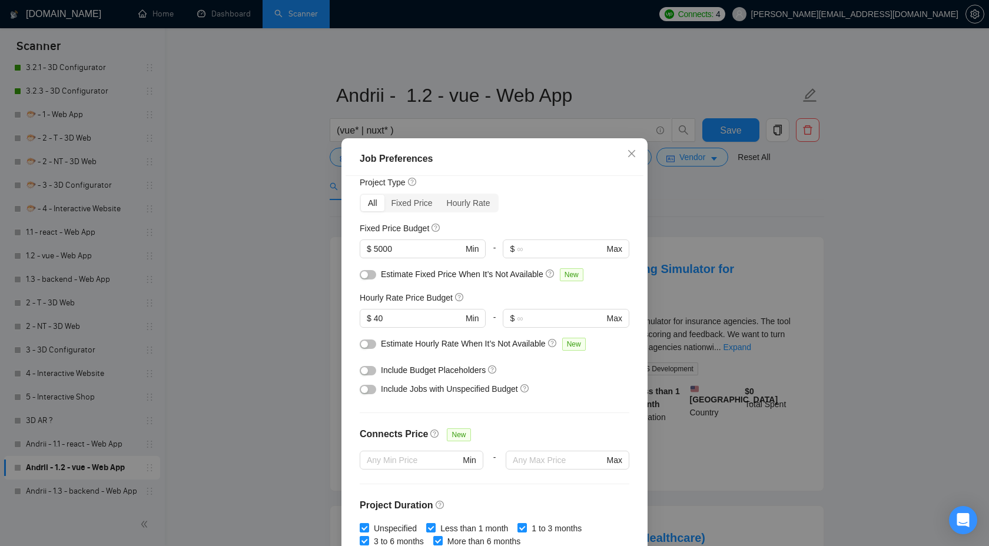
scroll to position [33, 0]
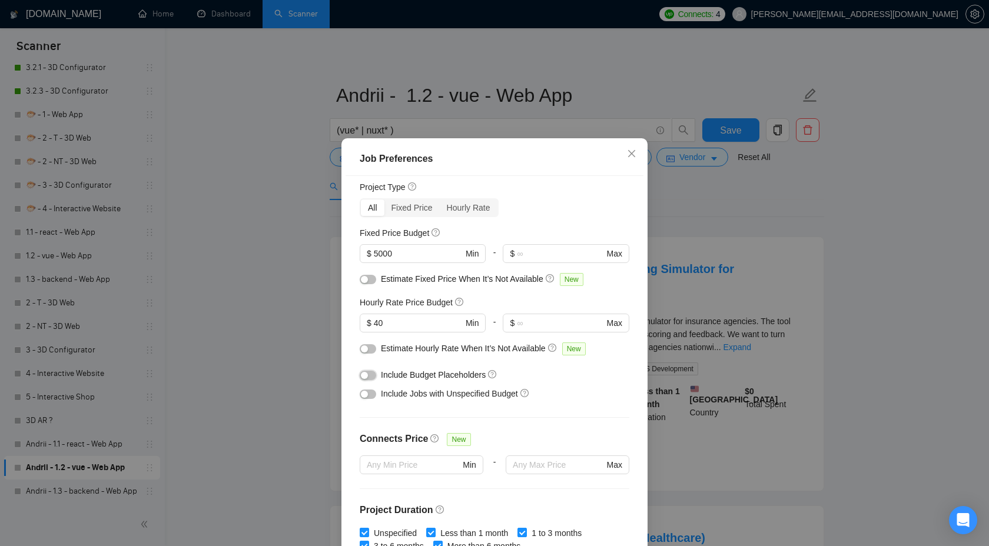
click at [367, 374] on div "button" at bounding box center [364, 375] width 7 height 7
click at [368, 400] on div at bounding box center [368, 393] width 16 height 19
click at [370, 398] on button "button" at bounding box center [368, 394] width 16 height 9
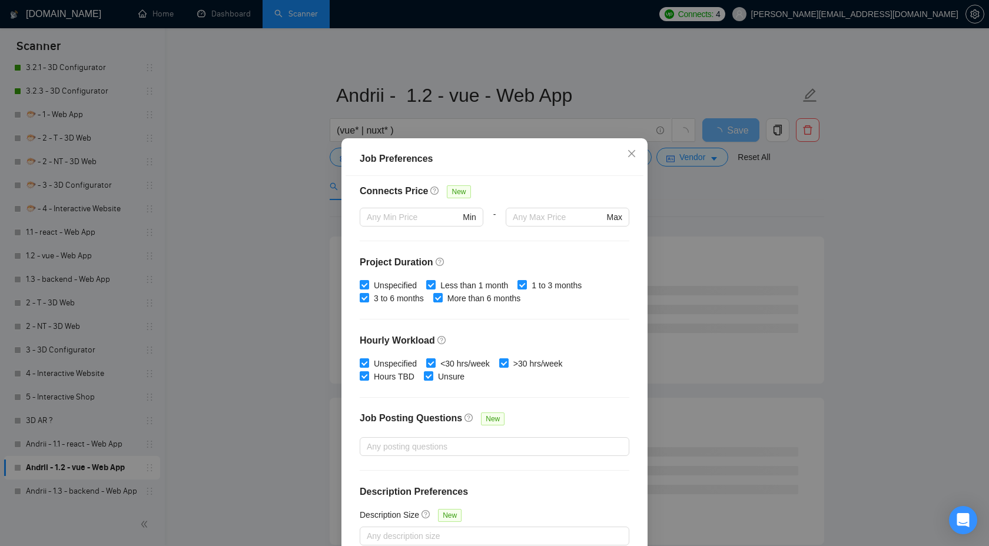
scroll to position [64, 0]
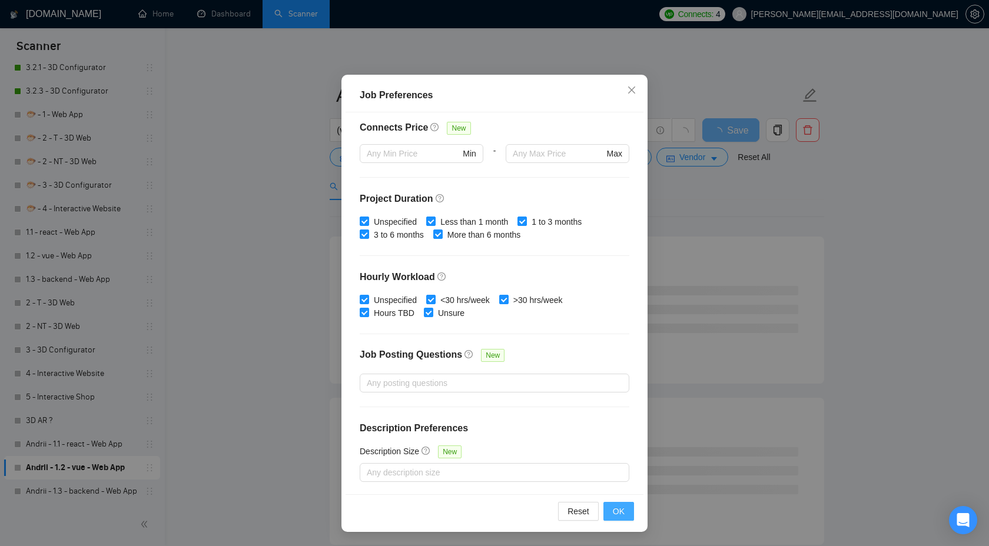
click at [614, 512] on span "OK" at bounding box center [619, 511] width 12 height 13
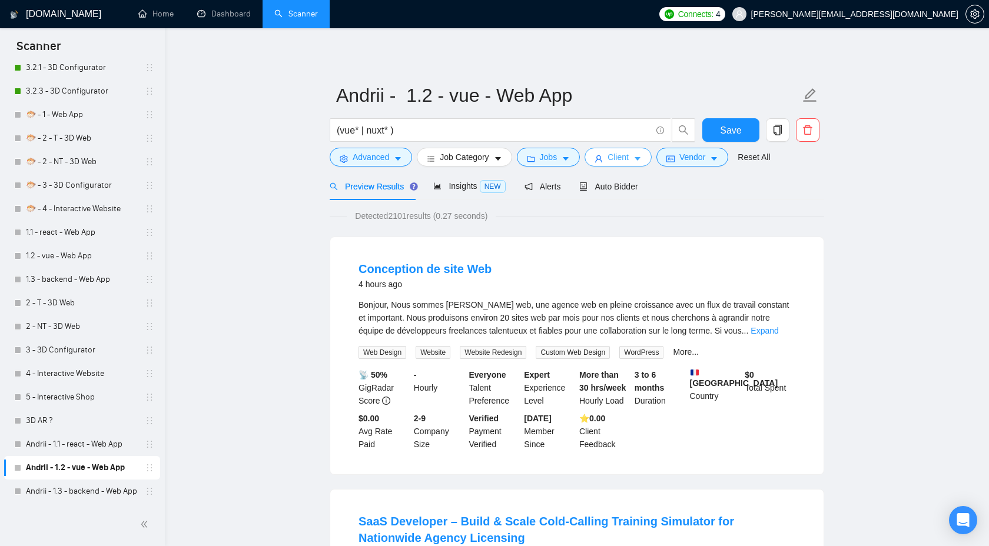
click at [623, 165] on button "Client" at bounding box center [618, 157] width 67 height 19
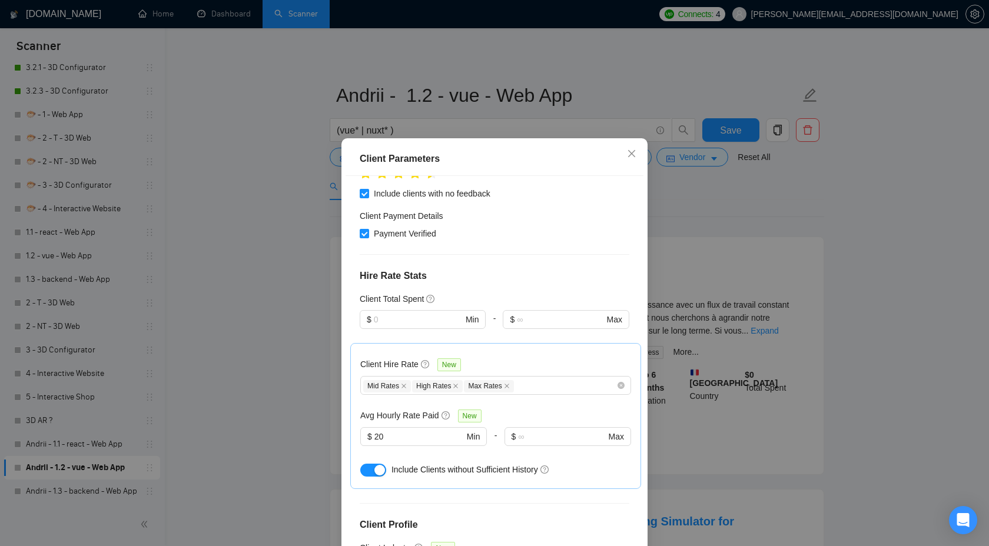
scroll to position [180, 0]
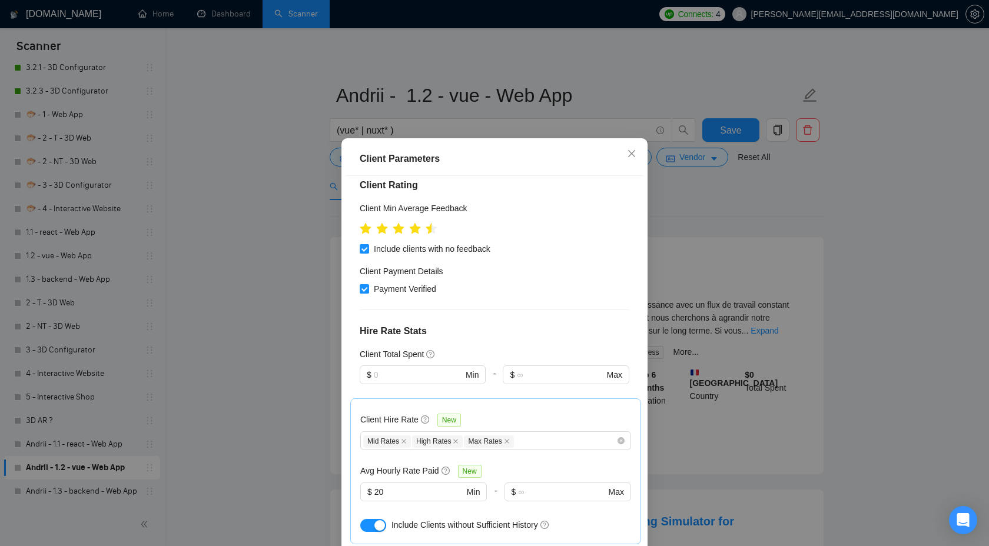
click at [745, 220] on div "Client Parameters Client Location Include Client Countries Select Exclude Clien…" at bounding box center [494, 273] width 989 height 546
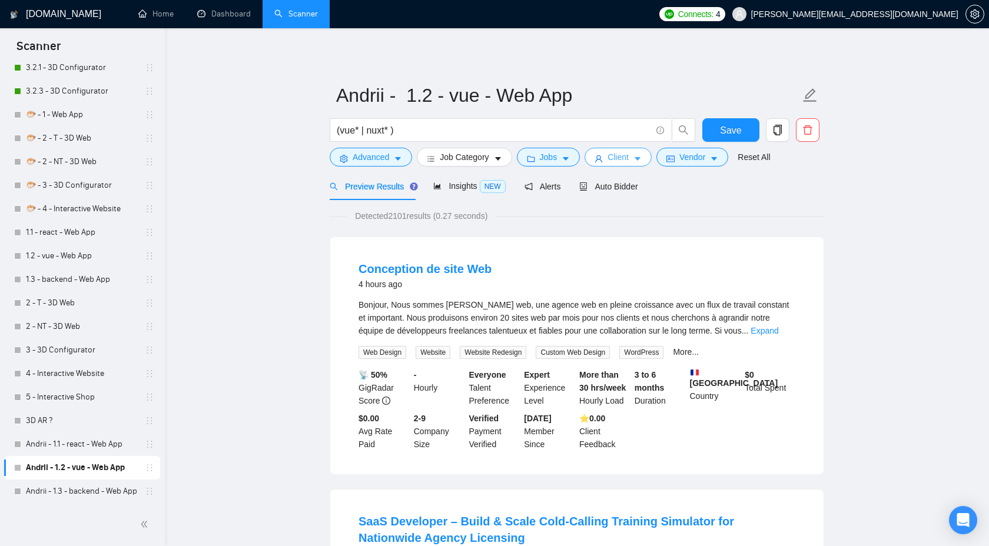
click at [629, 151] on span "Client" at bounding box center [618, 157] width 21 height 13
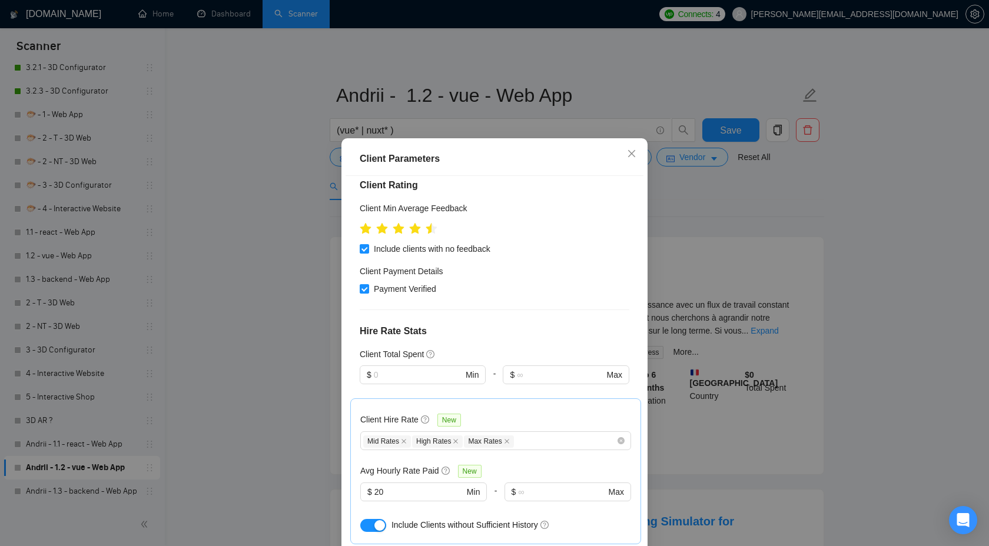
drag, startPoint x: 391, startPoint y: 465, endPoint x: 357, endPoint y: 465, distance: 33.6
click at [357, 465] on div "Client Hire Rate New Mid Rates High Rates Max Rates Avg Hourly Rate Paid New $ …" at bounding box center [495, 472] width 291 height 146
click at [406, 486] on input "20" at bounding box center [418, 492] width 89 height 13
drag, startPoint x: 406, startPoint y: 460, endPoint x: 361, endPoint y: 460, distance: 44.7
click at [361, 483] on span "$ 20 Min" at bounding box center [423, 492] width 126 height 19
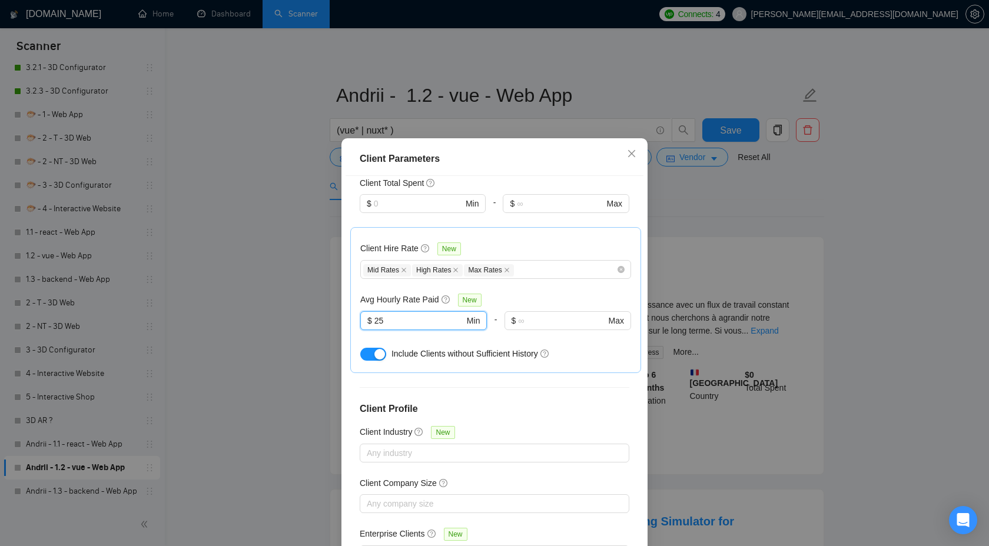
scroll to position [64, 0]
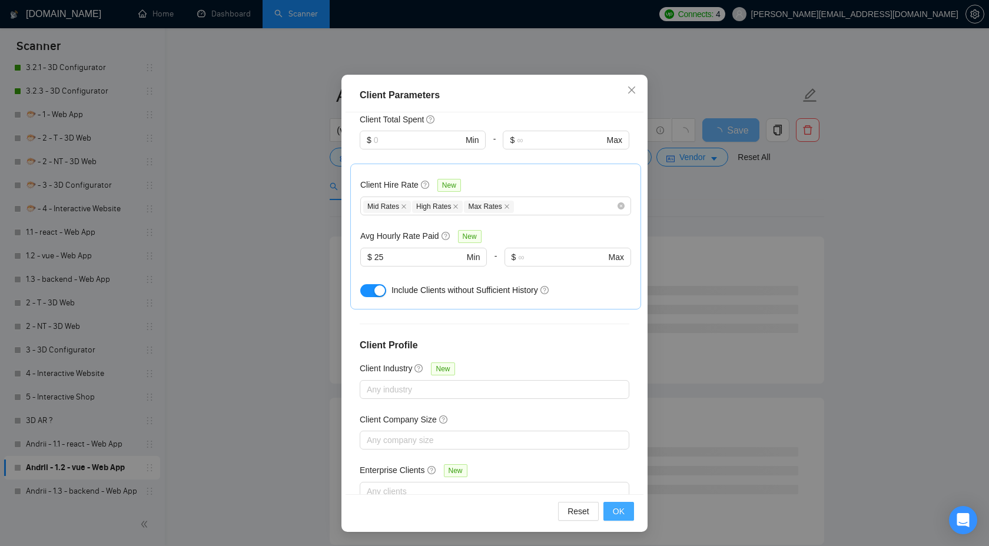
click at [619, 510] on span "OK" at bounding box center [619, 511] width 12 height 13
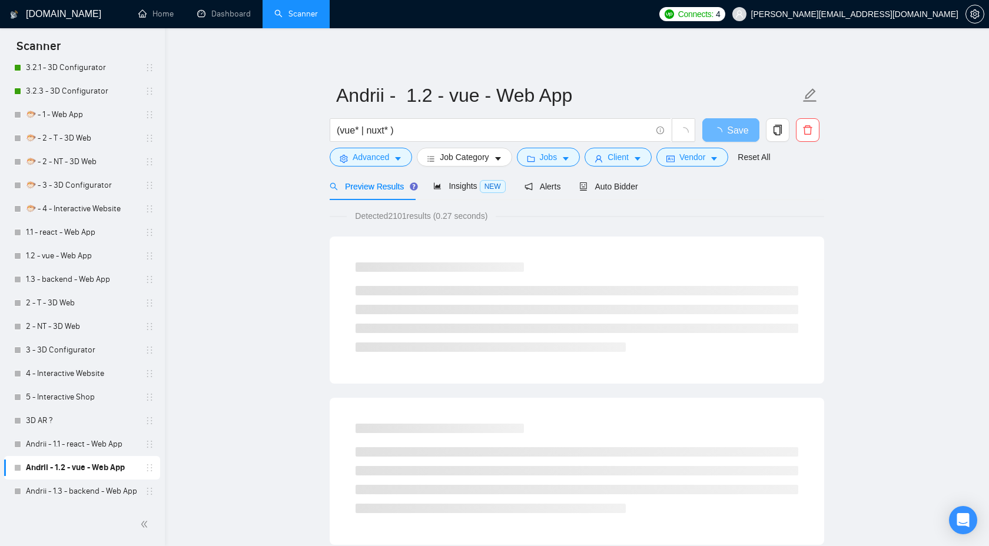
scroll to position [0, 0]
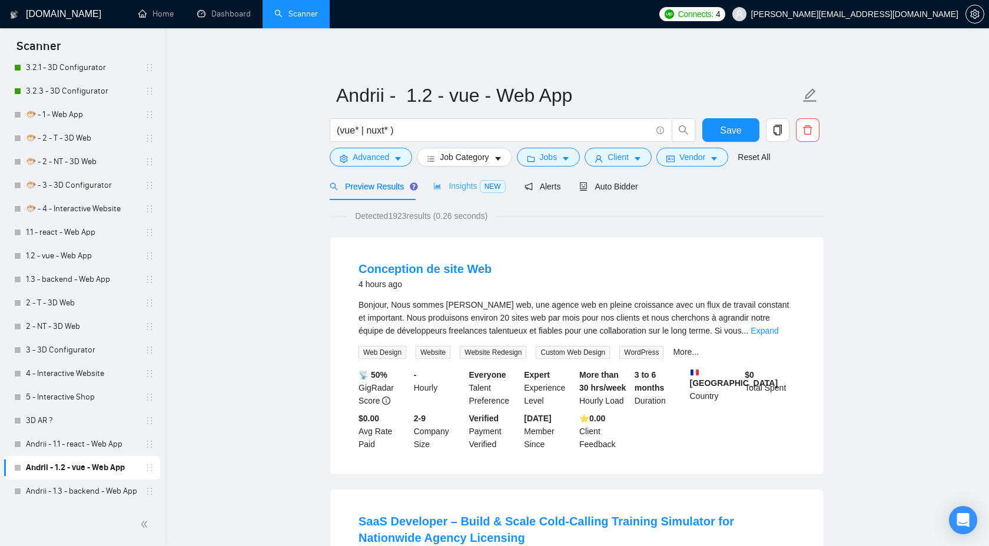
click at [465, 175] on div "Insights NEW" at bounding box center [469, 186] width 72 height 28
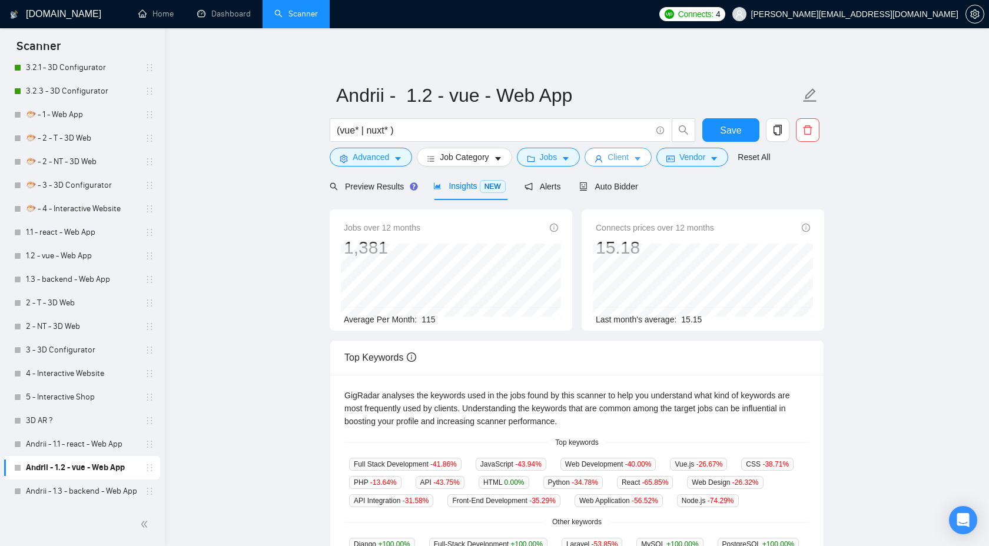
click at [618, 156] on span "Client" at bounding box center [618, 157] width 21 height 13
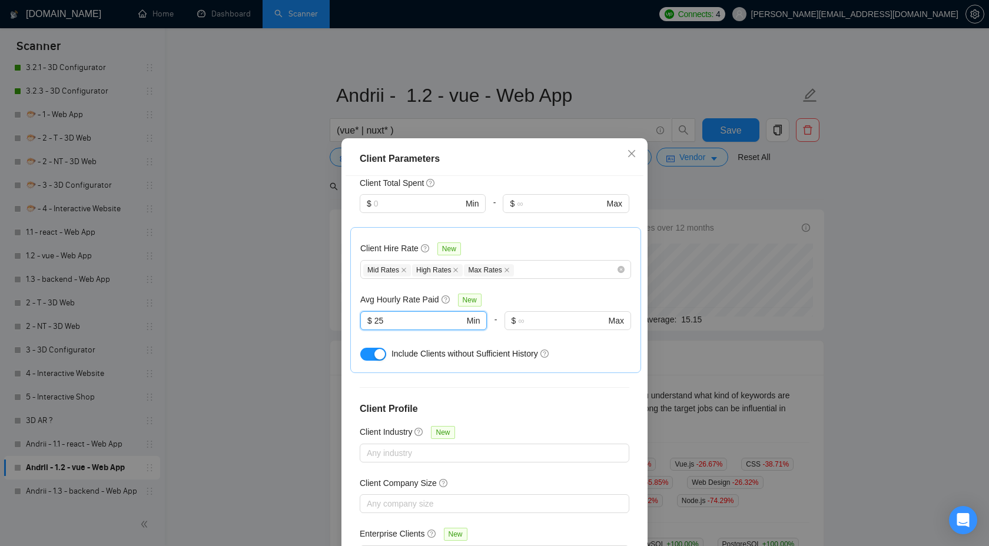
drag, startPoint x: 410, startPoint y: 286, endPoint x: 351, endPoint y: 286, distance: 59.5
click at [351, 286] on div "Client Hire Rate New Mid Rates High Rates Max Rates Avg Hourly Rate Paid New 25…" at bounding box center [495, 300] width 291 height 146
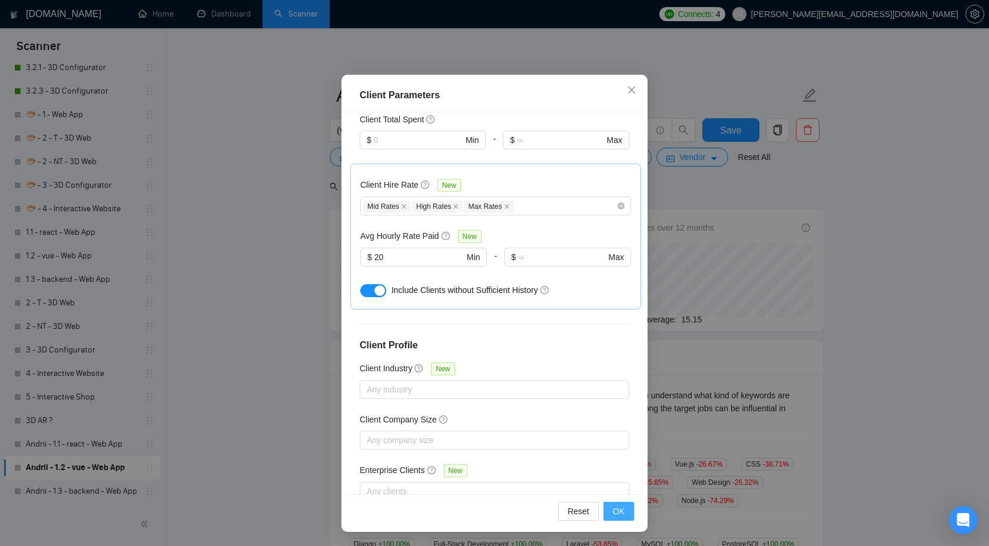
click at [626, 516] on button "OK" at bounding box center [618, 511] width 31 height 19
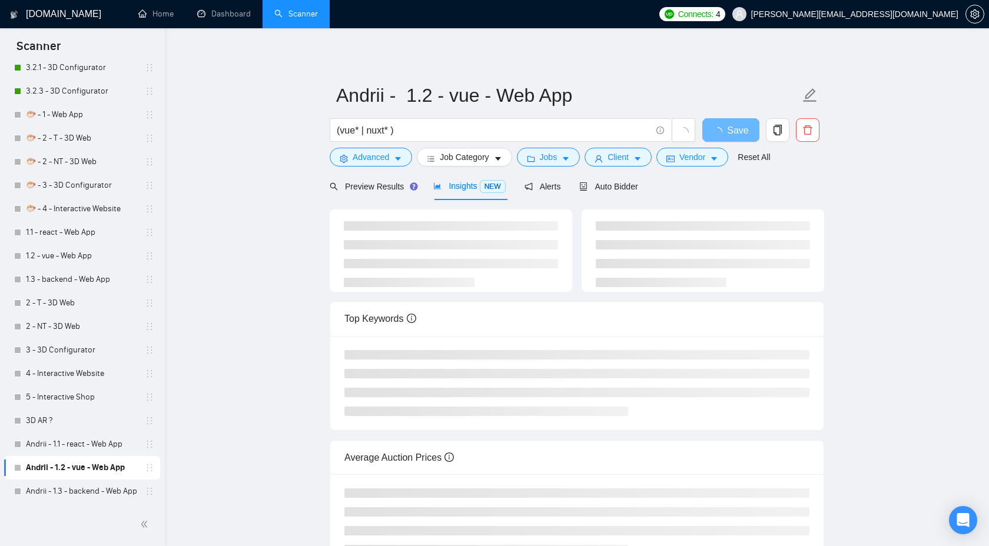
scroll to position [0, 0]
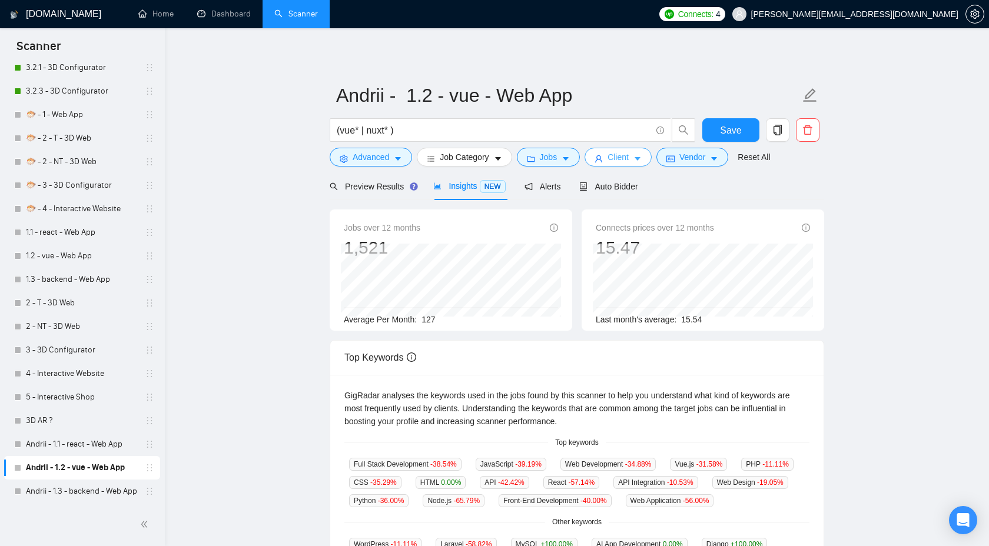
click at [625, 157] on span "Client" at bounding box center [618, 157] width 21 height 13
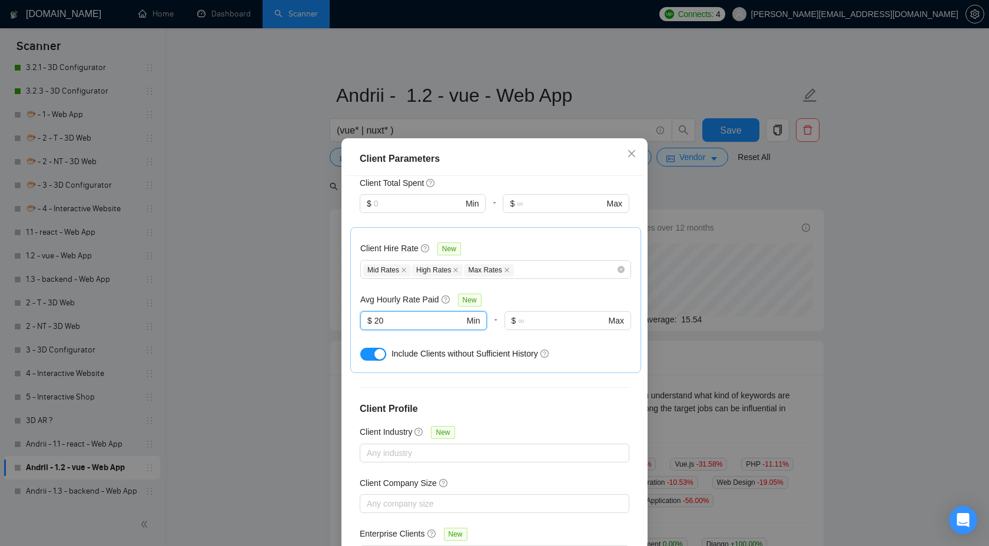
drag, startPoint x: 419, startPoint y: 288, endPoint x: 336, endPoint y: 288, distance: 83.0
click at [336, 288] on div "Client Parameters Client Location Include Client Countries Select Exclude Clien…" at bounding box center [494, 273] width 989 height 546
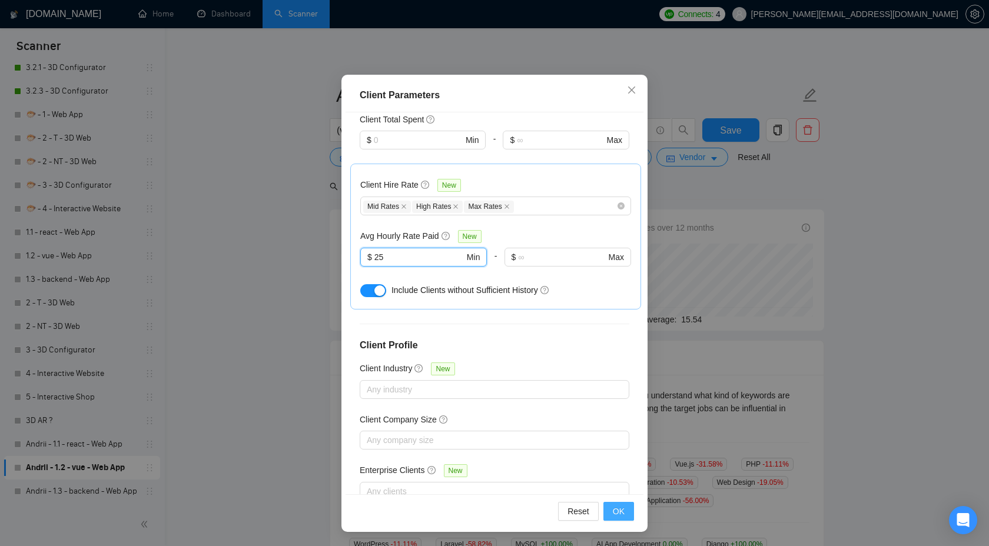
type input "25"
click at [620, 515] on span "OK" at bounding box center [619, 511] width 12 height 13
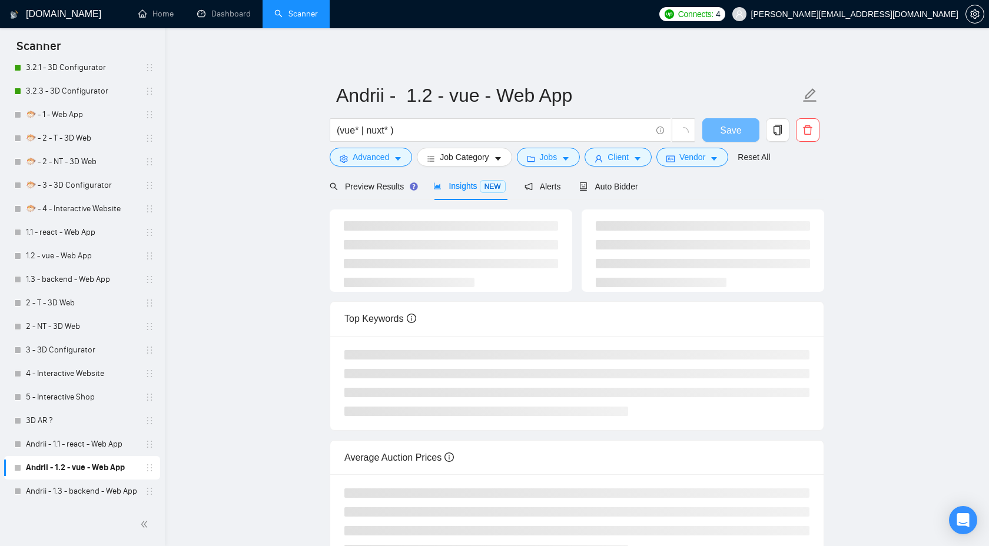
scroll to position [0, 0]
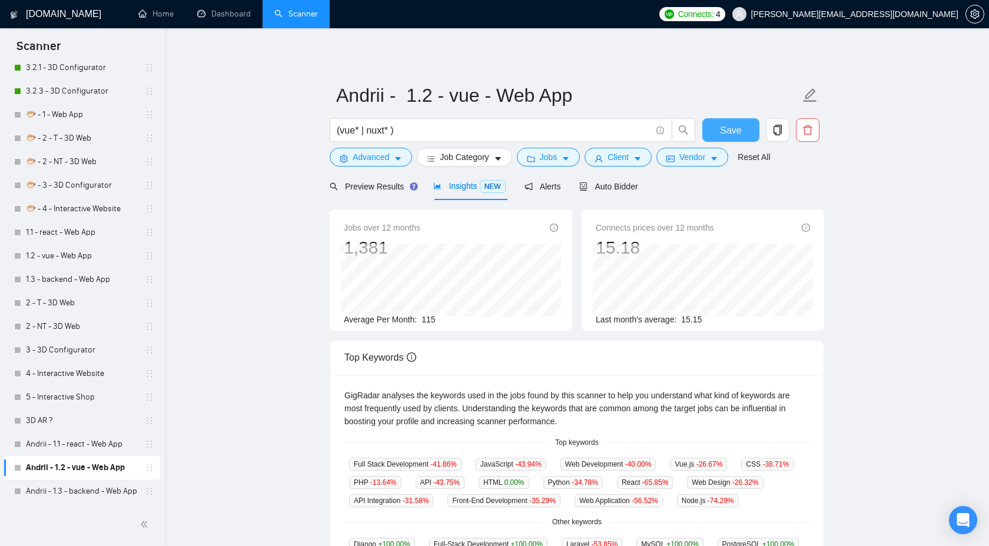
click at [727, 125] on span "Save" at bounding box center [730, 130] width 21 height 15
click at [97, 442] on link "Andrii - 1.1 - react - Web App" at bounding box center [82, 445] width 112 height 24
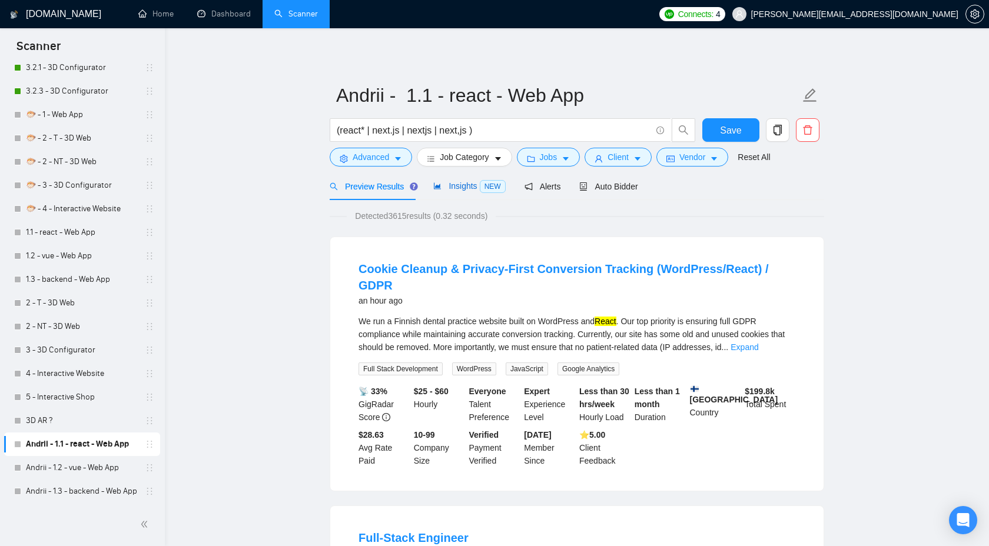
click at [462, 191] on span "Insights NEW" at bounding box center [469, 185] width 72 height 9
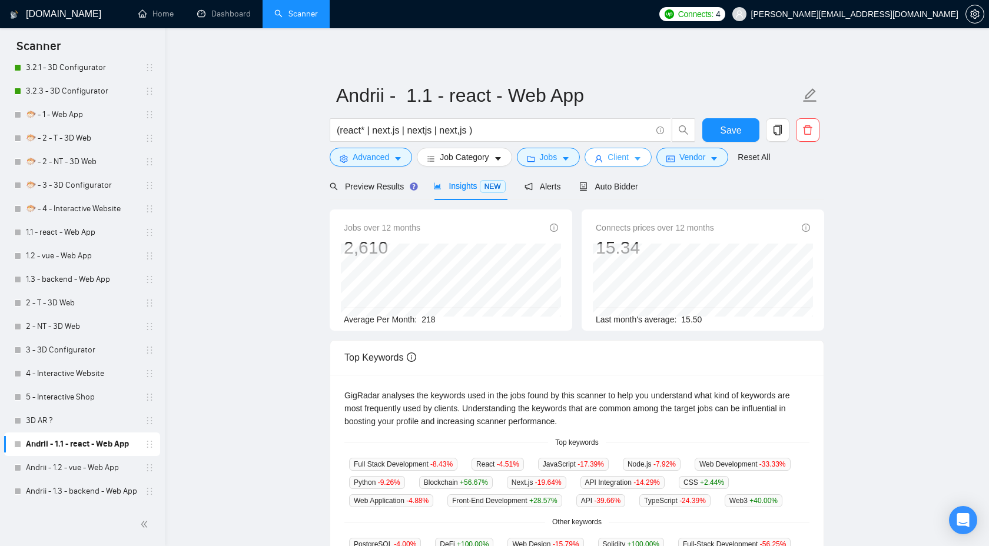
click at [636, 154] on button "Client" at bounding box center [618, 157] width 67 height 19
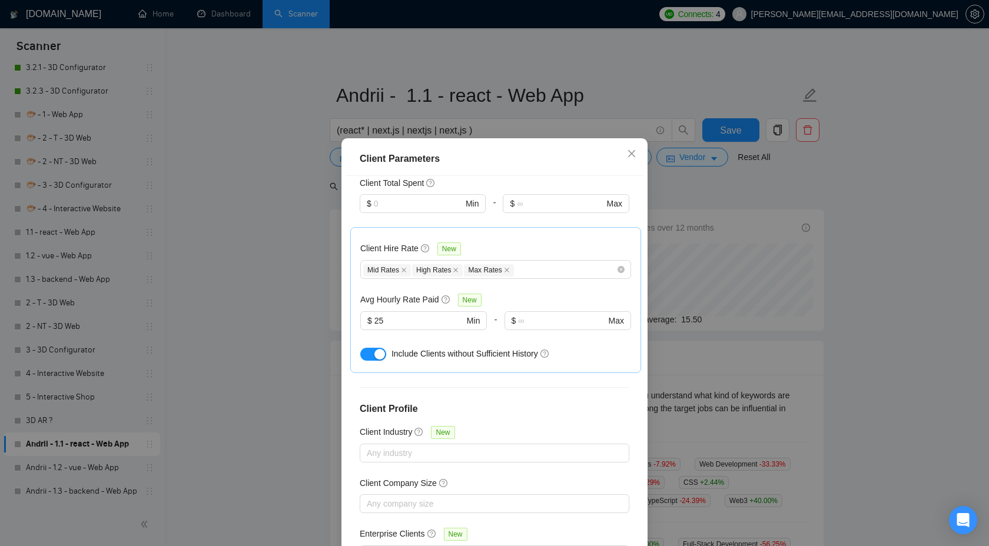
click at [736, 193] on div "Client Parameters Client Location Include Client Countries Select Exclude Clien…" at bounding box center [494, 273] width 989 height 546
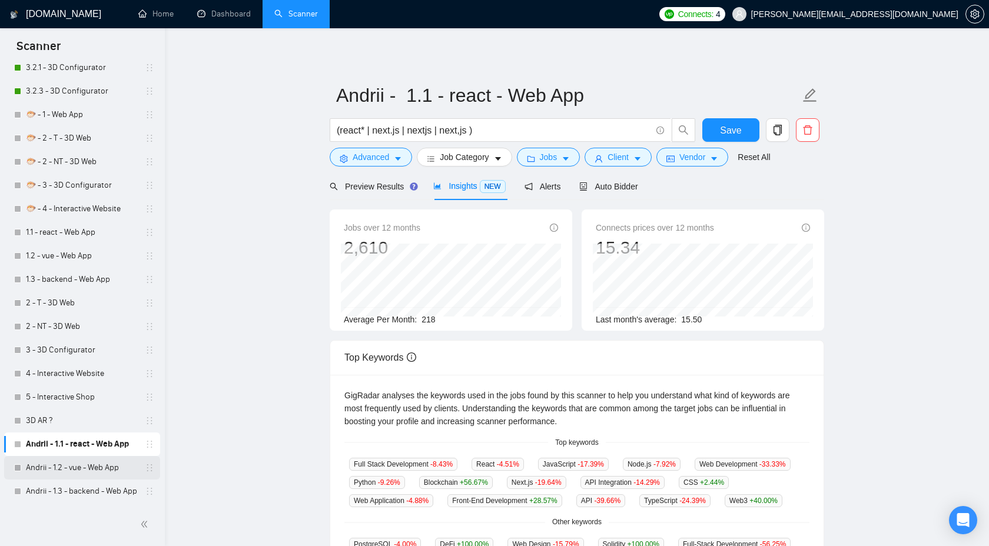
click at [94, 473] on link "Andrii - 1.2 - vue - Web App" at bounding box center [82, 468] width 112 height 24
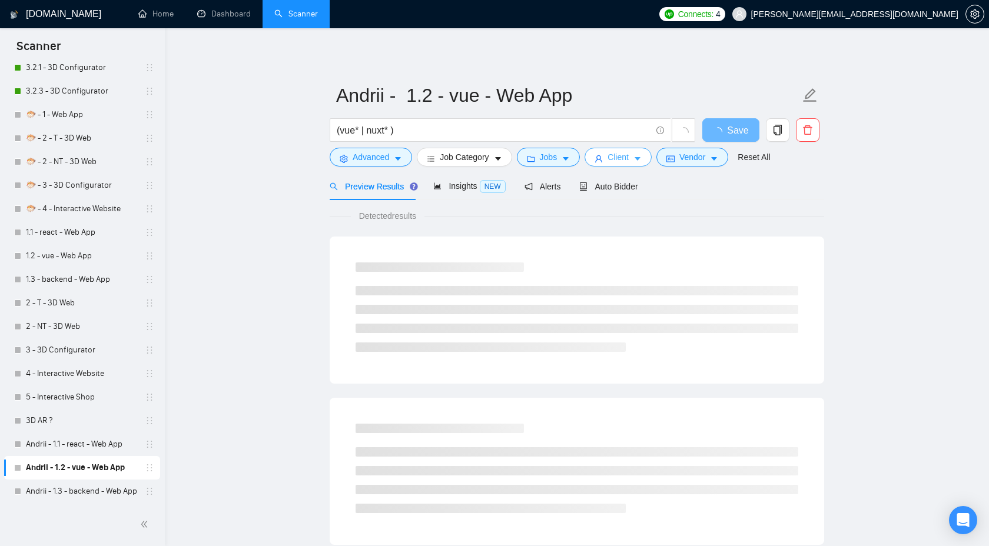
click at [603, 162] on icon "user" at bounding box center [599, 159] width 8 height 8
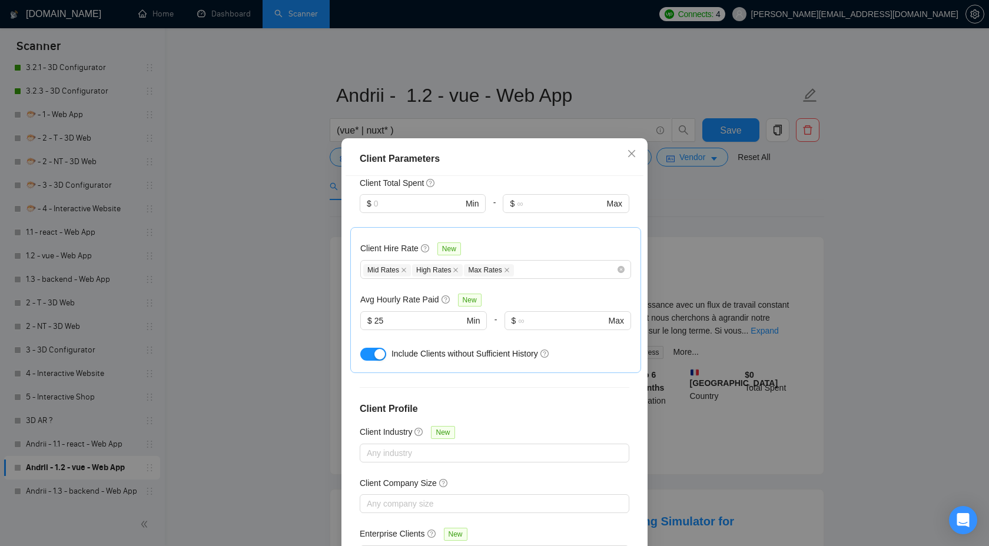
click at [735, 211] on div "Client Parameters Client Location Include Client Countries Select Exclude Clien…" at bounding box center [494, 273] width 989 height 546
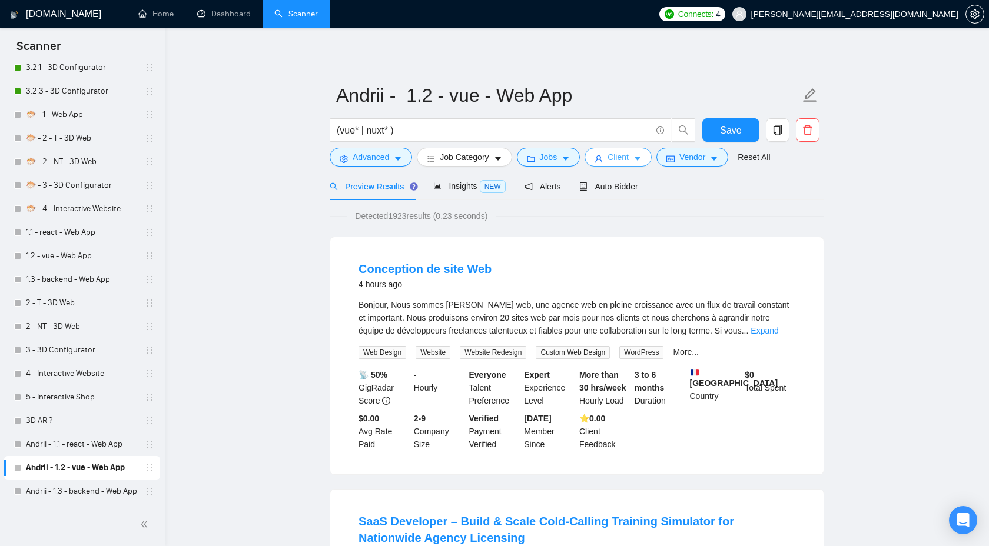
click at [629, 164] on span "Client" at bounding box center [618, 157] width 21 height 13
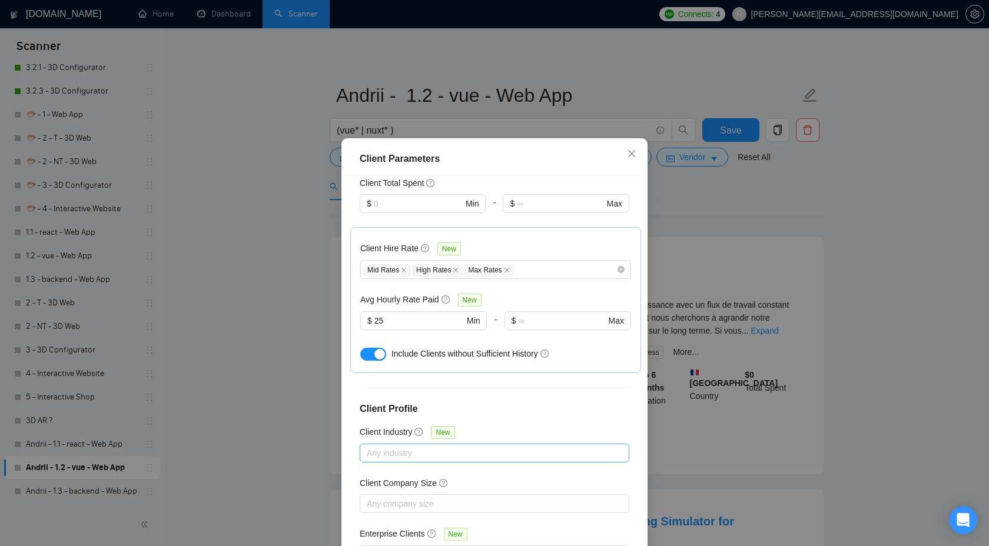
scroll to position [64, 0]
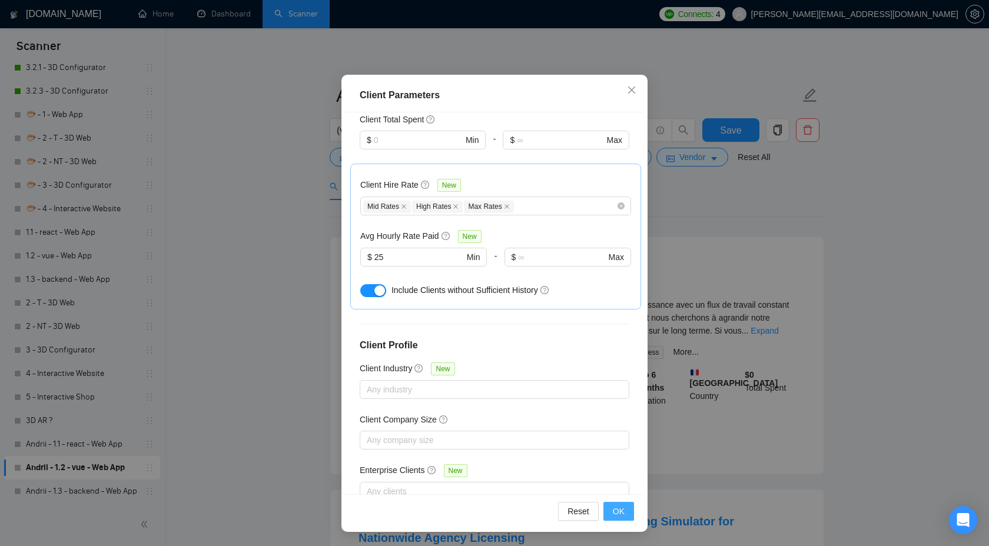
click at [619, 512] on span "OK" at bounding box center [619, 511] width 12 height 13
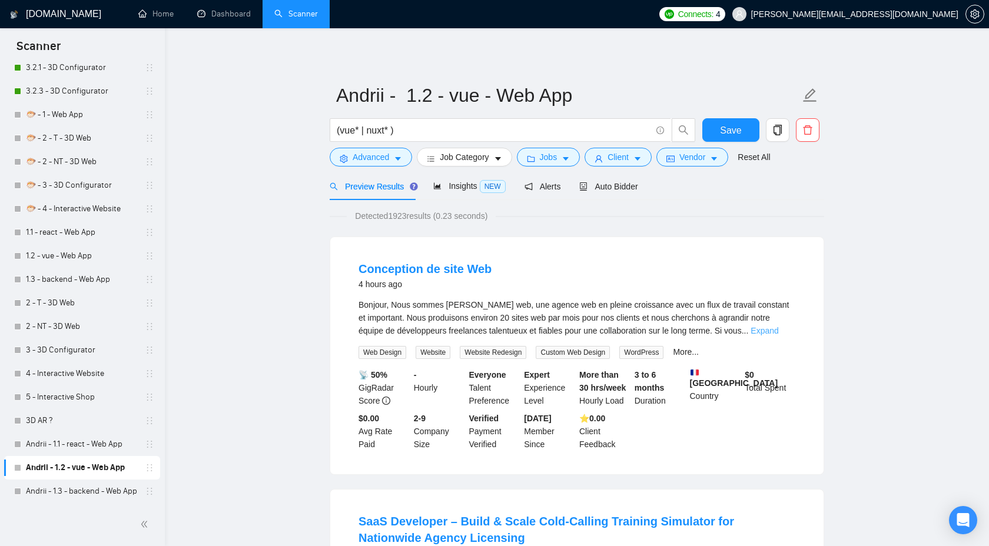
click at [778, 327] on link "Expand" at bounding box center [765, 330] width 28 height 9
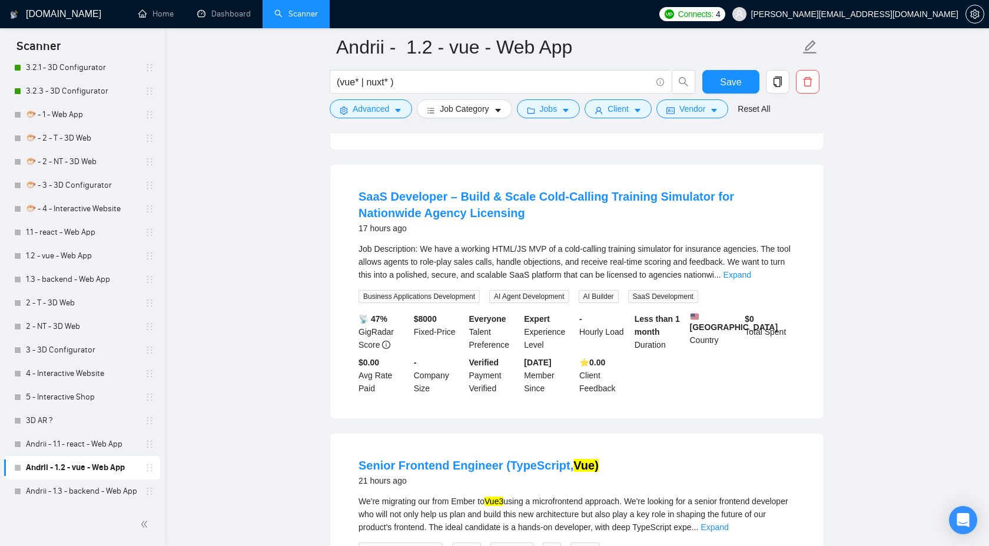
scroll to position [527, 0]
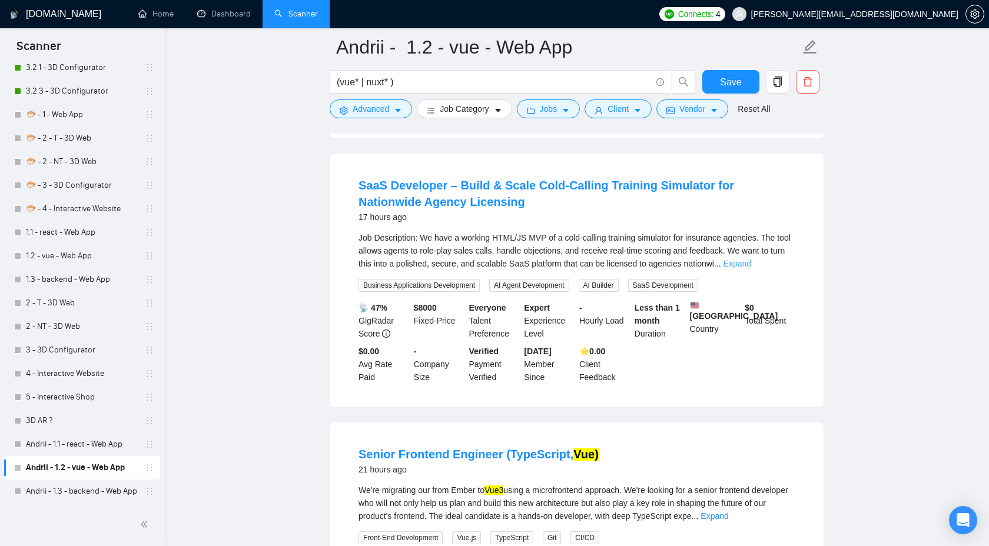
click at [751, 268] on link "Expand" at bounding box center [738, 263] width 28 height 9
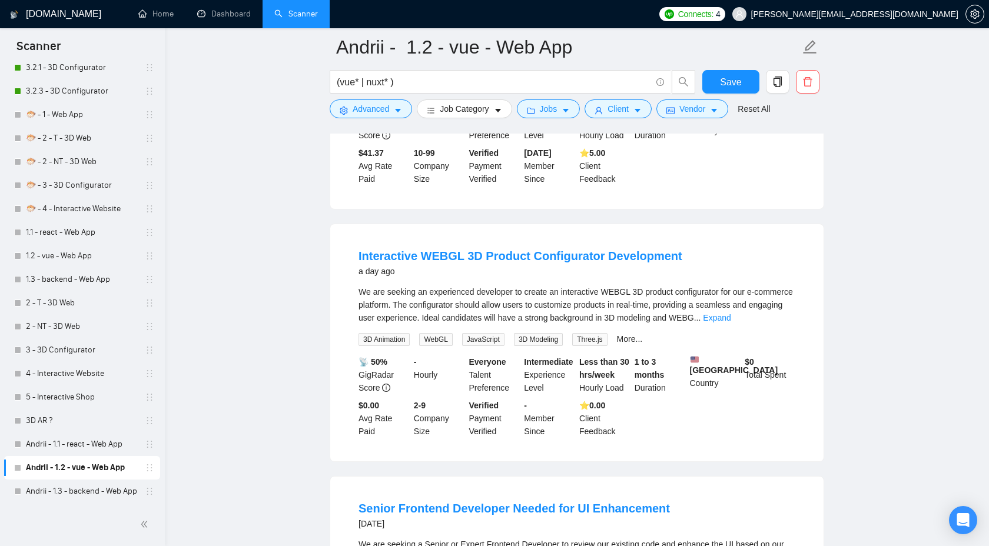
scroll to position [1373, 0]
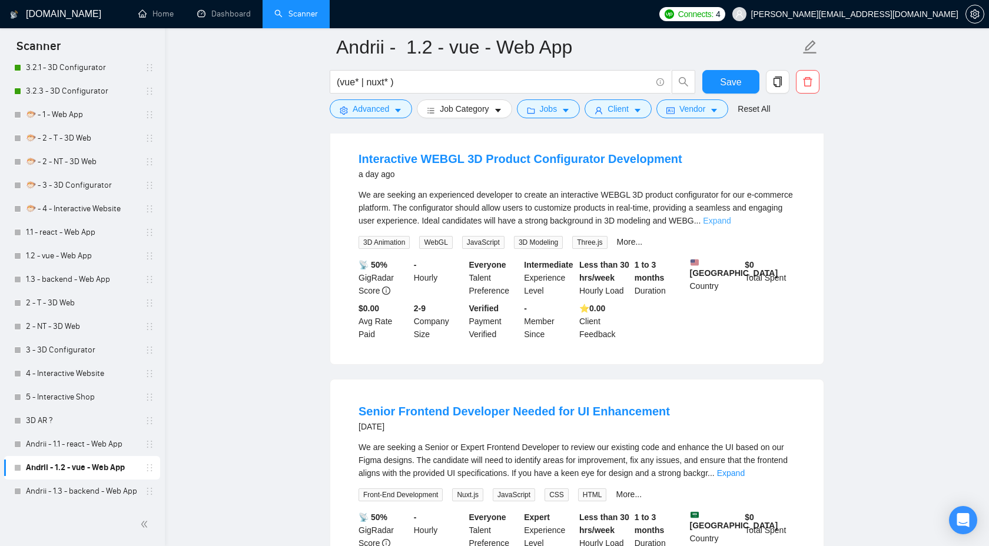
click at [731, 225] on link "Expand" at bounding box center [717, 220] width 28 height 9
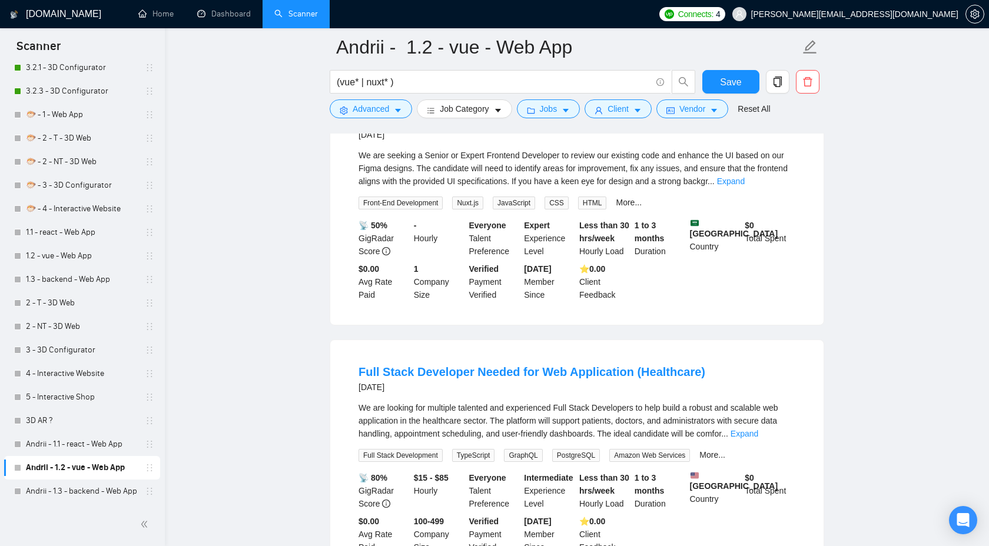
scroll to position [1780, 0]
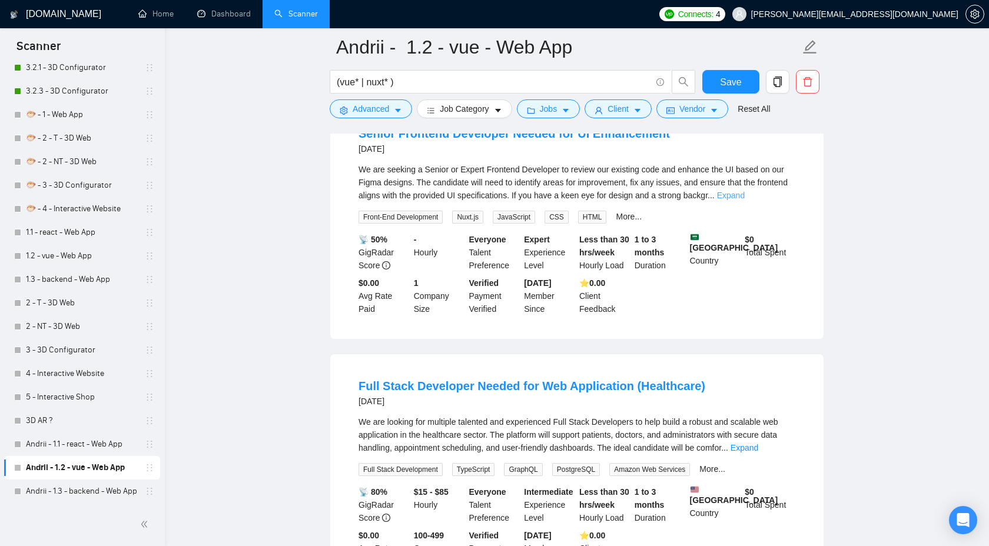
click at [745, 200] on link "Expand" at bounding box center [731, 195] width 28 height 9
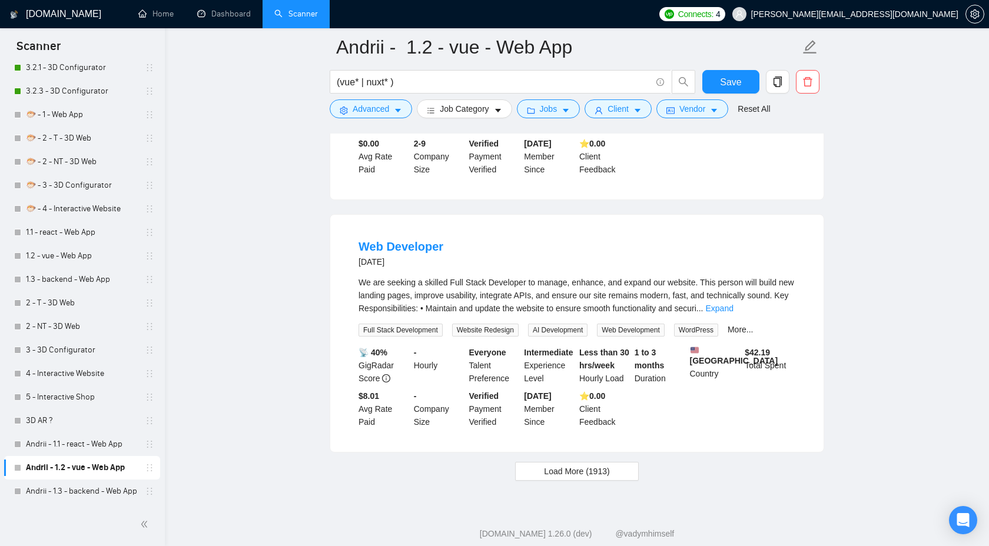
scroll to position [3084, 0]
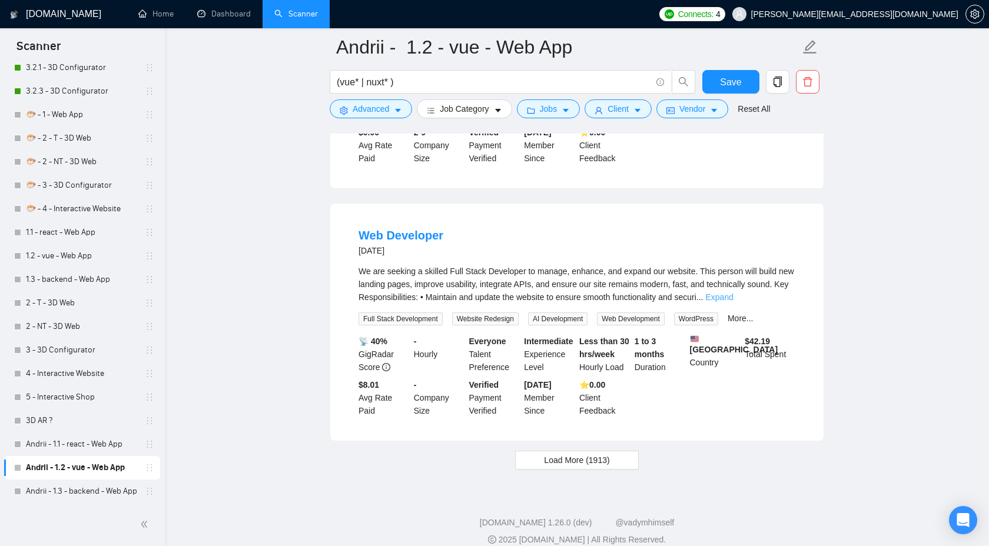
click at [733, 302] on link "Expand" at bounding box center [719, 297] width 28 height 9
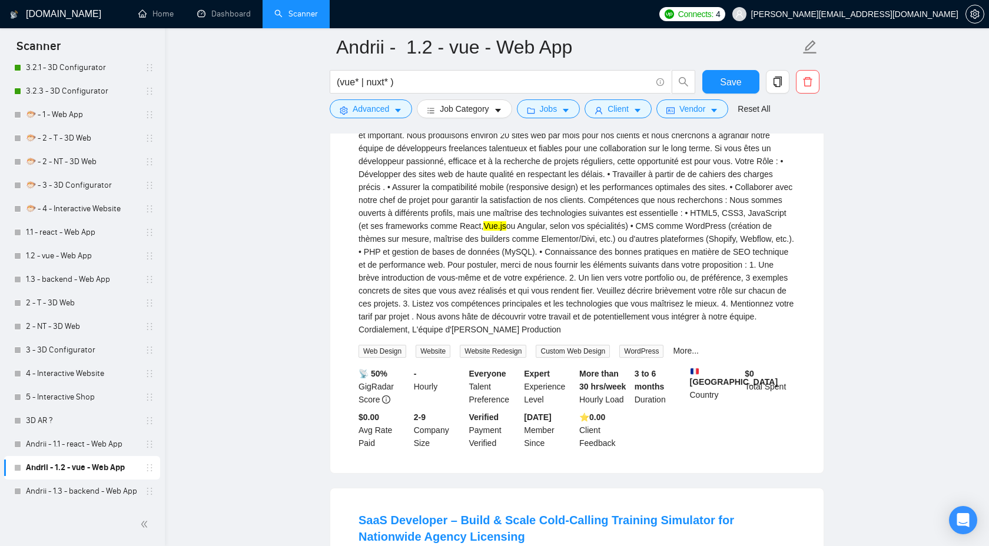
scroll to position [10, 0]
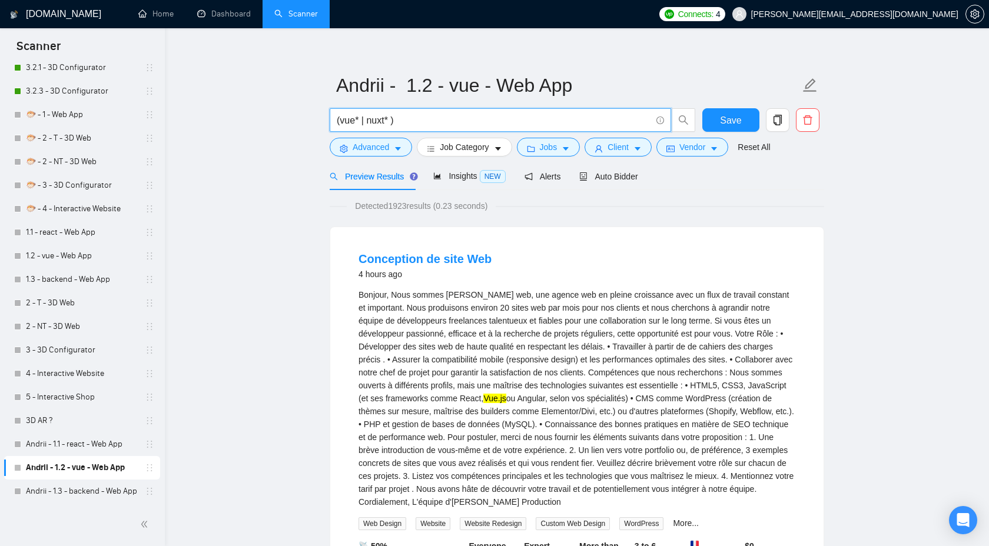
click at [390, 118] on input "(vue* | nuxt* )" at bounding box center [494, 120] width 314 height 15
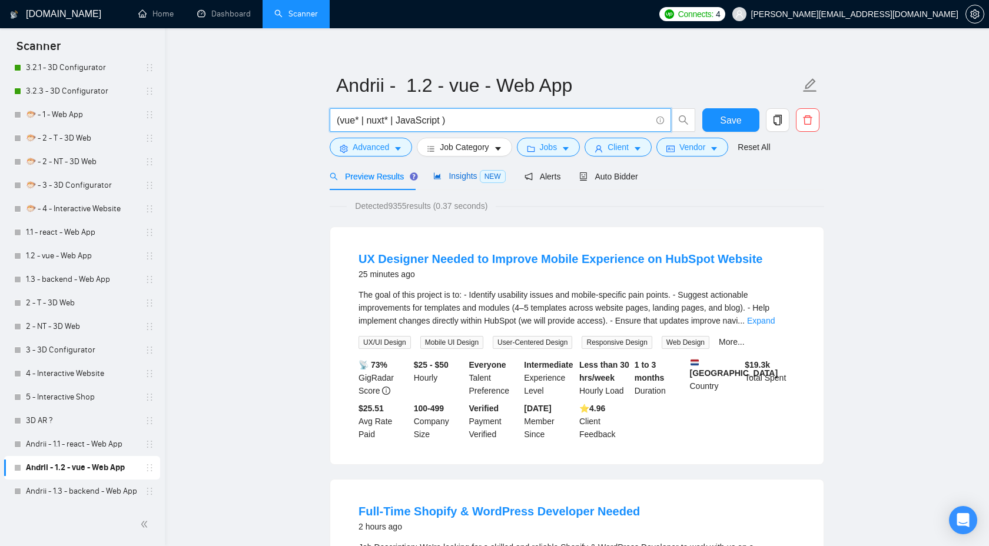
click at [472, 175] on span "Insights NEW" at bounding box center [469, 175] width 72 height 9
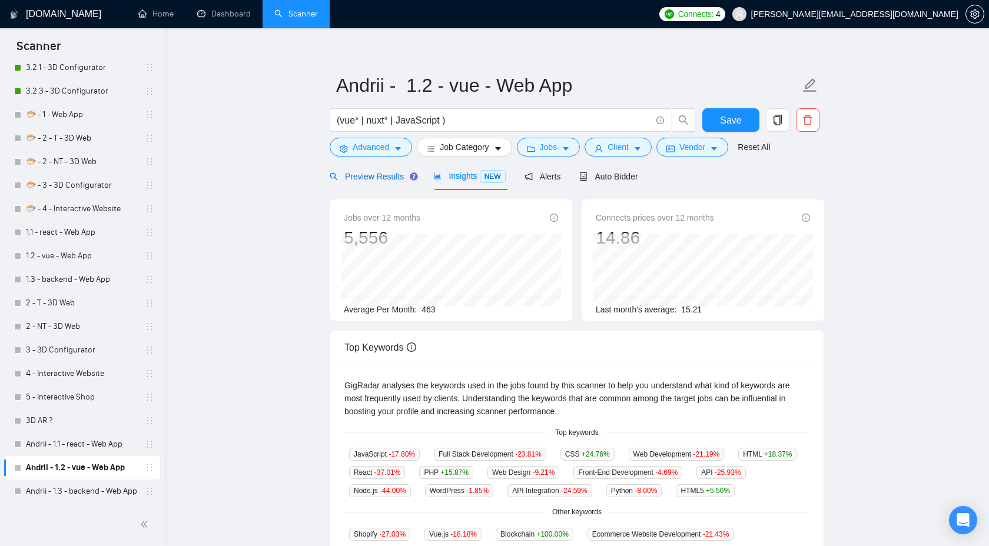
click at [374, 174] on span "Preview Results" at bounding box center [372, 176] width 85 height 9
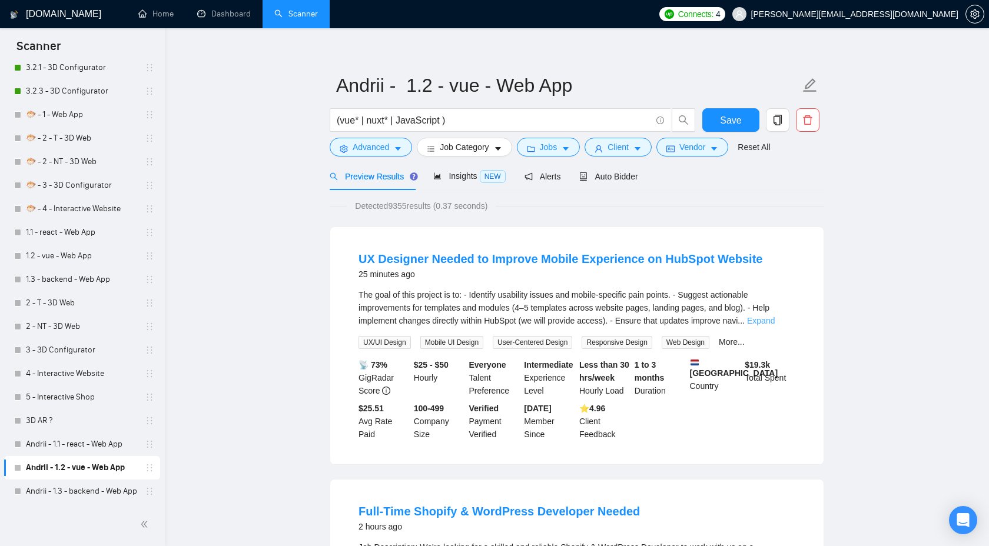
click at [775, 320] on link "Expand" at bounding box center [761, 320] width 28 height 9
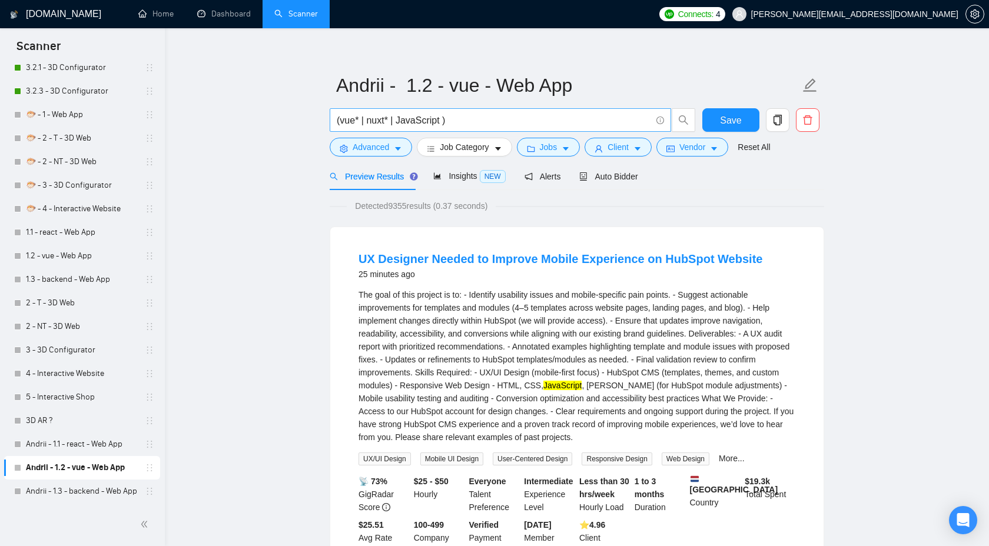
click at [421, 117] on input "(vue* | nuxt* | JavaScript )" at bounding box center [494, 120] width 314 height 15
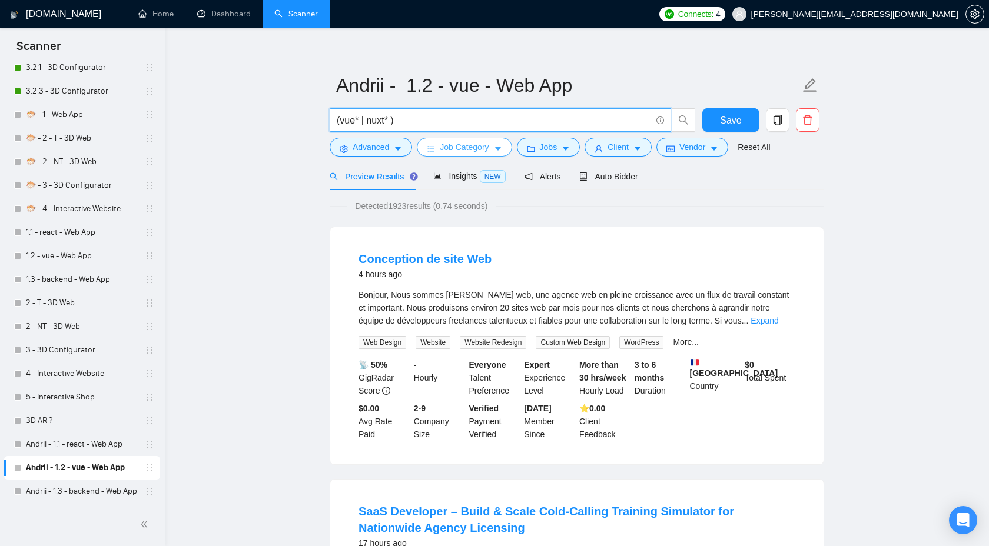
type input "(vue* | nuxt* )"
click at [473, 138] on button "Job Category" at bounding box center [464, 147] width 95 height 19
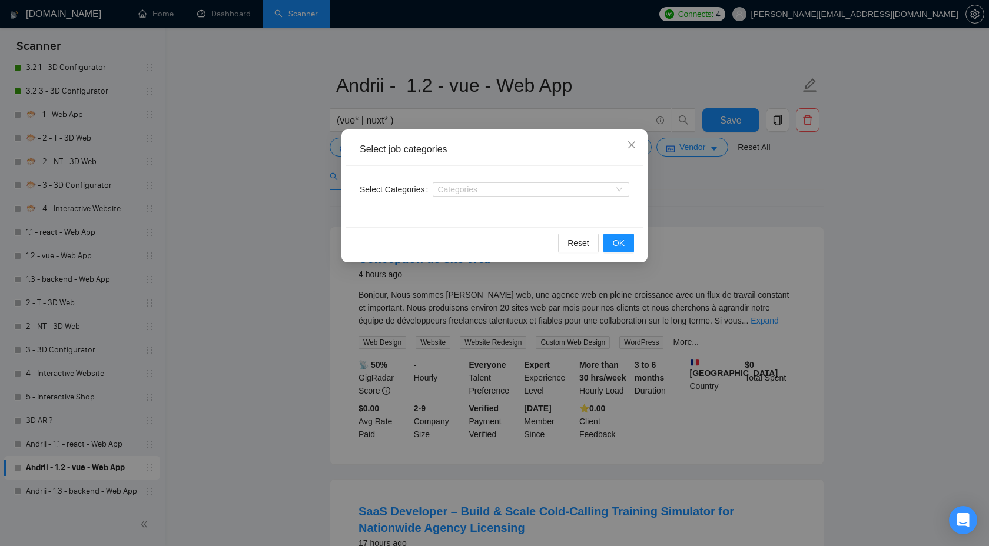
click at [691, 195] on div "Select job categories Select Categories Categories Reset OK" at bounding box center [494, 273] width 989 height 546
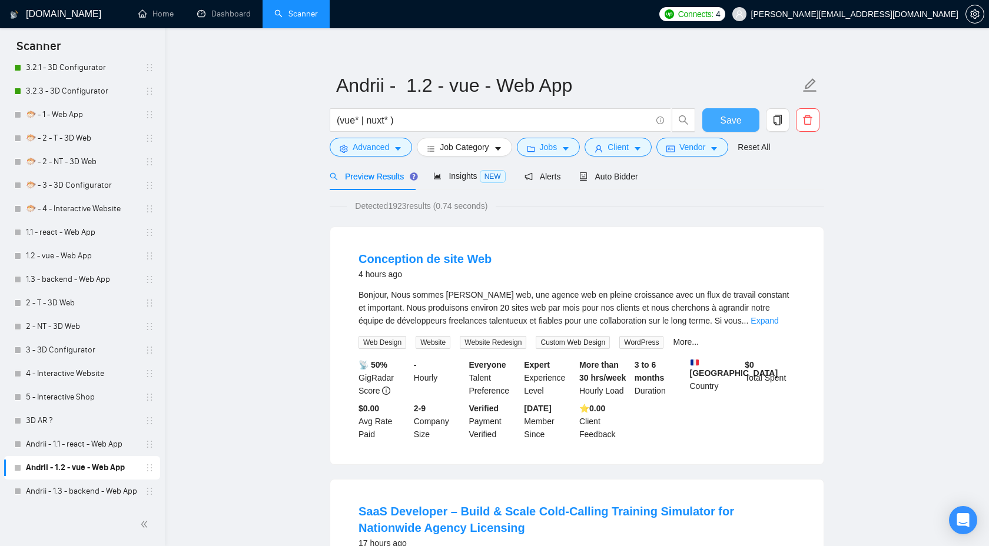
click at [732, 121] on span "Save" at bounding box center [730, 120] width 21 height 15
click at [56, 494] on link "Andrii - 1.3 - backend - Web App" at bounding box center [82, 492] width 112 height 24
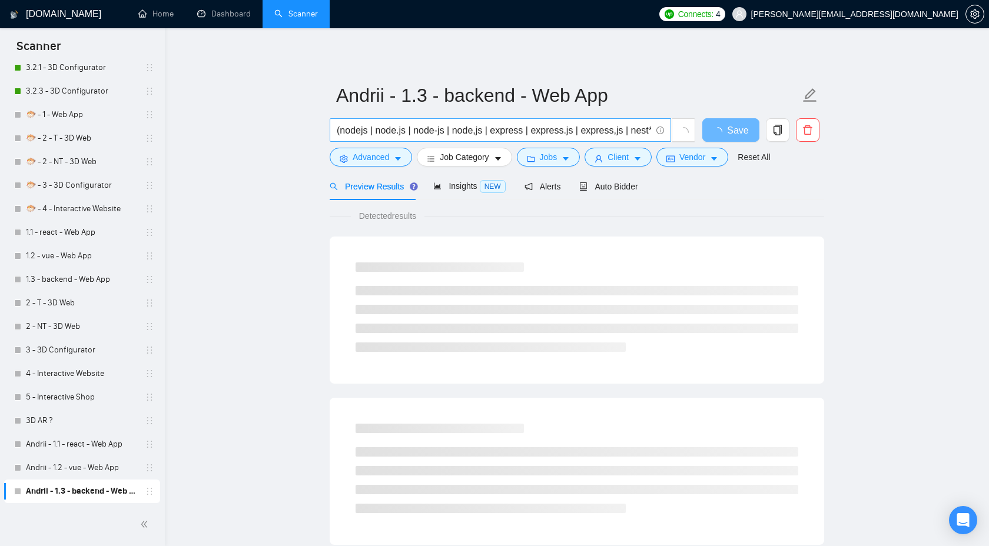
click at [479, 124] on input "(nodejs | node.js | node-js | node,js | express | express.js | express,js | nes…" at bounding box center [494, 130] width 314 height 15
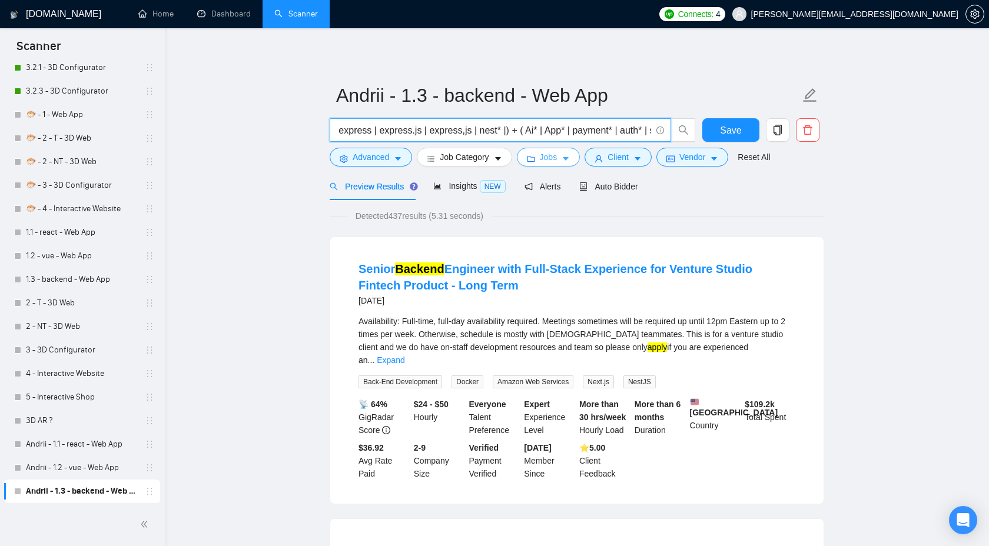
click at [549, 157] on span "Jobs" at bounding box center [549, 157] width 18 height 13
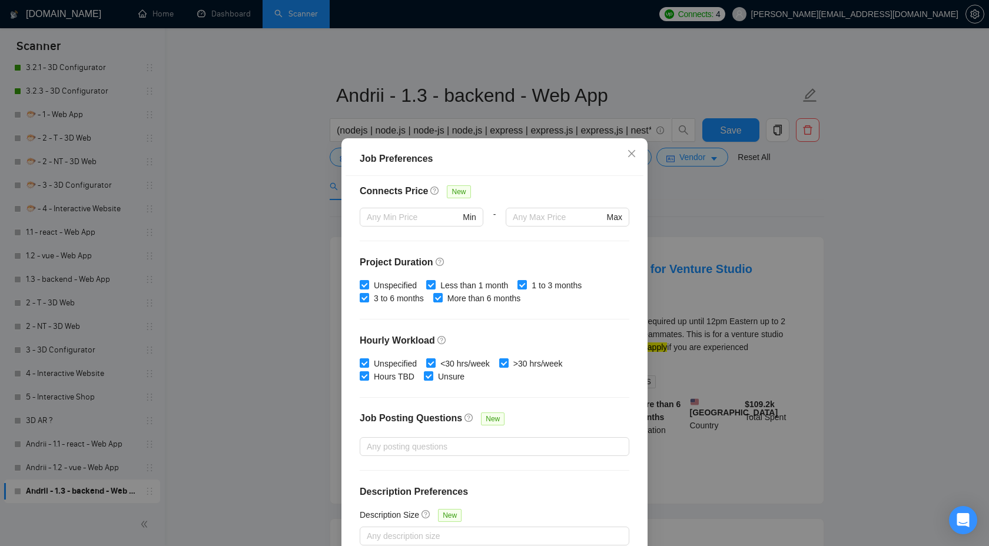
click at [731, 207] on div "Job Preferences Budget Project Type All Fixed Price Hourly Rate Fixed Price Bud…" at bounding box center [494, 273] width 989 height 546
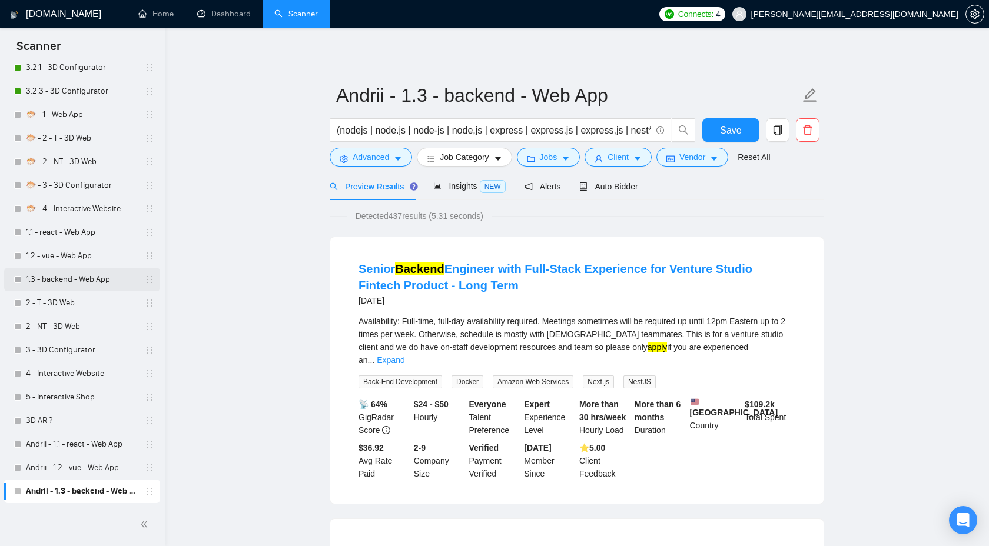
click at [80, 277] on link "1.3 - backend - Web App" at bounding box center [82, 280] width 112 height 24
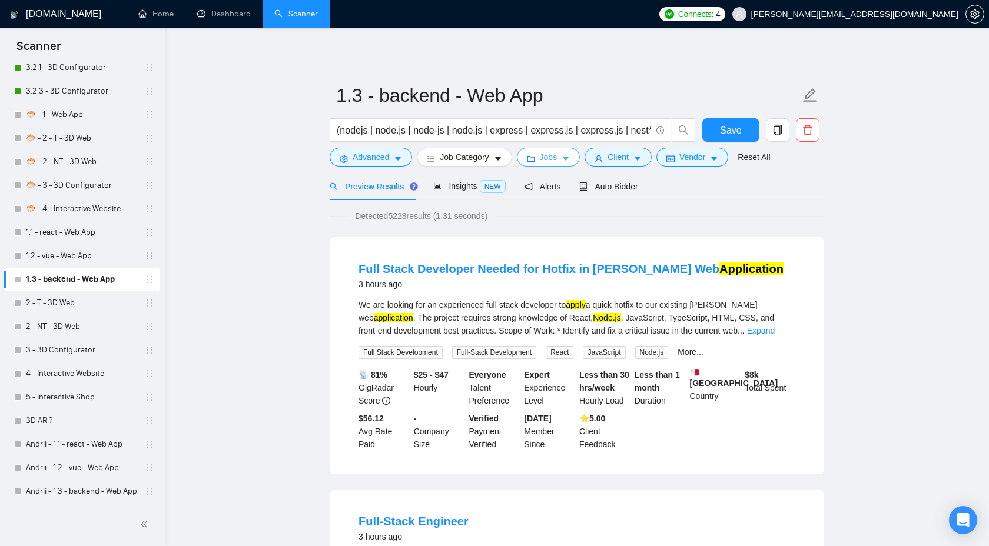
click at [545, 157] on span "Jobs" at bounding box center [549, 157] width 18 height 13
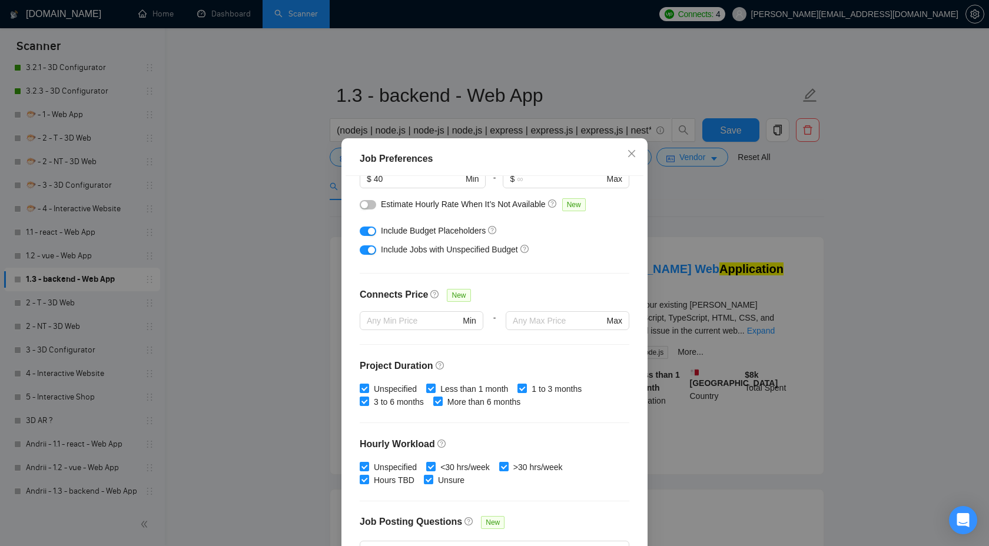
scroll to position [227, 0]
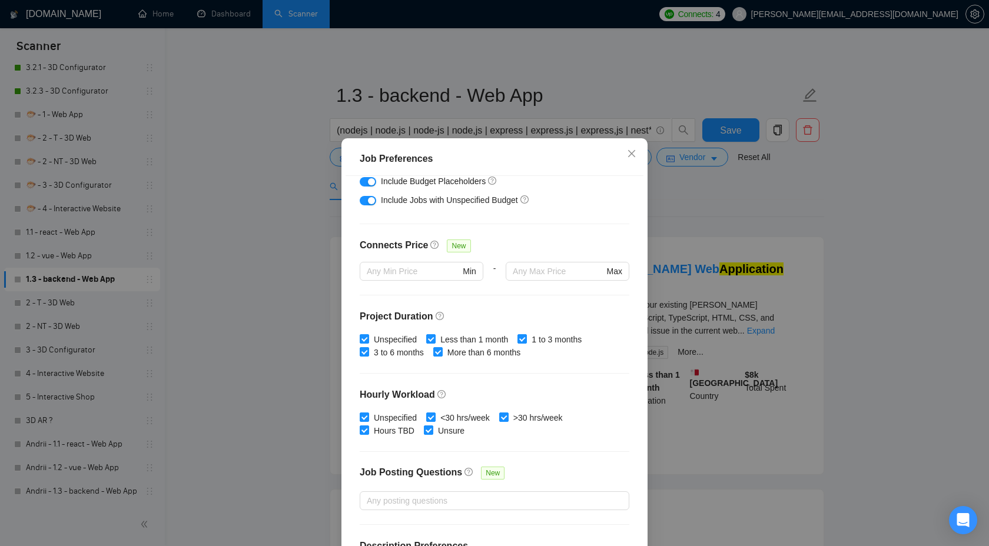
click at [728, 218] on div "Job Preferences Budget Project Type All Fixed Price Hourly Rate Fixed Price Bud…" at bounding box center [494, 273] width 989 height 546
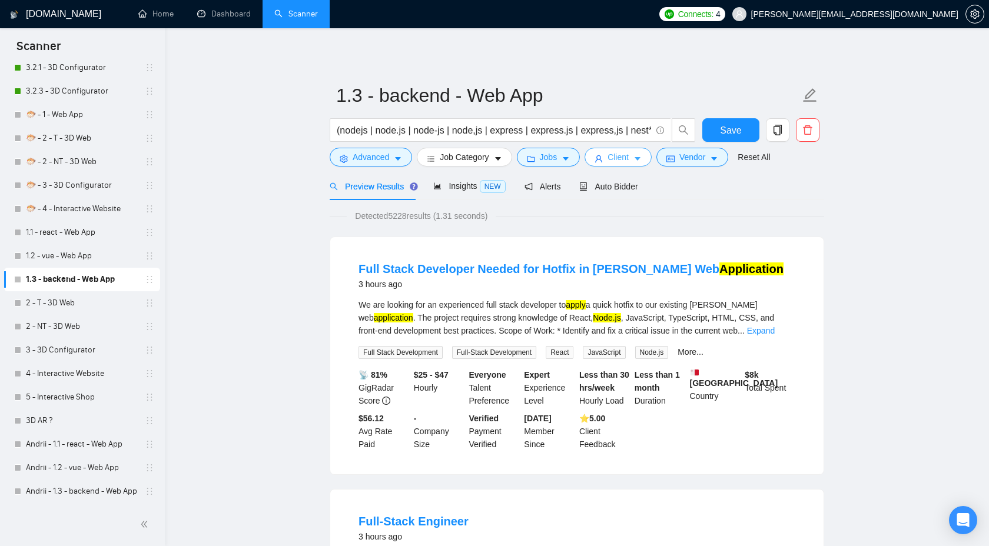
click at [616, 161] on span "Client" at bounding box center [618, 157] width 21 height 13
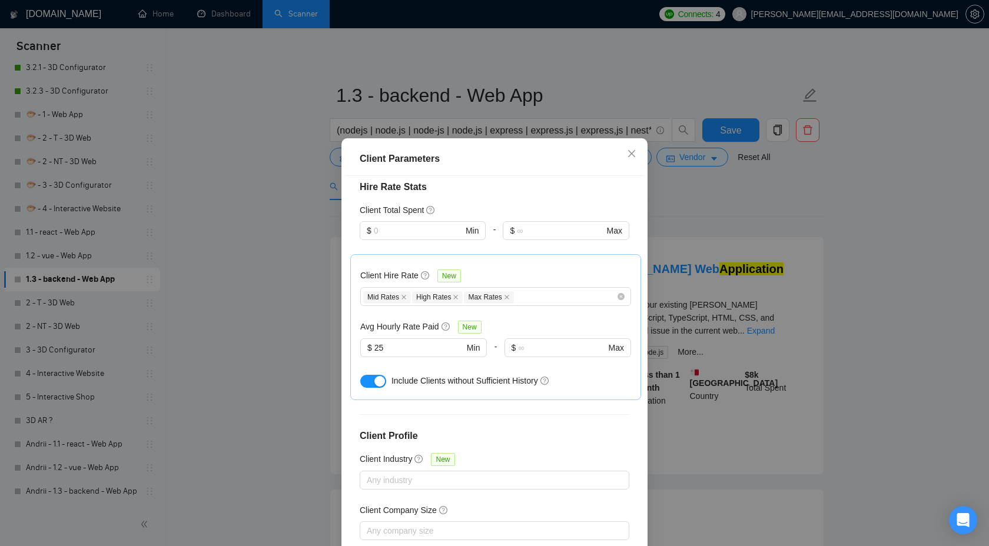
scroll to position [351, 0]
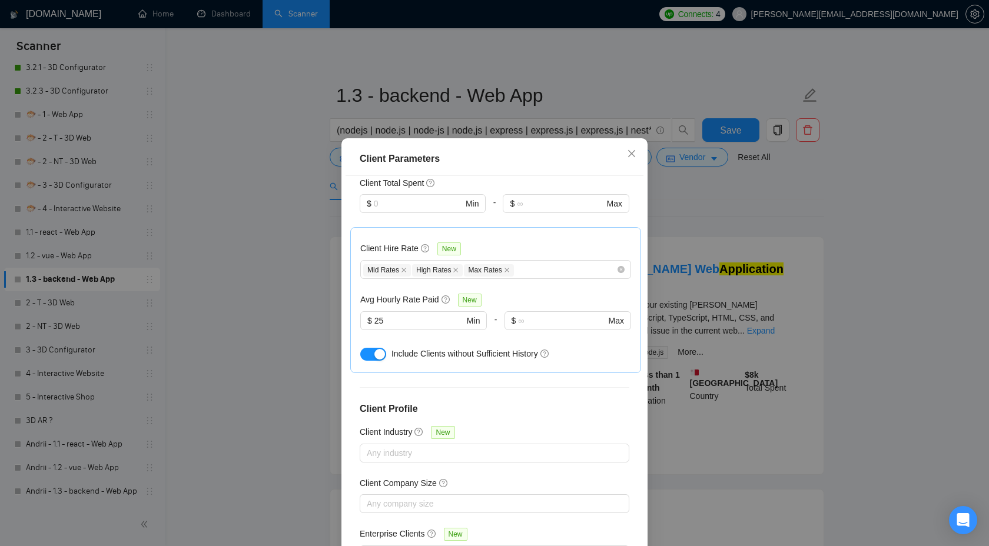
click at [749, 208] on div "Client Parameters Client Location Include Client Countries Select Exclude Clien…" at bounding box center [494, 273] width 989 height 546
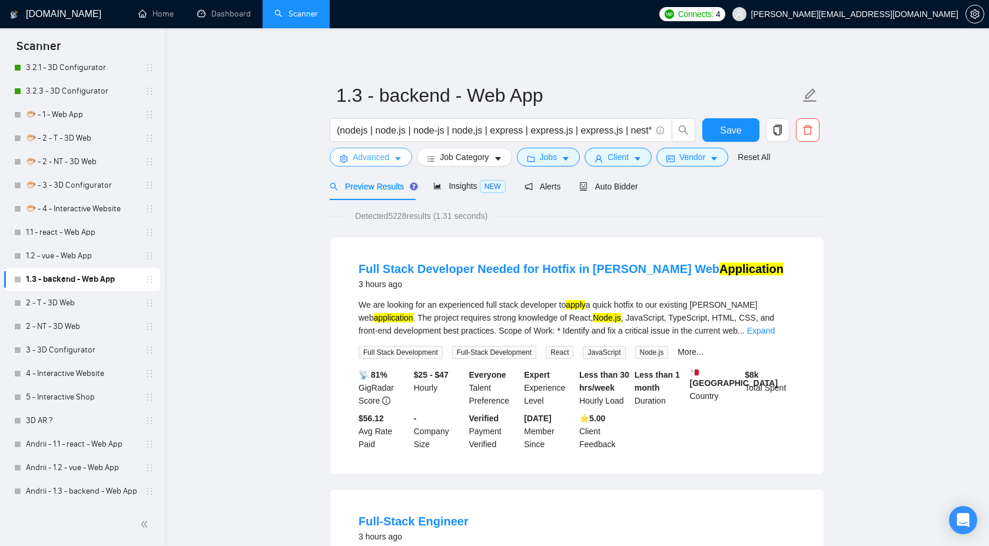
click at [374, 154] on span "Advanced" at bounding box center [371, 157] width 37 height 13
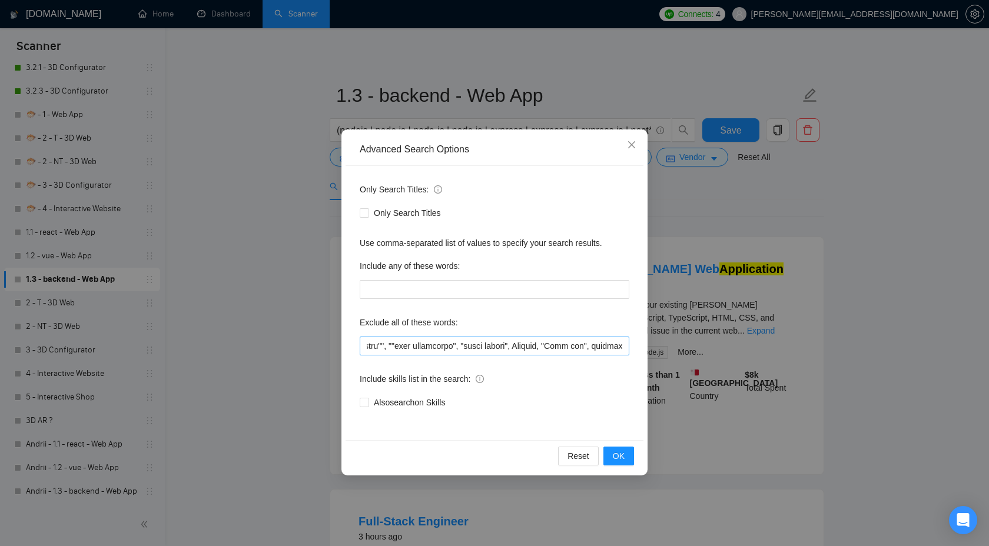
scroll to position [0, 3690]
drag, startPoint x: 600, startPoint y: 346, endPoint x: 641, endPoint y: 343, distance: 41.3
click at [641, 346] on div "Only Search Titles: Only Search Titles Use comma-separated list of values to sp…" at bounding box center [495, 303] width 298 height 274
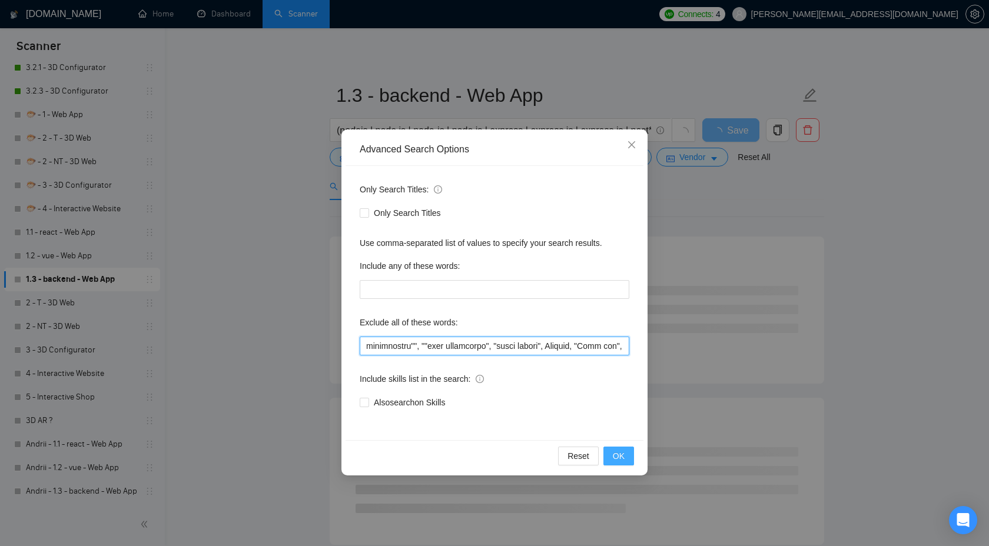
type input """"low budget"", ""(low budget"", ""low budget)"", ""(low budget)"", ""low buge…"
click at [622, 457] on span "OK" at bounding box center [619, 456] width 12 height 13
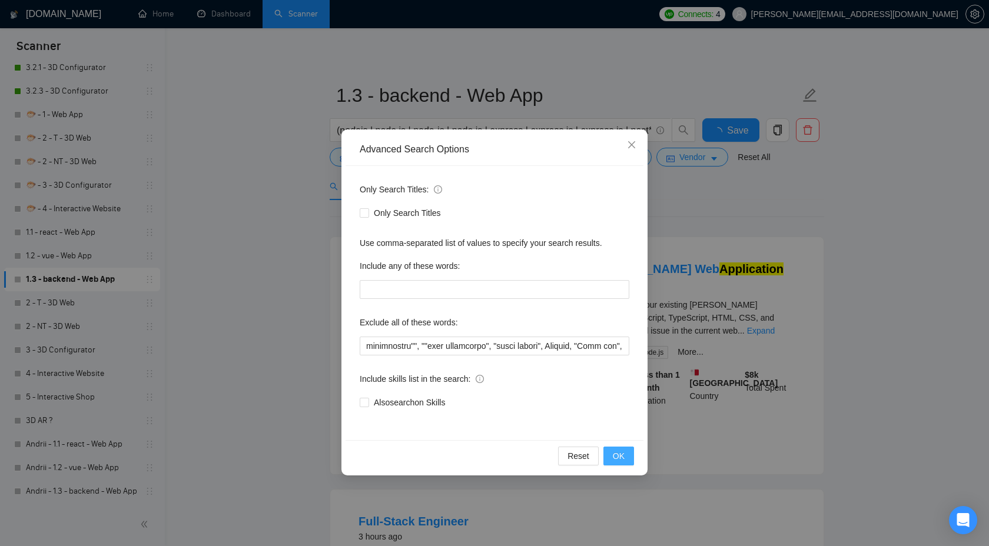
scroll to position [0, 0]
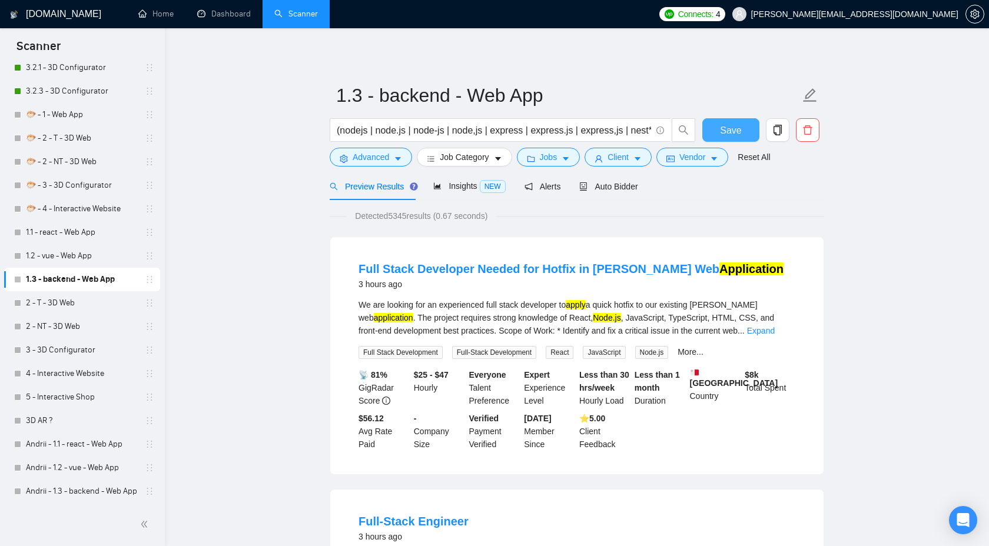
click at [747, 120] on button "Save" at bounding box center [730, 130] width 57 height 24
click at [96, 255] on link "1.2 - vue - Web App" at bounding box center [82, 256] width 112 height 24
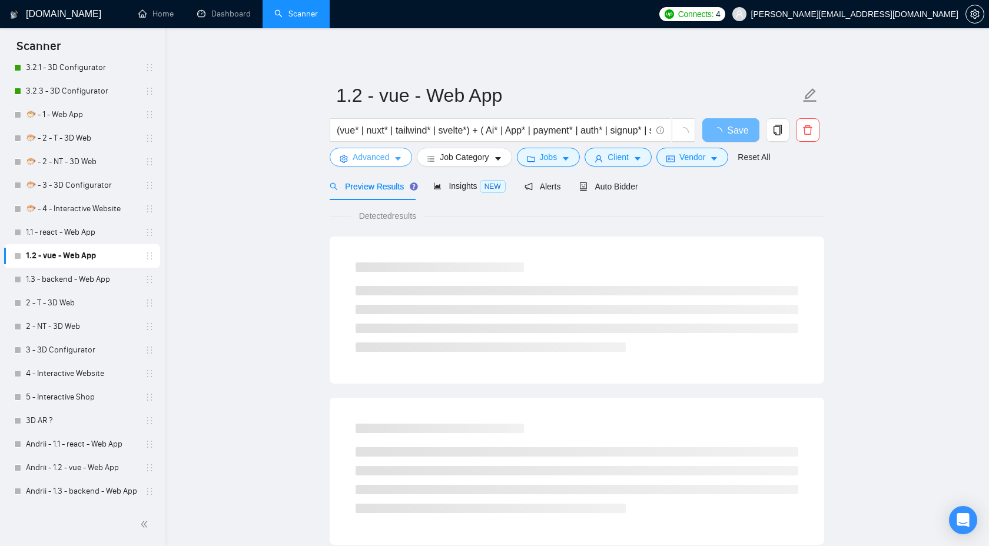
click at [377, 158] on span "Advanced" at bounding box center [371, 157] width 37 height 13
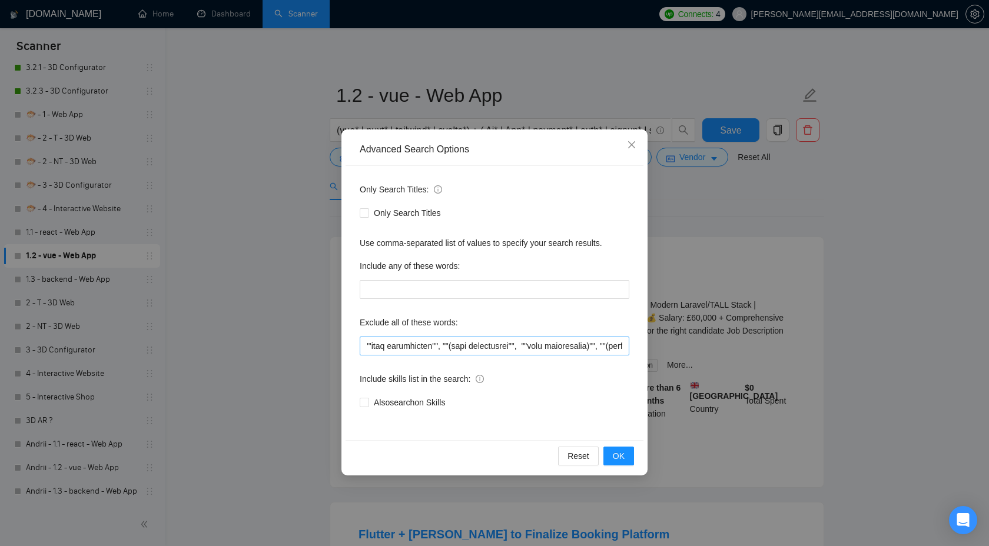
scroll to position [0, 3664]
click at [626, 450] on button "OK" at bounding box center [618, 456] width 31 height 19
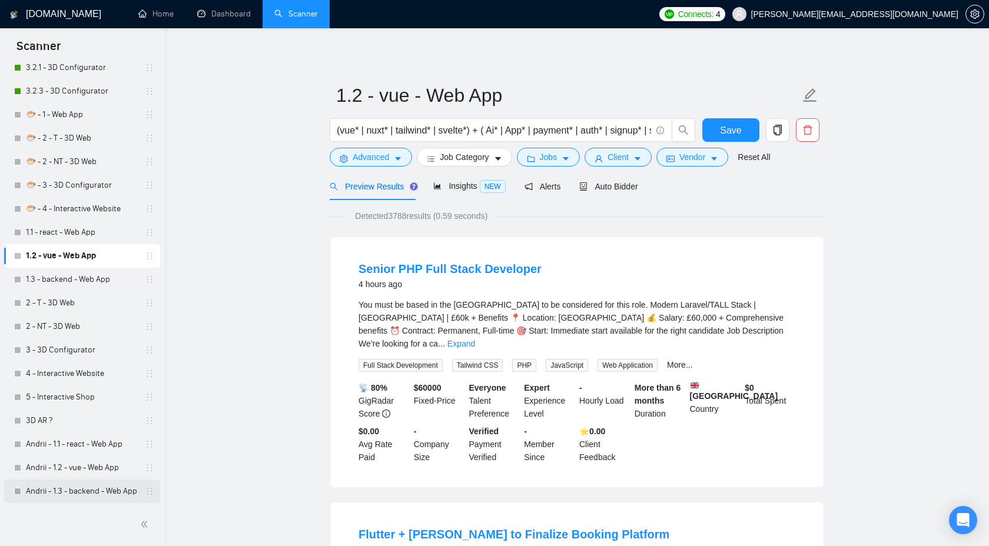
click at [57, 492] on link "Andrii - 1.3 - backend - Web App" at bounding box center [82, 492] width 112 height 24
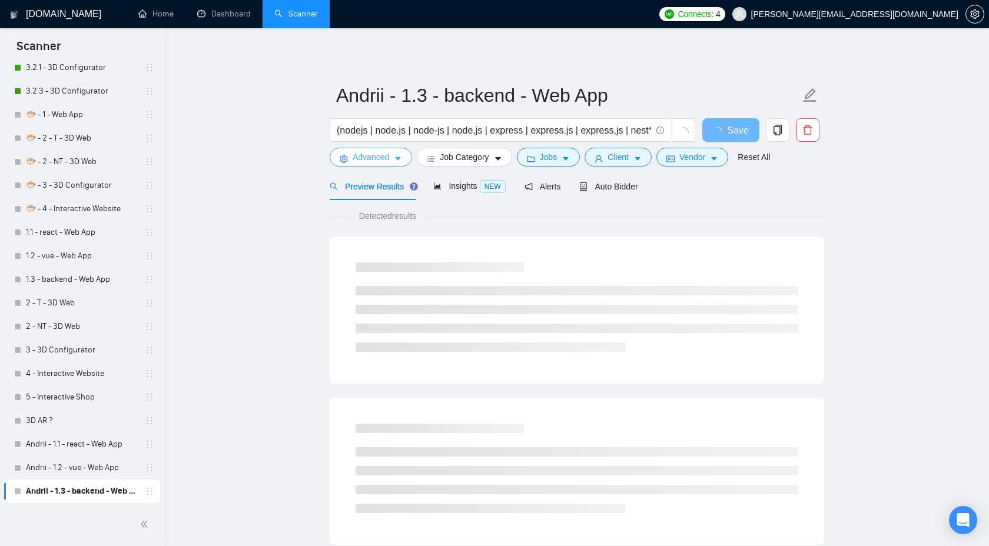
click at [380, 154] on span "Advanced" at bounding box center [371, 157] width 37 height 13
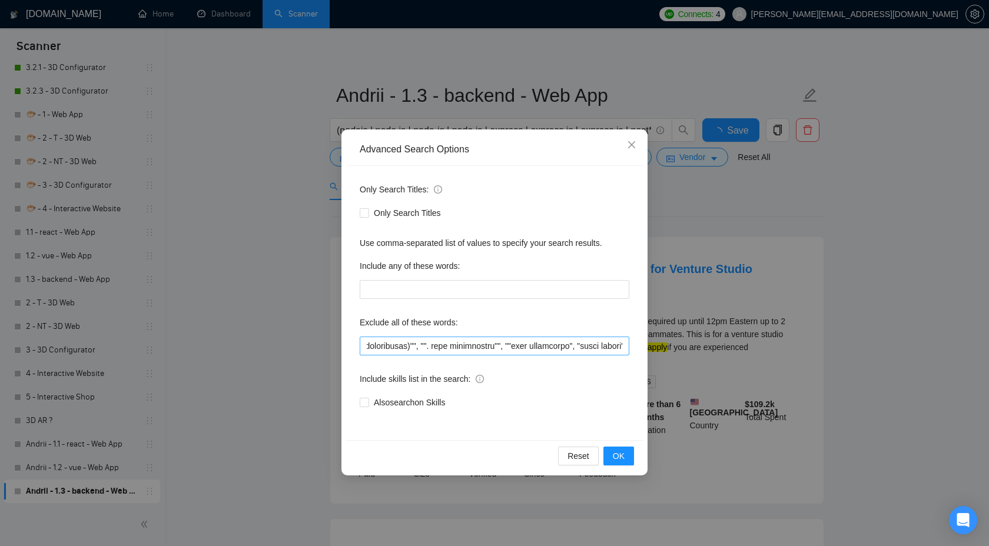
scroll to position [0, 3690]
drag, startPoint x: 599, startPoint y: 349, endPoint x: 678, endPoint y: 349, distance: 78.3
click at [678, 349] on div "Advanced Search Options Only Search Titles: Only Search Titles Use comma-separa…" at bounding box center [494, 273] width 989 height 546
type input """"low budget"", ""(low budget"", ""low budget)"", ""(low budget)"", ""low buge…"
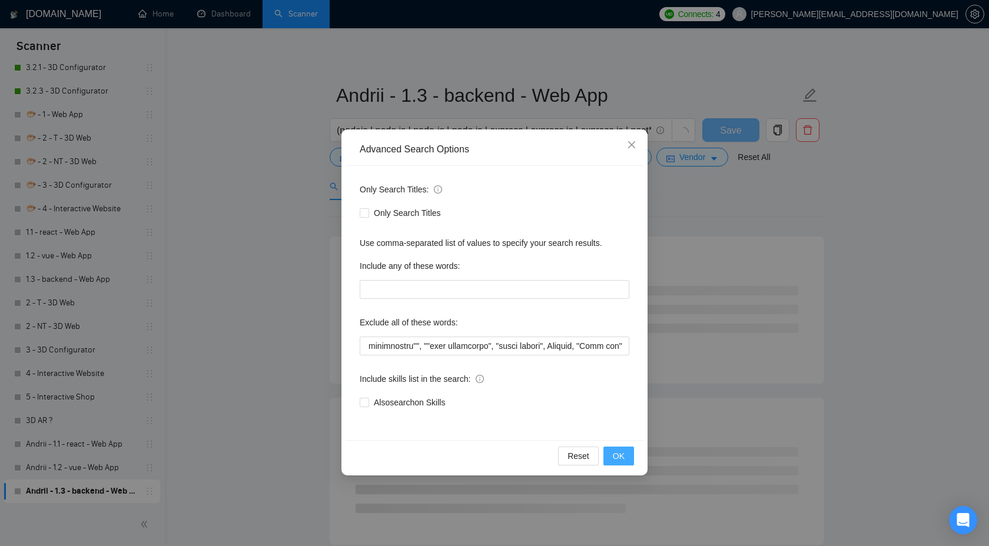
click at [616, 454] on span "OK" at bounding box center [619, 456] width 12 height 13
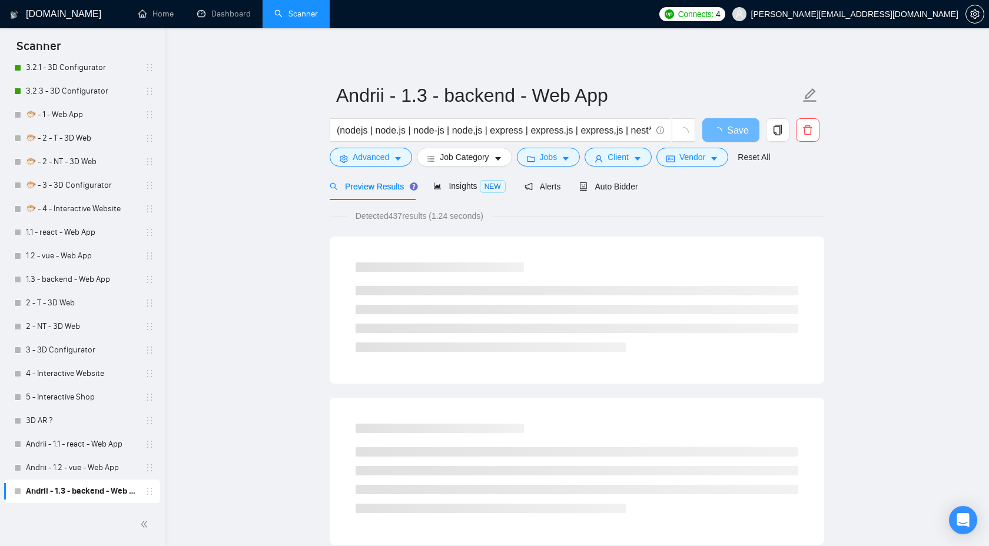
scroll to position [0, 0]
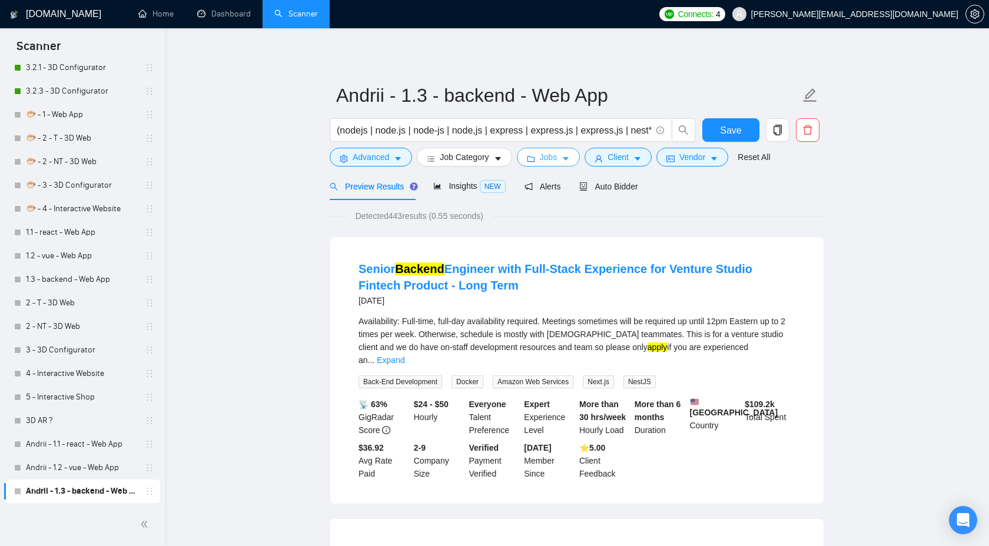
click at [551, 158] on span "Jobs" at bounding box center [549, 157] width 18 height 13
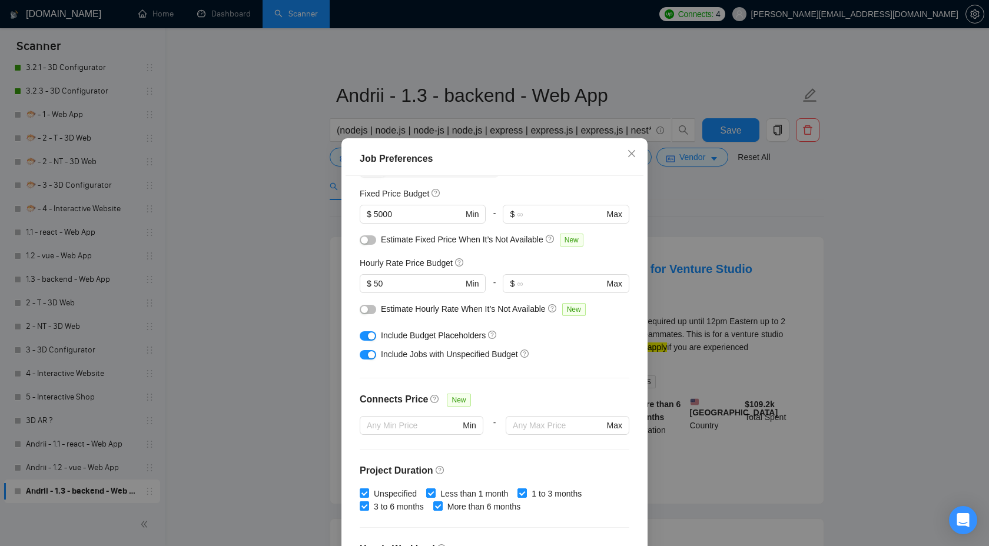
scroll to position [6, 0]
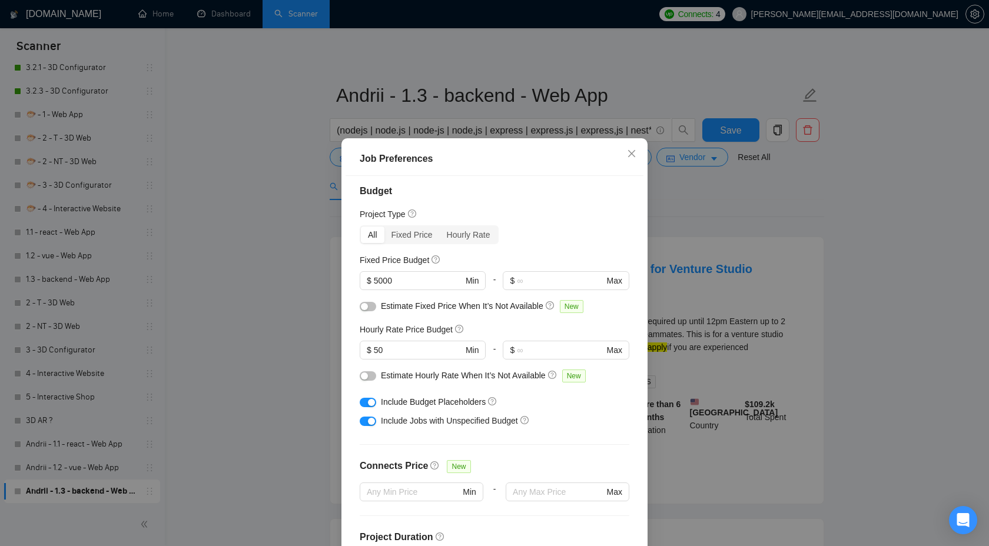
click at [696, 192] on div "Job Preferences Budget Project Type All Fixed Price Hourly Rate Fixed Price Bud…" at bounding box center [494, 273] width 989 height 546
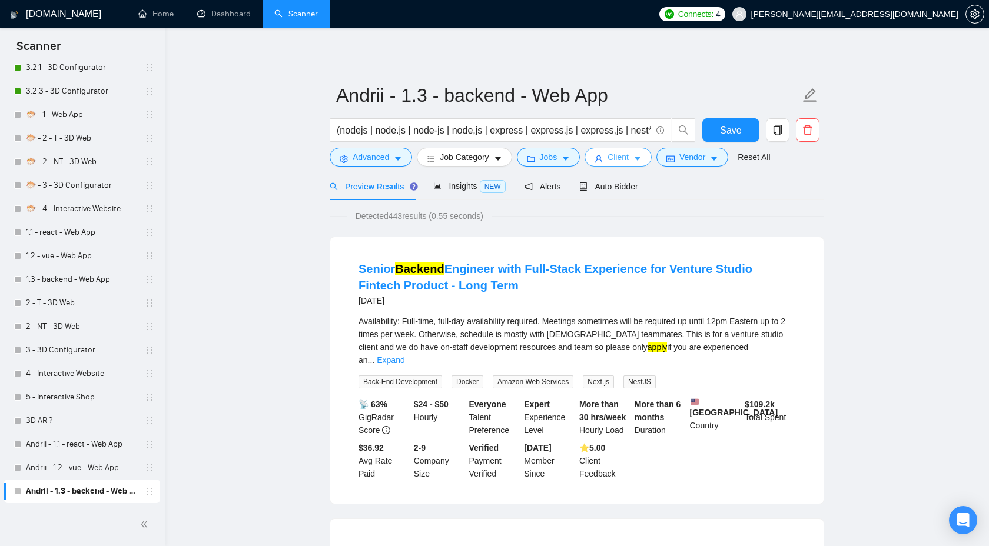
click at [623, 161] on span "Client" at bounding box center [618, 157] width 21 height 13
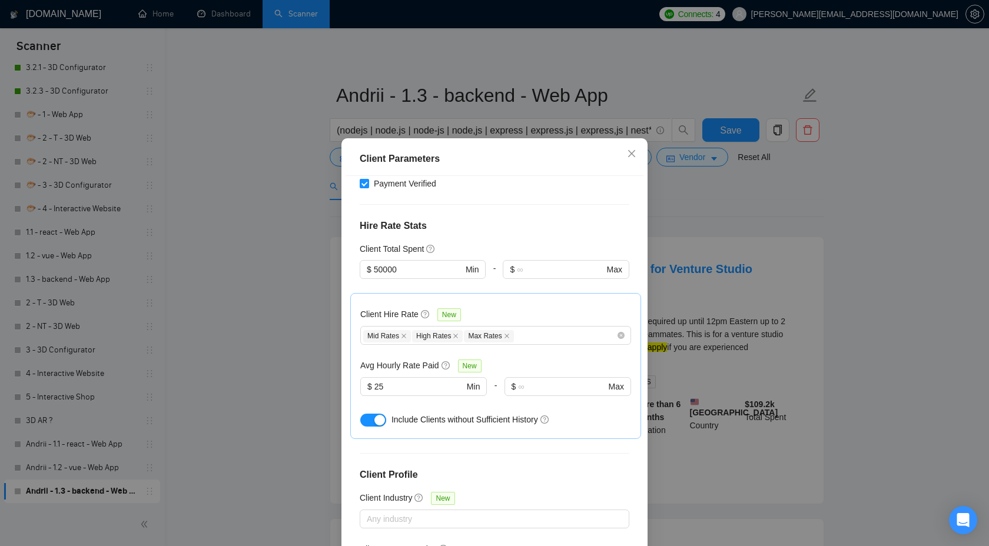
scroll to position [260, 0]
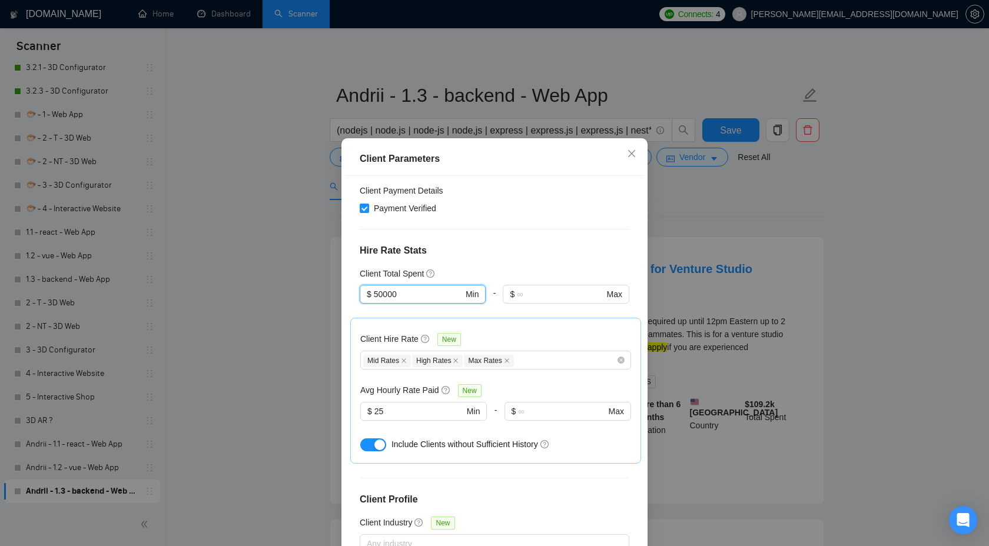
drag, startPoint x: 427, startPoint y: 260, endPoint x: 351, endPoint y: 260, distance: 76.5
click at [351, 260] on div "Client Location Include Client Countries Select Exclude Client Countries Russia…" at bounding box center [495, 367] width 298 height 383
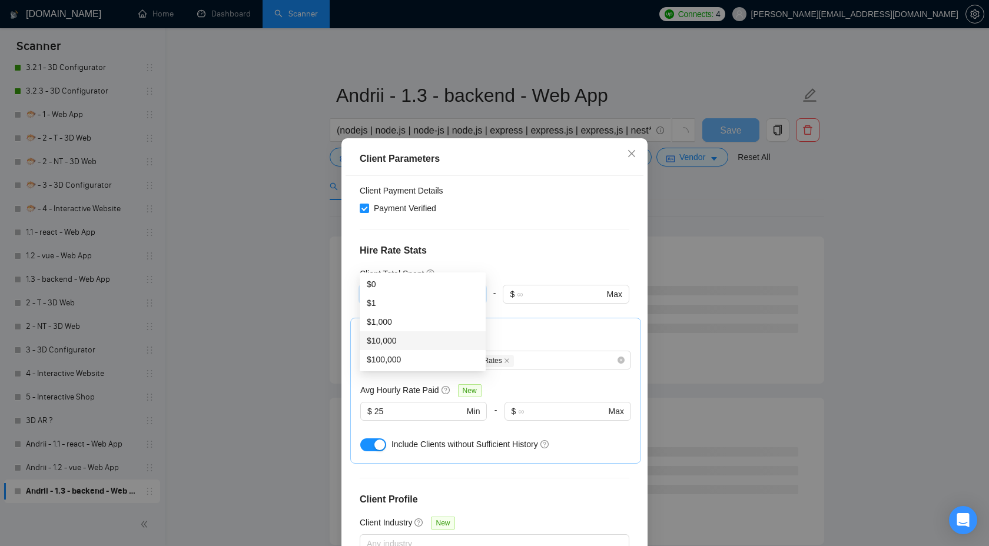
click at [531, 228] on div "Client Location Include Client Countries Select Exclude Client Countries Russia…" at bounding box center [495, 367] width 298 height 383
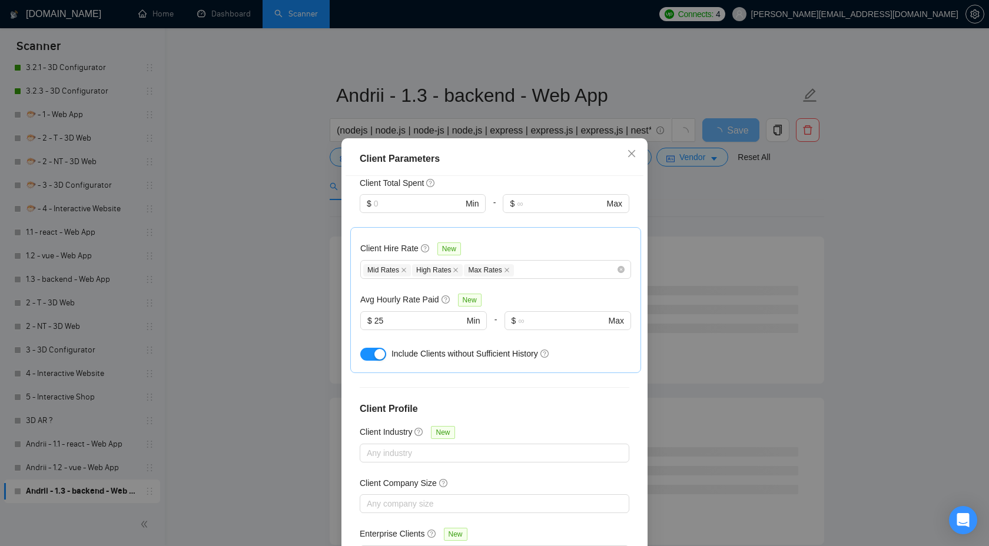
scroll to position [64, 0]
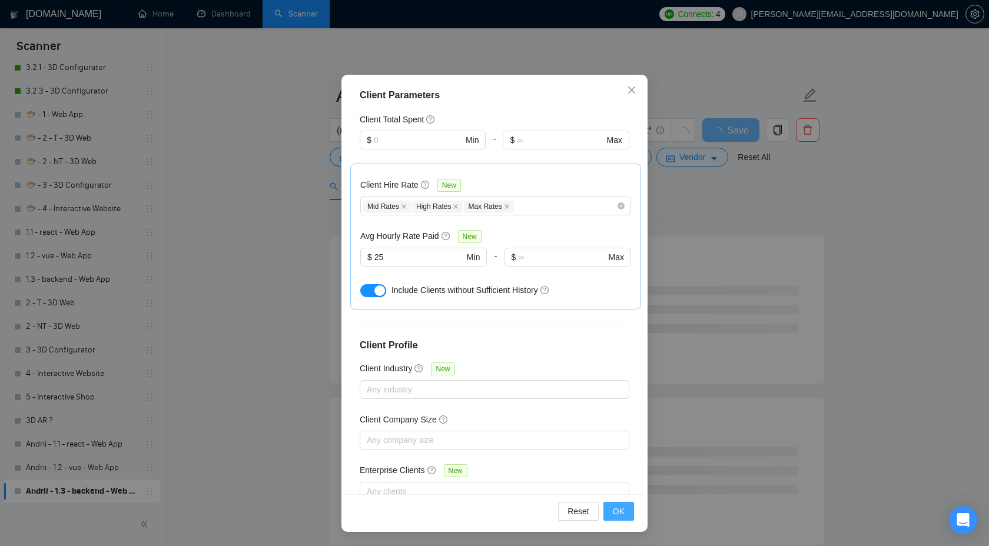
click at [613, 502] on button "OK" at bounding box center [618, 511] width 31 height 19
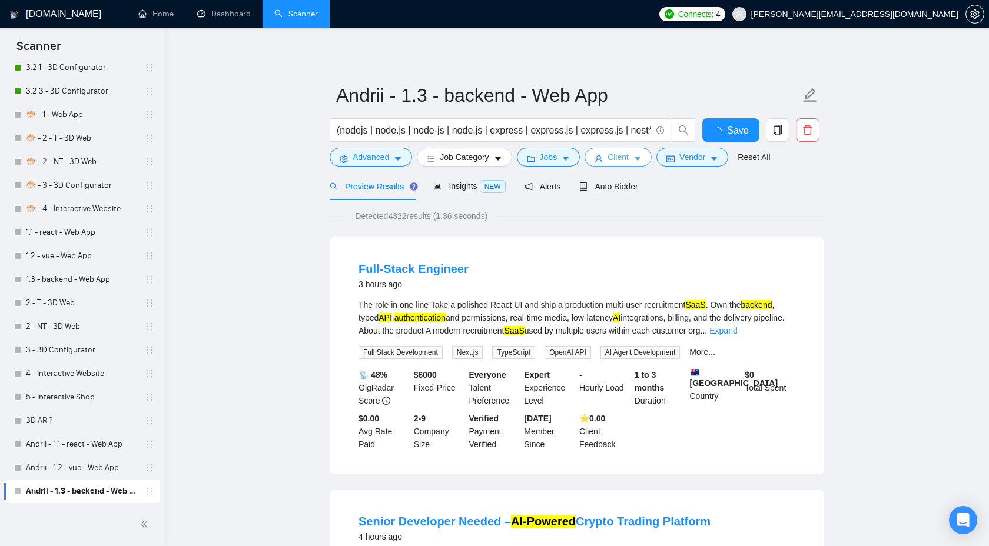
scroll to position [0, 0]
click at [558, 161] on span "Jobs" at bounding box center [549, 157] width 18 height 13
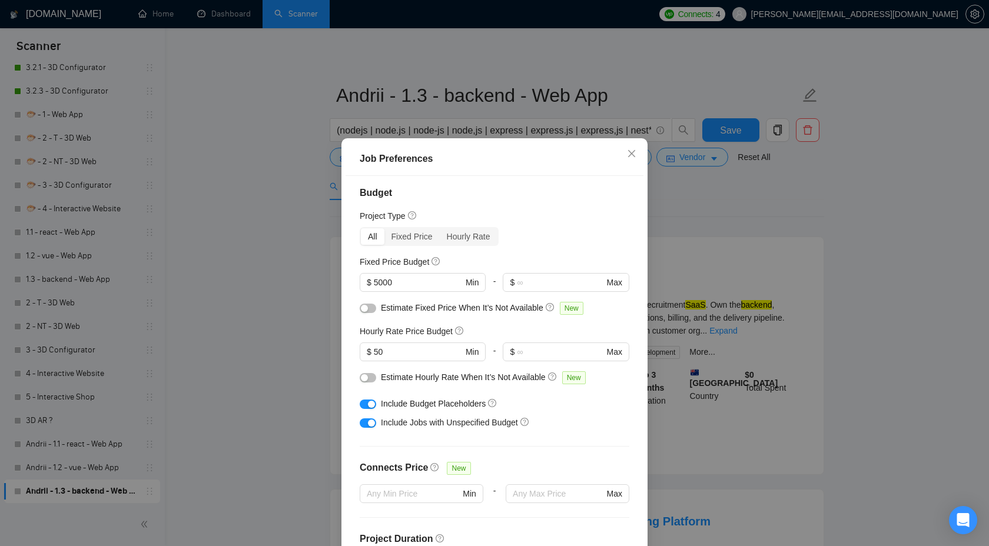
scroll to position [6, 0]
click at [688, 251] on div "Job Preferences Budget Project Type All Fixed Price Hourly Rate Fixed Price Bud…" at bounding box center [494, 273] width 989 height 546
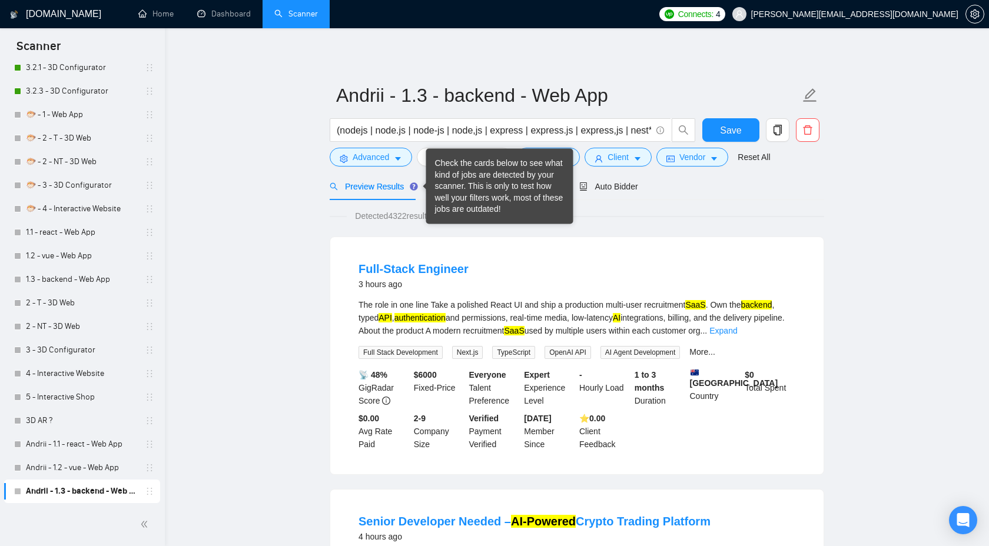
click at [463, 182] on div "Check the cards below to see what kind of jobs are detected by your scanner. Th…" at bounding box center [500, 187] width 130 height 58
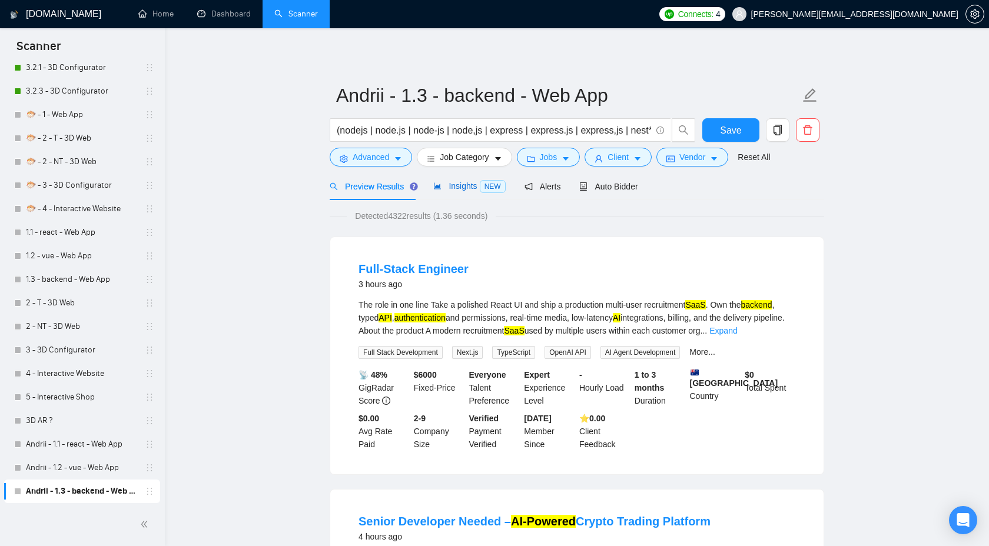
click at [467, 180] on div "Insights NEW" at bounding box center [469, 187] width 72 height 14
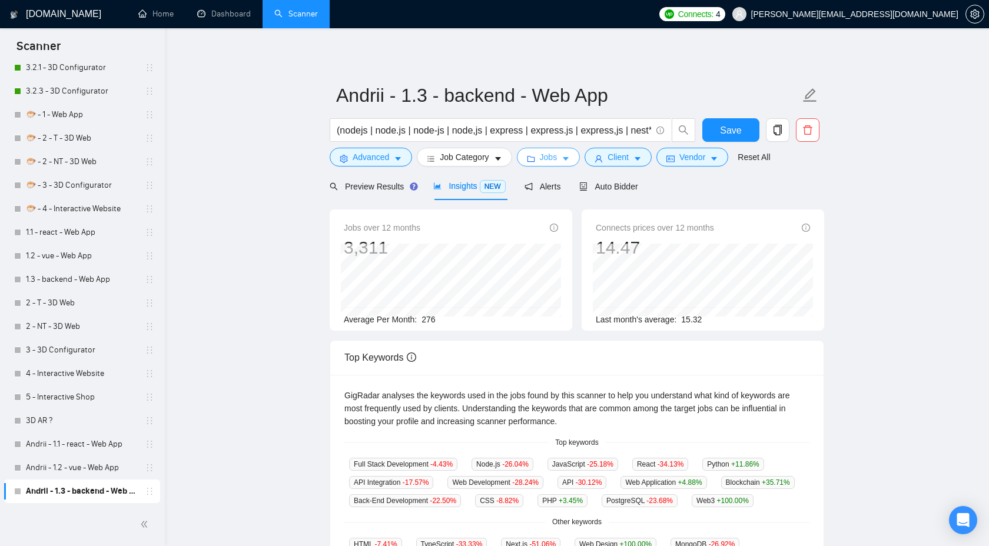
click at [555, 161] on span "Jobs" at bounding box center [549, 157] width 18 height 13
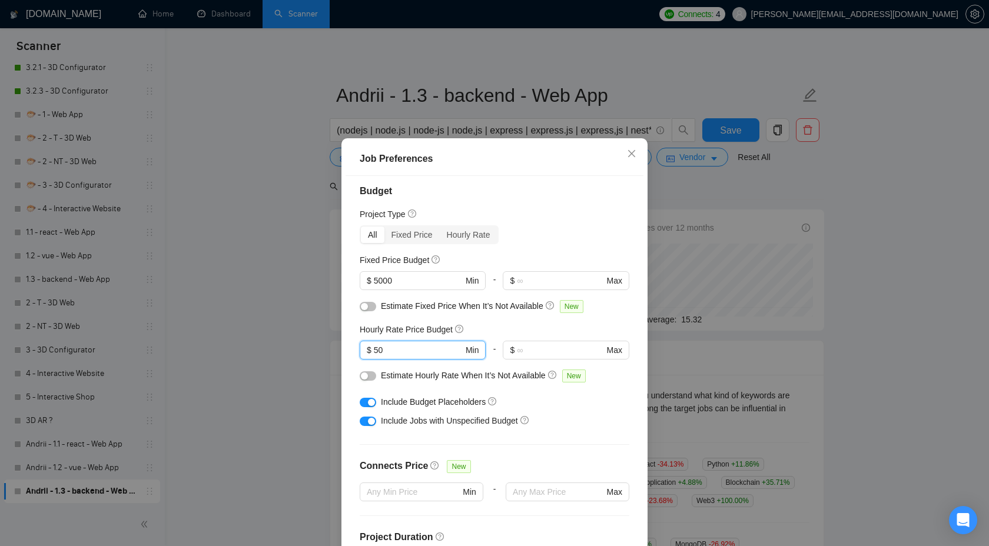
drag, startPoint x: 413, startPoint y: 349, endPoint x: 311, endPoint y: 348, distance: 101.9
click at [312, 348] on div "Job Preferences Budget Project Type All Fixed Price Hourly Rate Fixed Price Bud…" at bounding box center [494, 273] width 989 height 546
click at [932, 248] on div "Job Preferences Budget Project Type All Fixed Price Hourly Rate Fixed Price Bud…" at bounding box center [494, 273] width 989 height 546
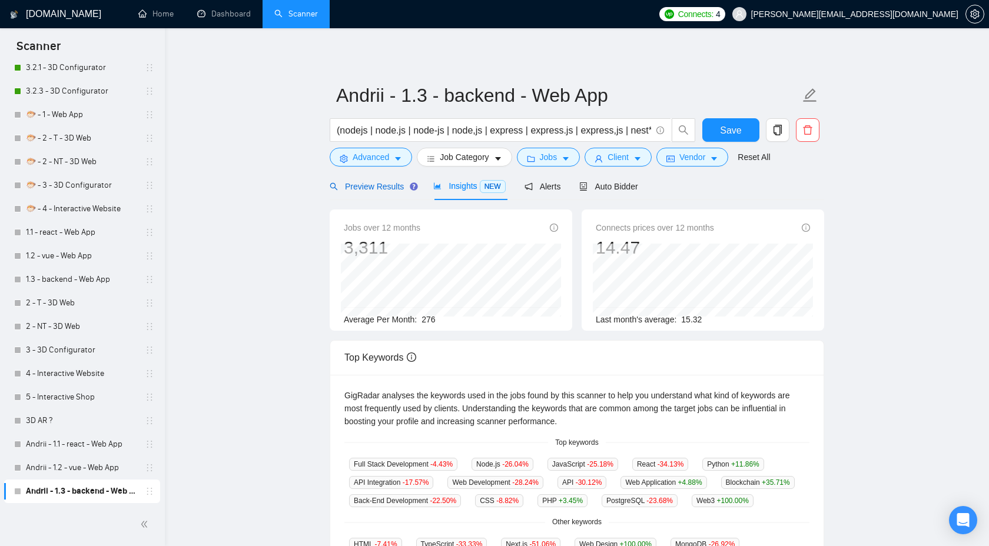
click at [380, 188] on span "Preview Results" at bounding box center [372, 186] width 85 height 9
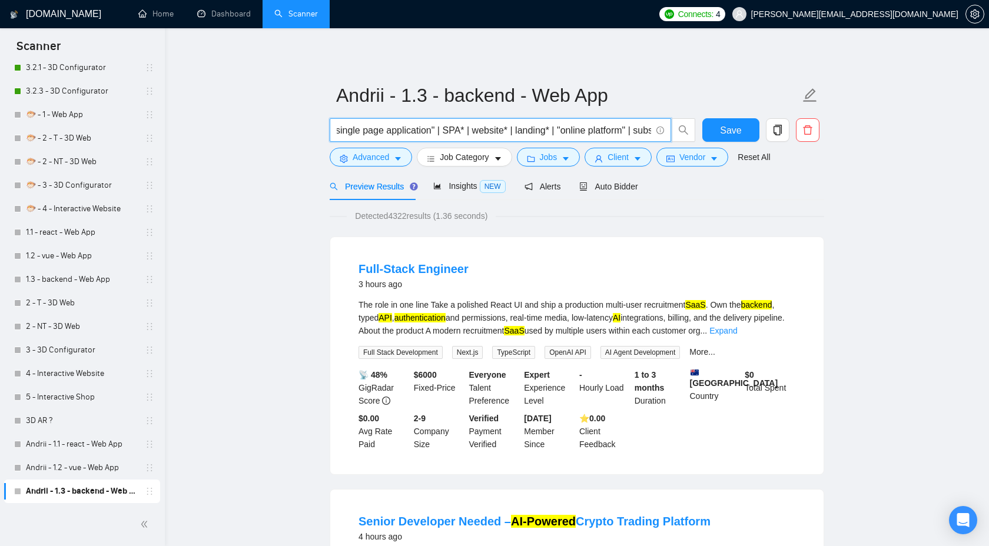
scroll to position [0, 1285]
drag, startPoint x: 419, startPoint y: 132, endPoint x: 888, endPoint y: 140, distance: 469.9
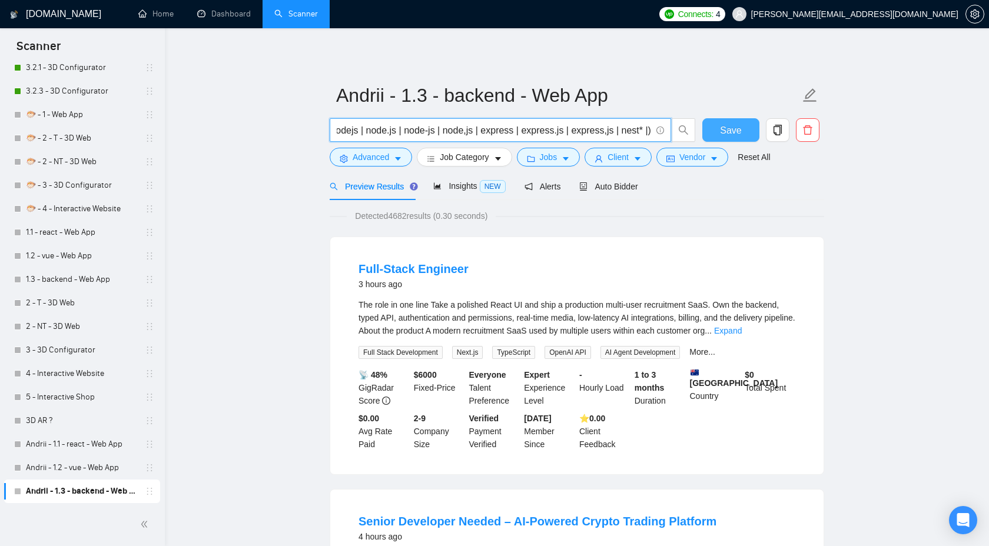
type input "(nodejs | node.js | node-js | node,js | express | express.js | express,js | nes…"
click at [732, 124] on span "Save" at bounding box center [730, 130] width 21 height 15
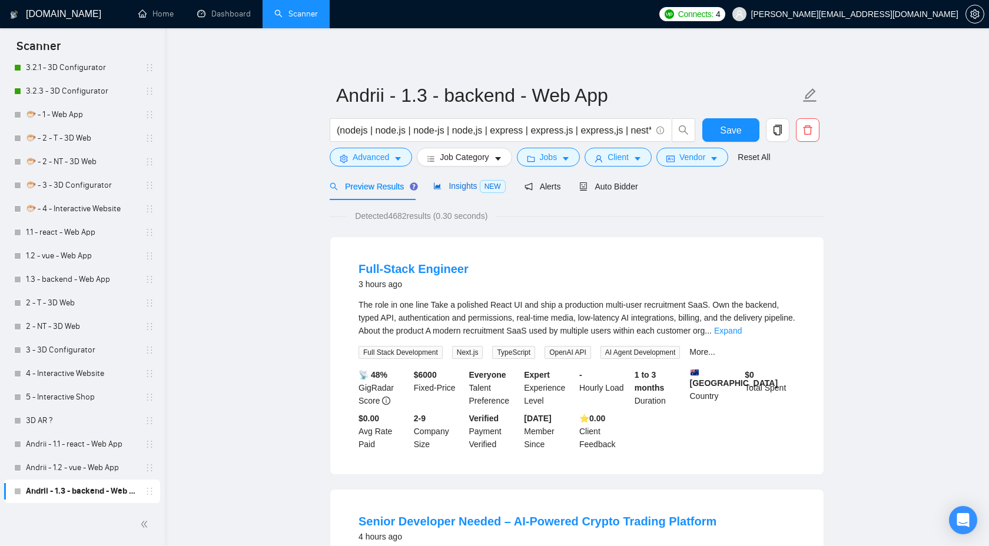
click at [465, 184] on span "Insights NEW" at bounding box center [469, 185] width 72 height 9
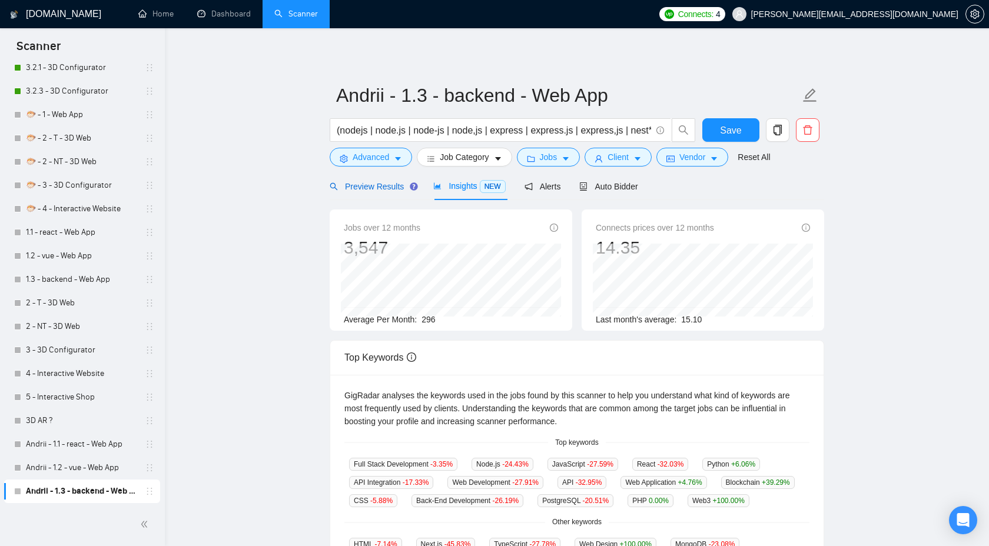
click at [400, 186] on span "Preview Results" at bounding box center [372, 186] width 85 height 9
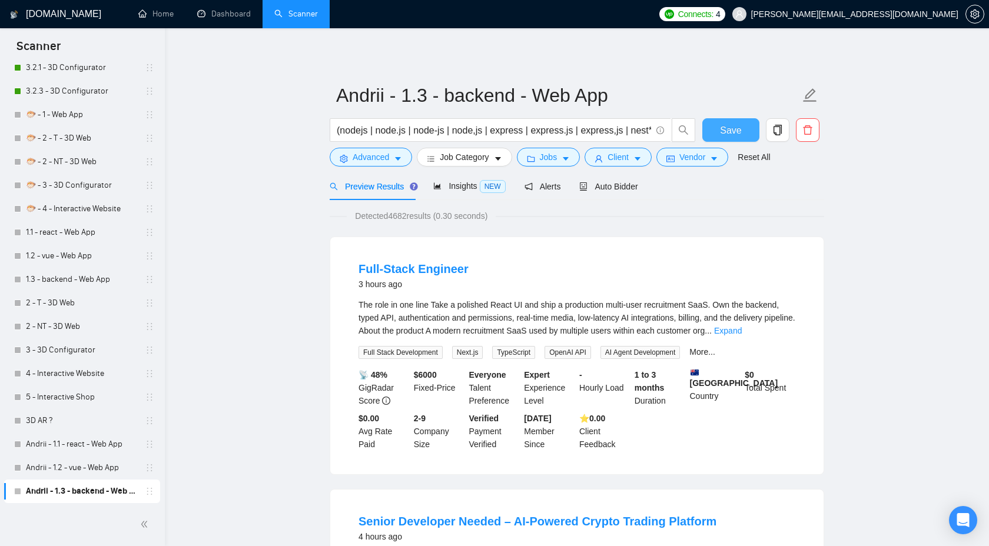
click at [719, 131] on button "Save" at bounding box center [730, 130] width 57 height 24
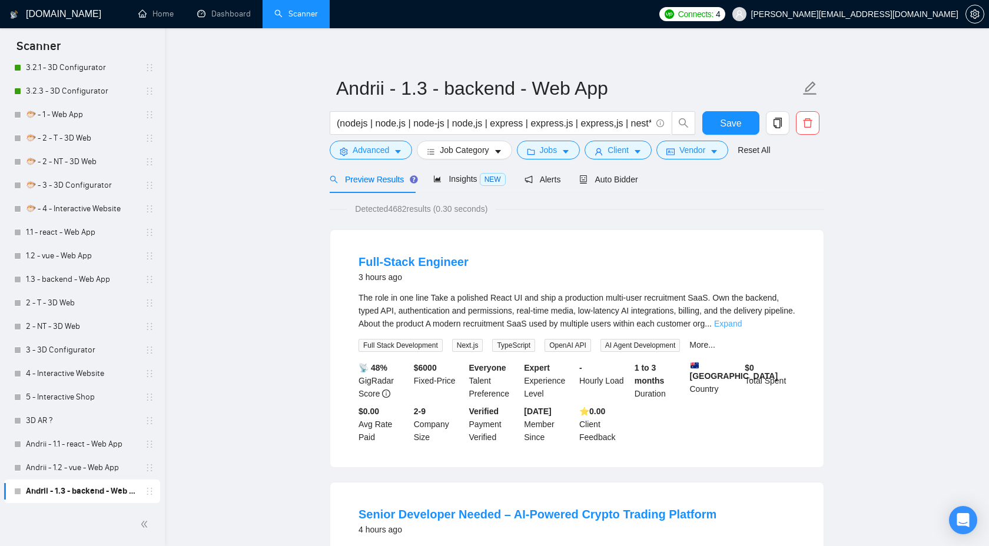
click at [742, 324] on link "Expand" at bounding box center [728, 323] width 28 height 9
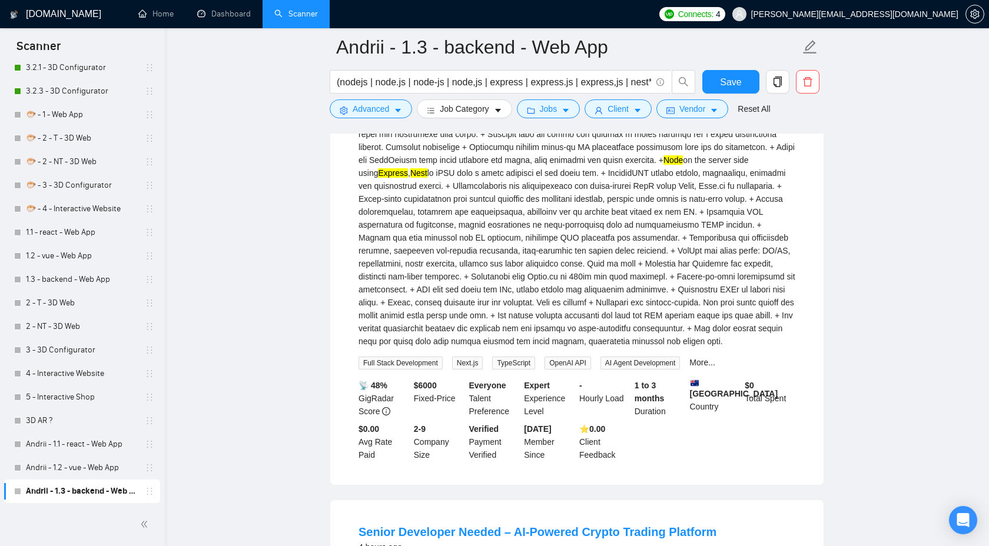
scroll to position [657, 0]
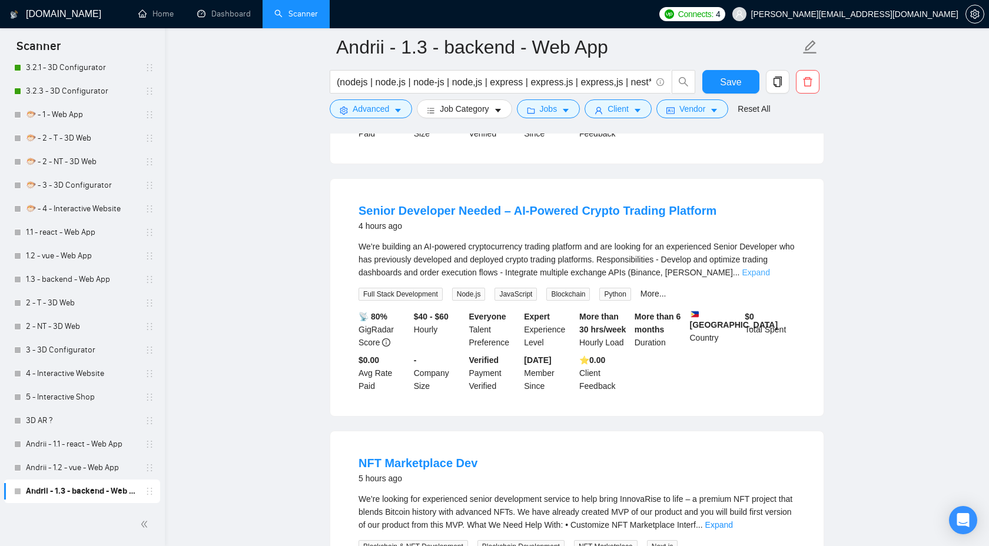
click at [769, 277] on link "Expand" at bounding box center [756, 272] width 28 height 9
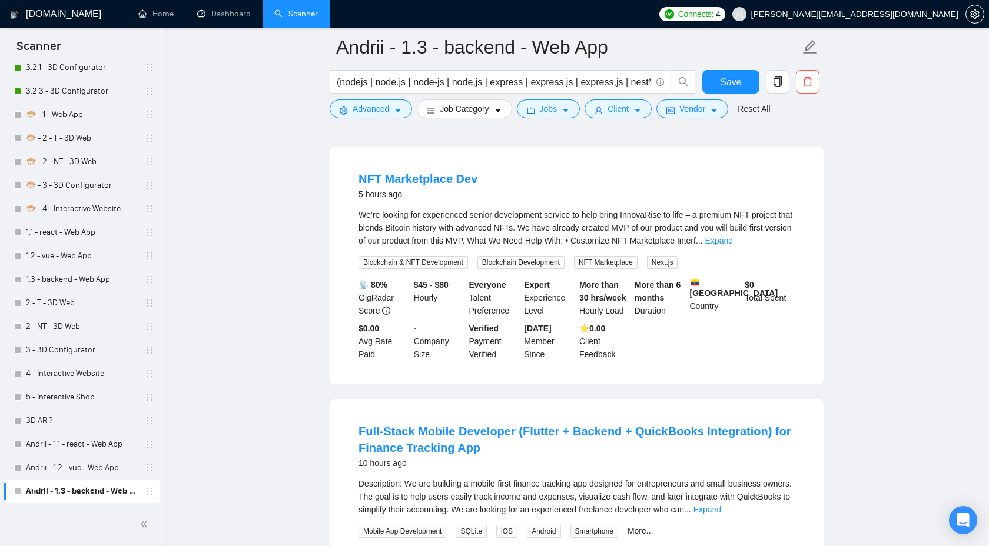
scroll to position [1018, 0]
click at [733, 247] on link "Expand" at bounding box center [719, 241] width 28 height 9
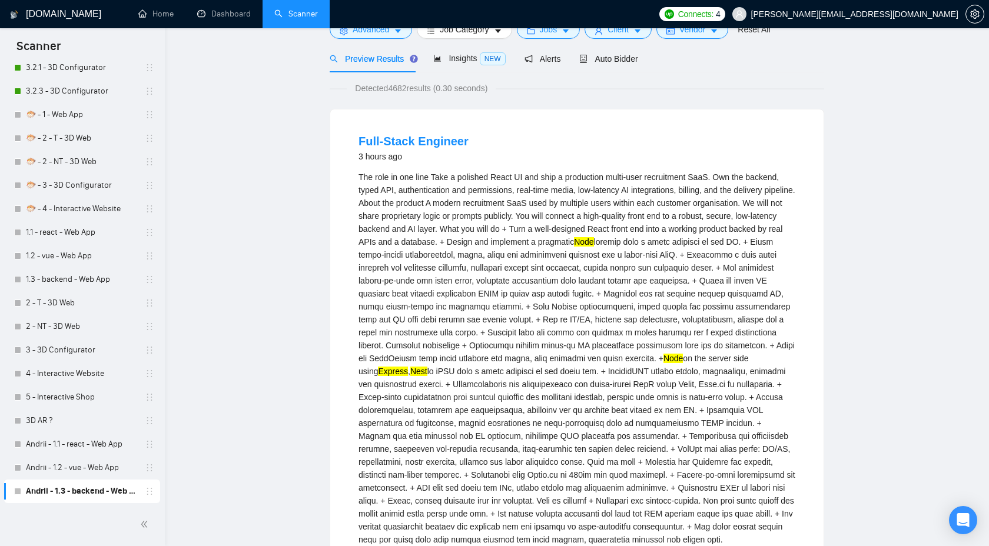
scroll to position [0, 0]
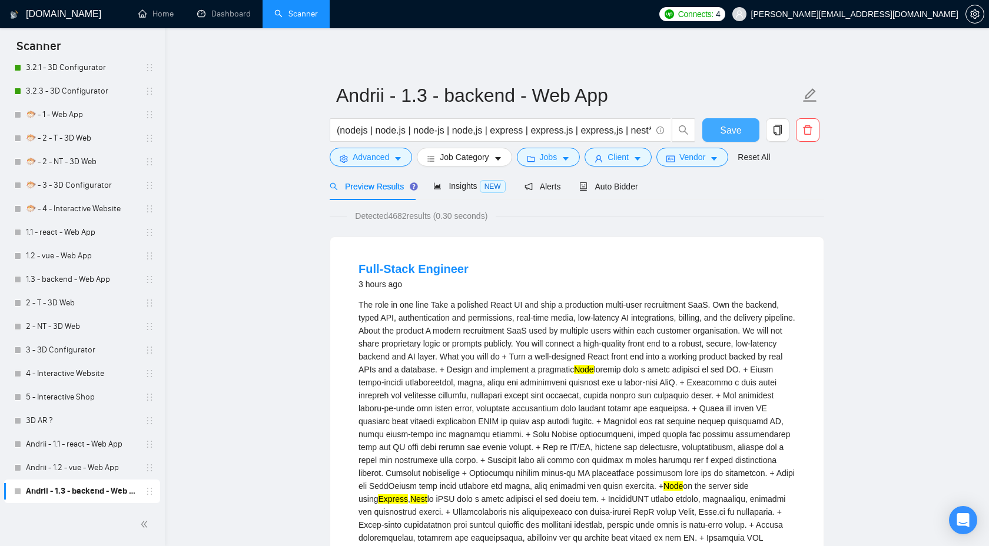
click at [727, 136] on span "Save" at bounding box center [730, 130] width 21 height 15
click at [558, 159] on span "Jobs" at bounding box center [549, 157] width 18 height 13
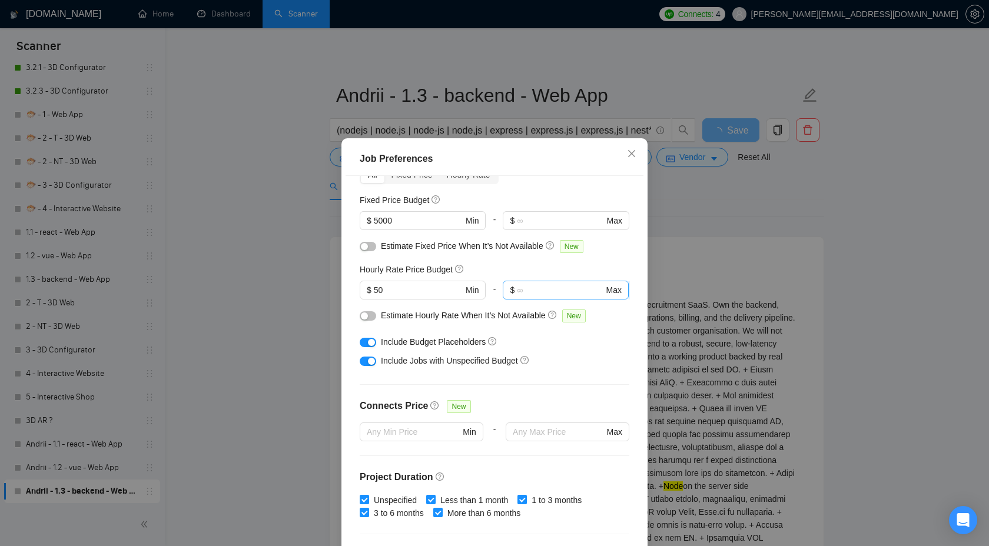
scroll to position [74, 0]
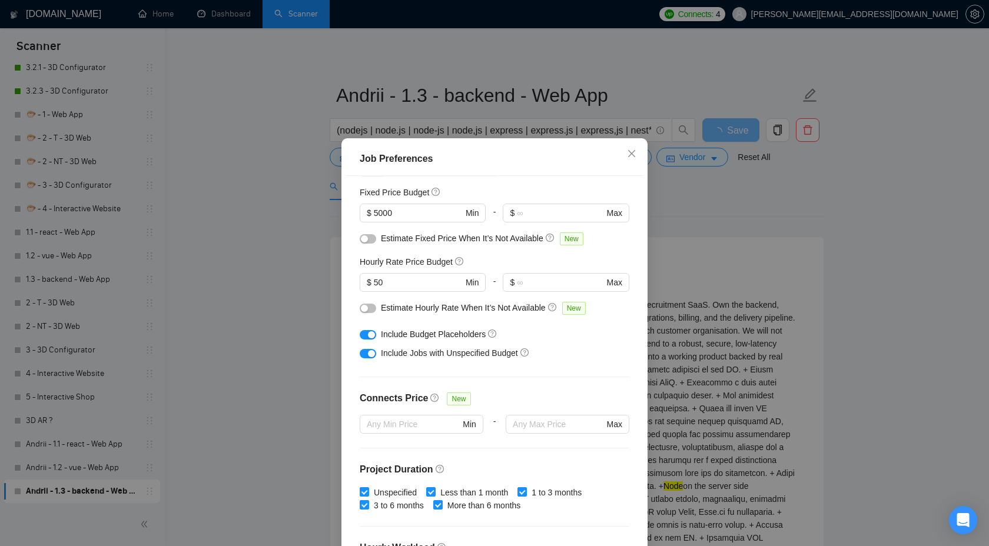
click at [725, 283] on div "Job Preferences Budget Project Type All Fixed Price Hourly Rate Fixed Price Bud…" at bounding box center [494, 273] width 989 height 546
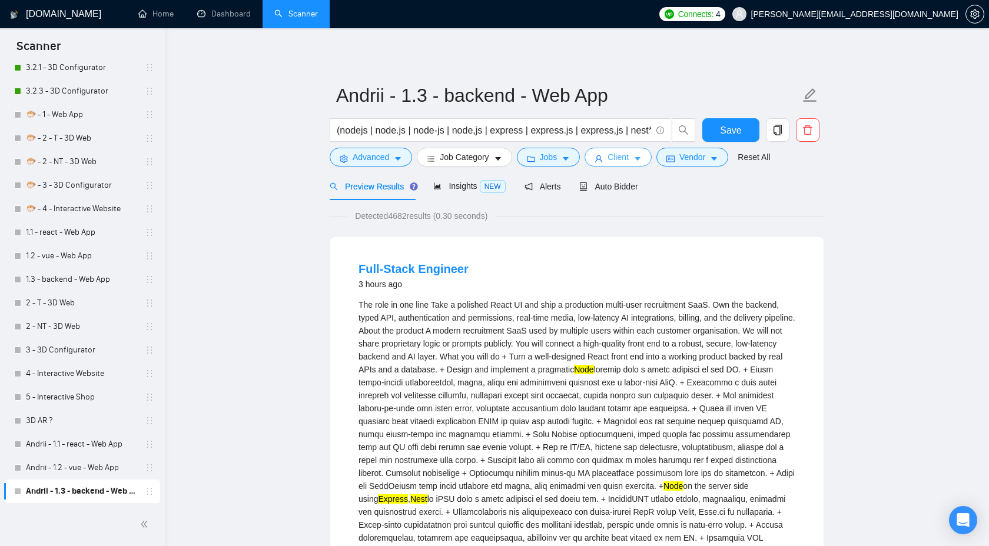
click at [629, 165] on button "Client" at bounding box center [618, 157] width 67 height 19
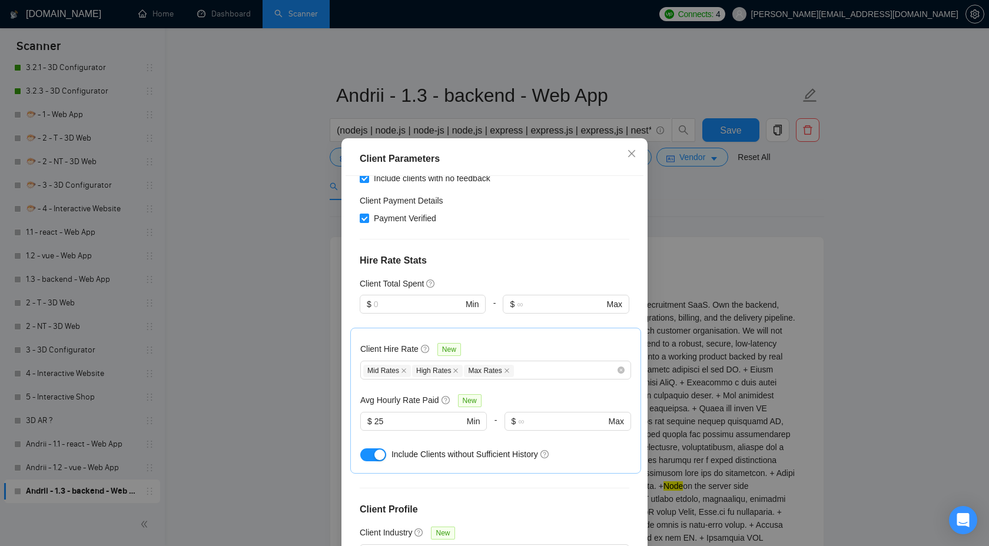
scroll to position [0, 0]
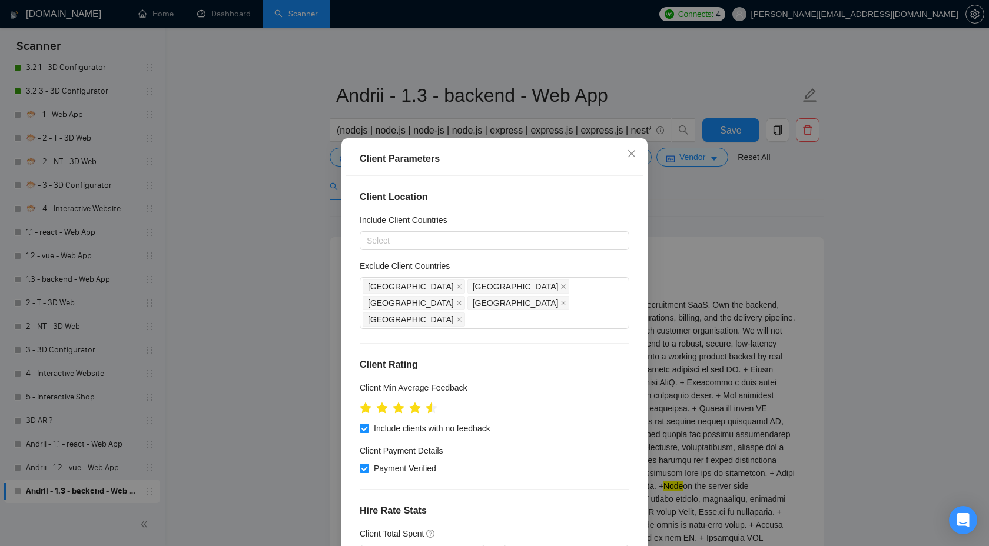
click at [755, 293] on div "Client Parameters Client Location Include Client Countries Select Exclude Clien…" at bounding box center [494, 273] width 989 height 546
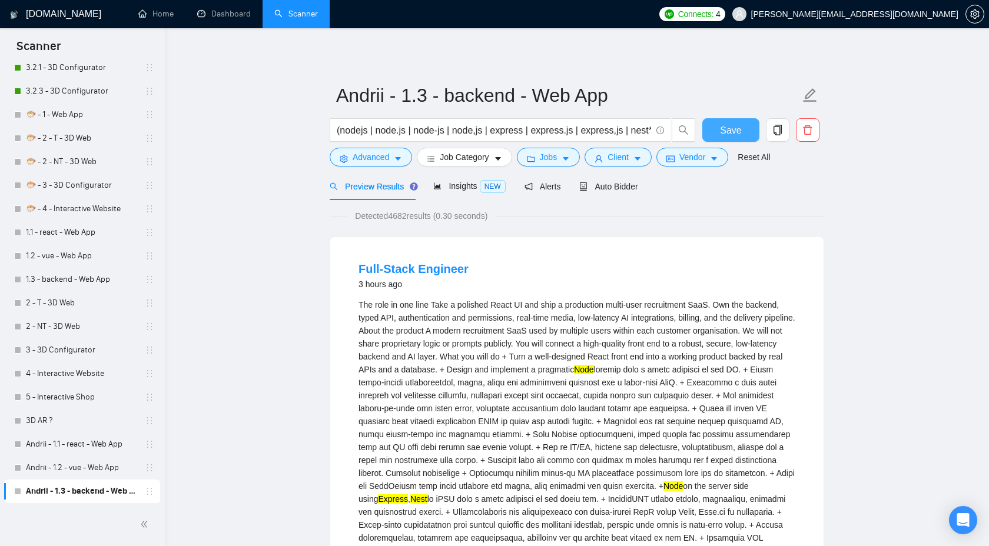
click at [729, 137] on span "Save" at bounding box center [730, 130] width 21 height 15
